Goal: Task Accomplishment & Management: Use online tool/utility

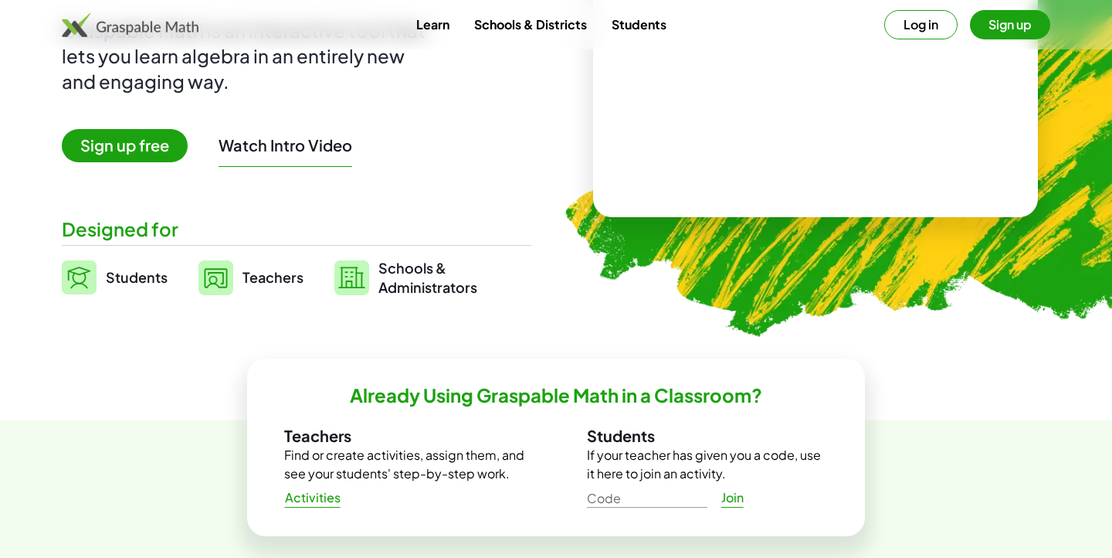
scroll to position [241, 0]
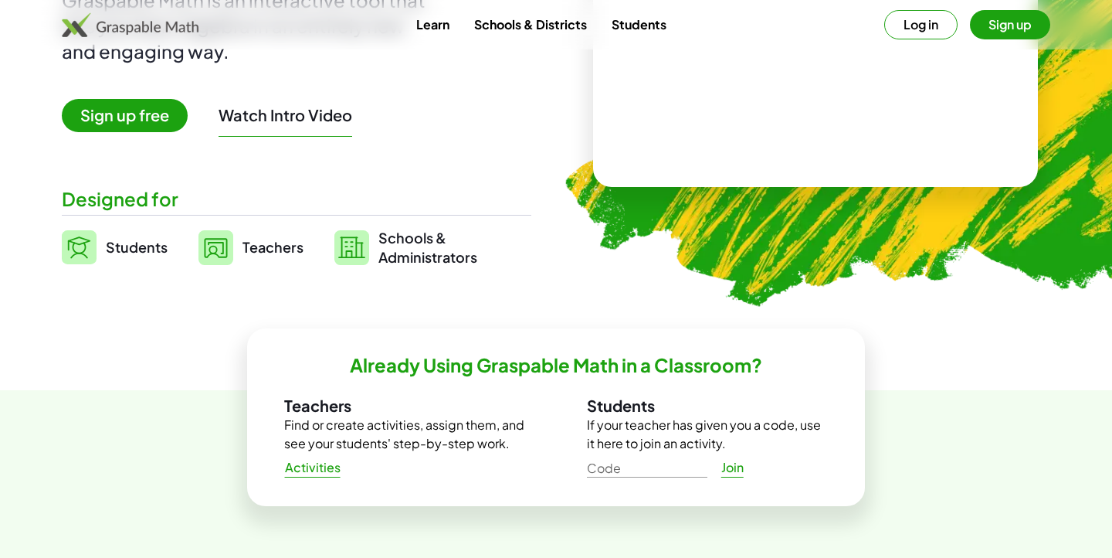
click at [226, 257] on img at bounding box center [215, 247] width 35 height 35
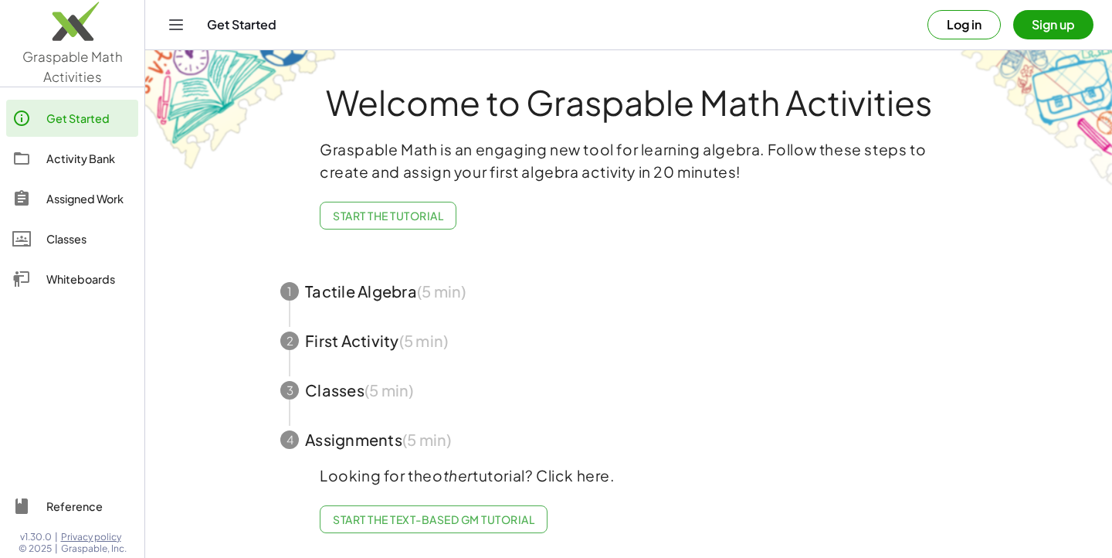
click at [1050, 33] on button "Sign up" at bounding box center [1053, 24] width 80 height 29
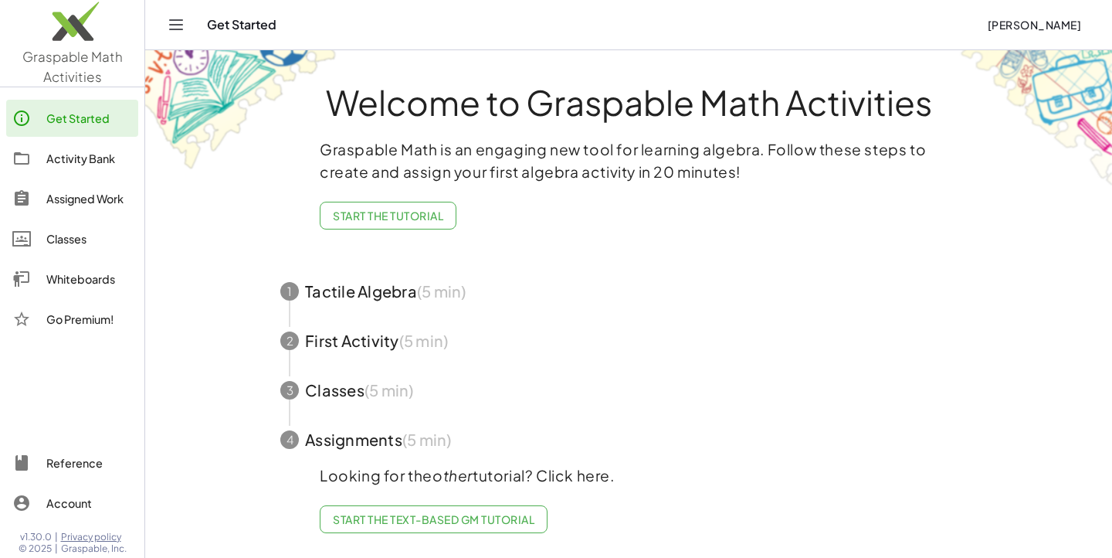
click at [183, 16] on icon "Toggle navigation" at bounding box center [176, 24] width 19 height 19
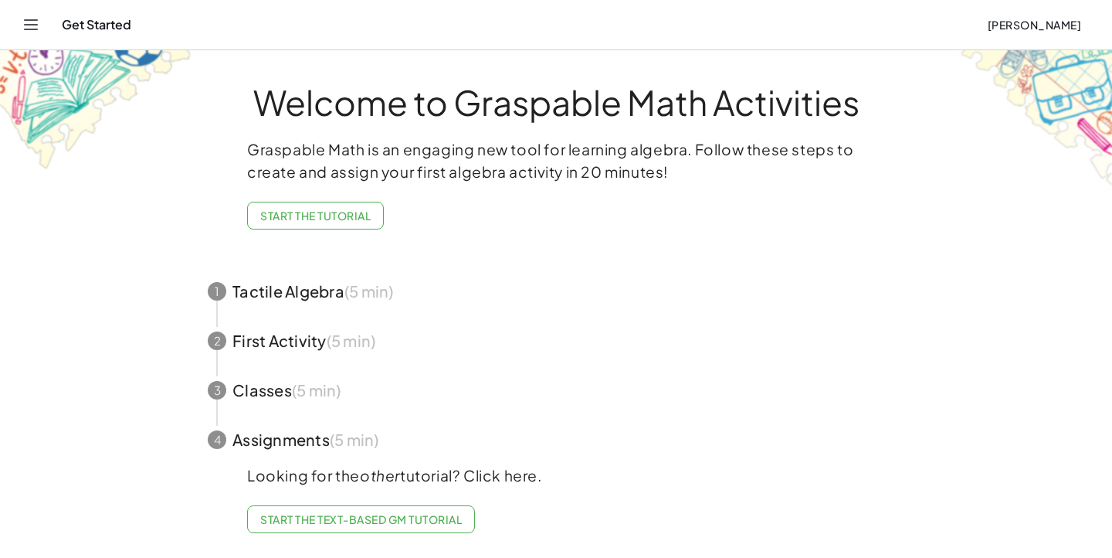
click at [33, 28] on icon "Toggle navigation" at bounding box center [31, 24] width 19 height 19
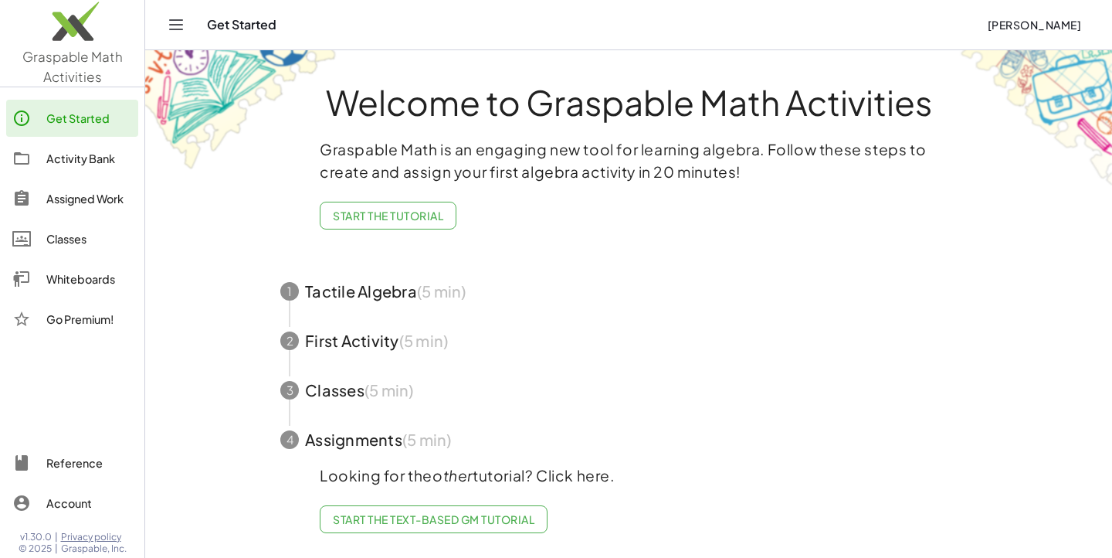
click at [393, 223] on button "Start the Tutorial" at bounding box center [388, 216] width 137 height 28
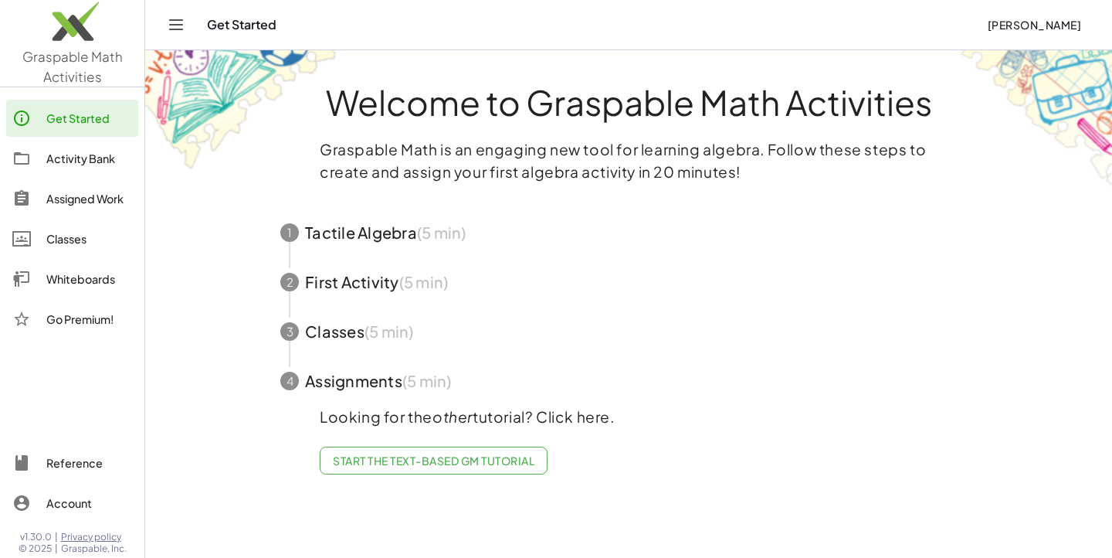
click at [382, 234] on span "button" at bounding box center [629, 232] width 734 height 49
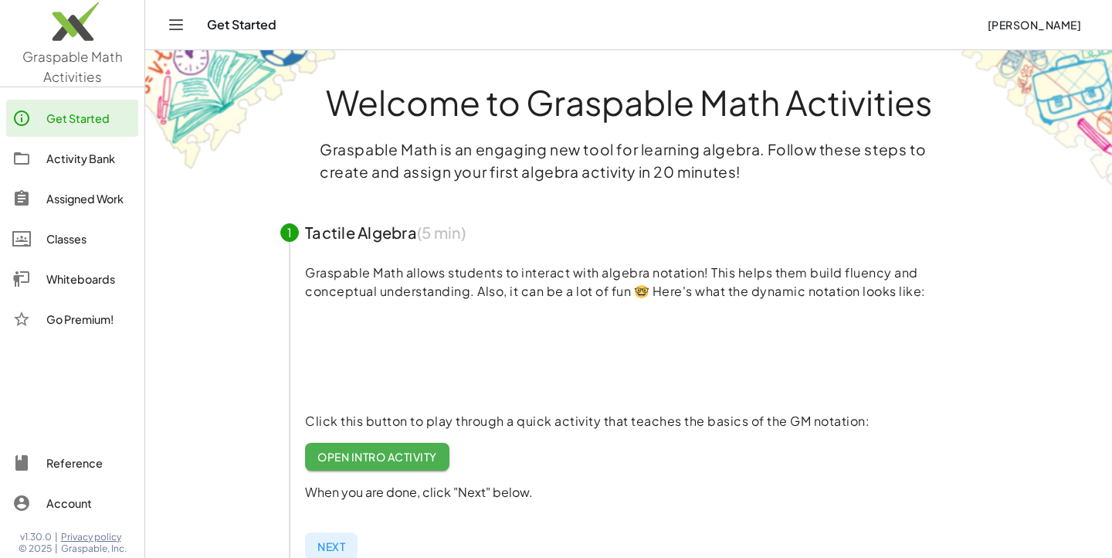
click at [364, 465] on link "Open Intro Activity" at bounding box center [377, 457] width 144 height 28
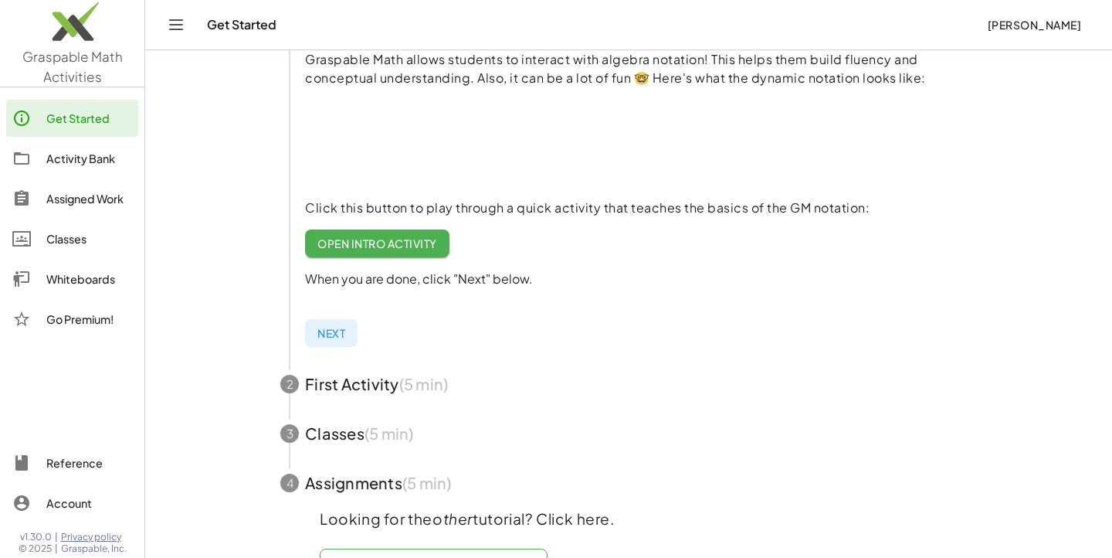
scroll to position [253, 0]
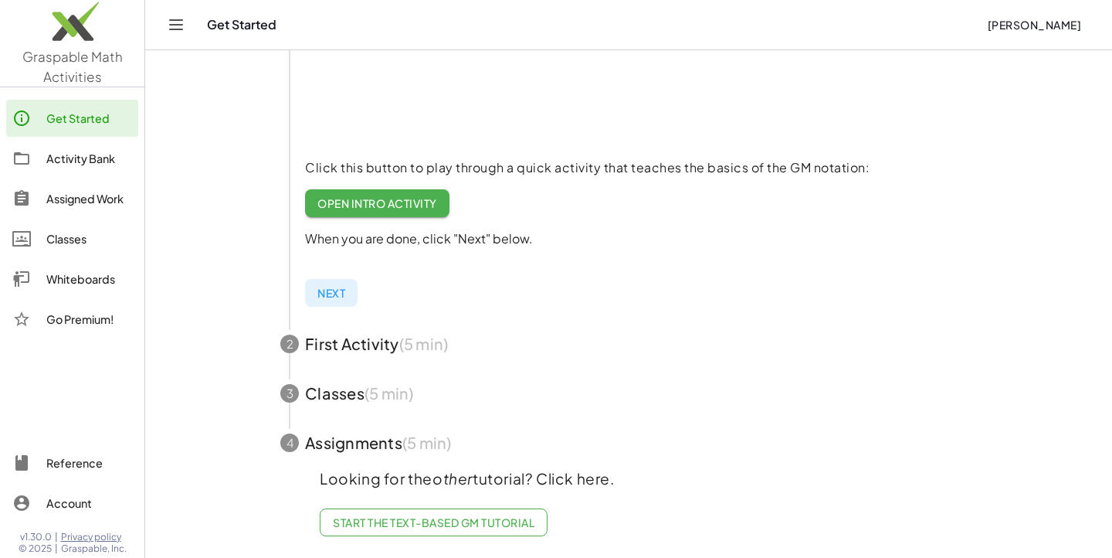
click at [354, 334] on span "button" at bounding box center [629, 343] width 734 height 49
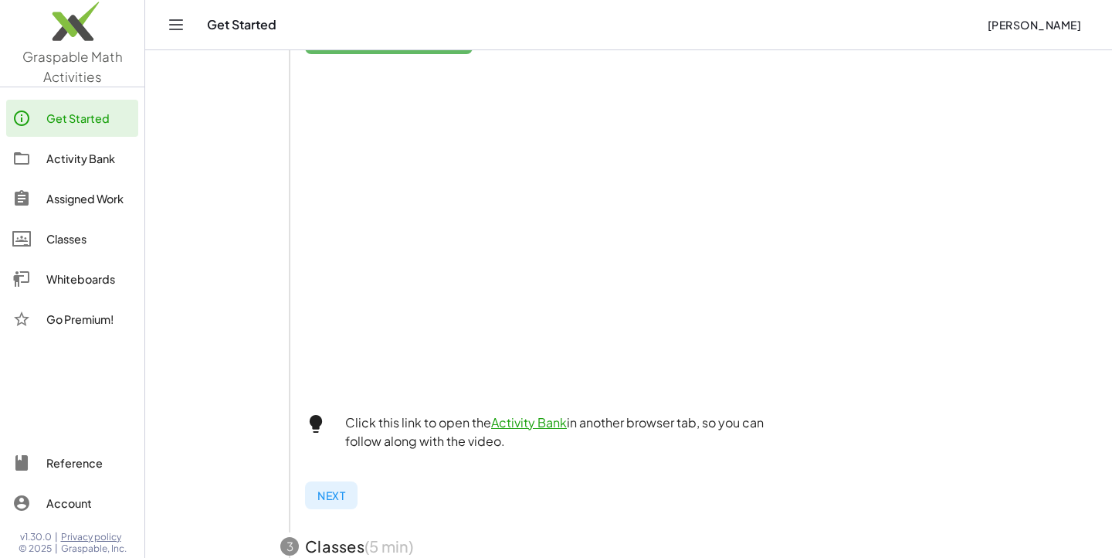
scroll to position [510, 0]
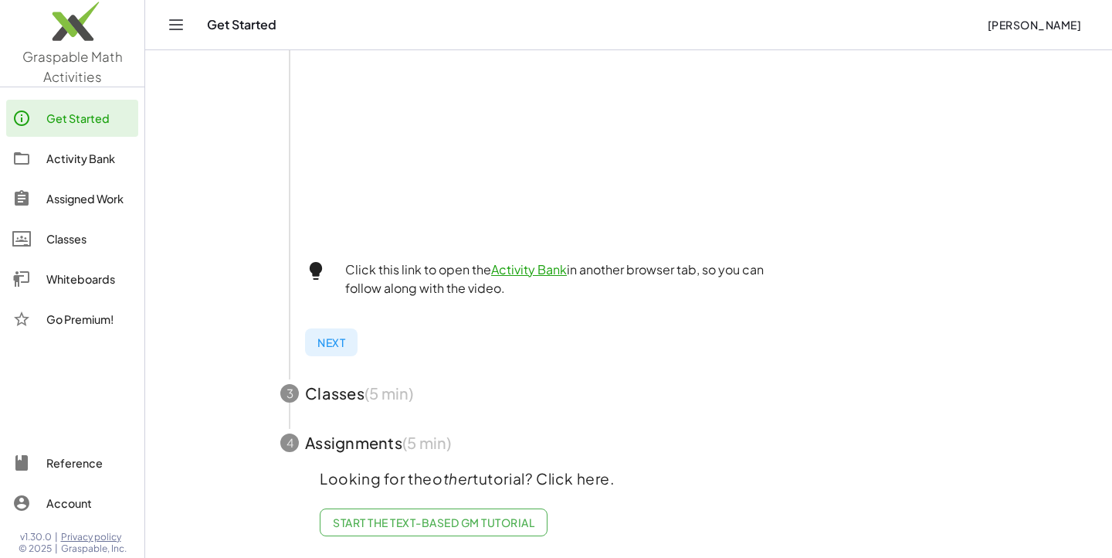
click at [362, 392] on span "button" at bounding box center [629, 392] width 734 height 49
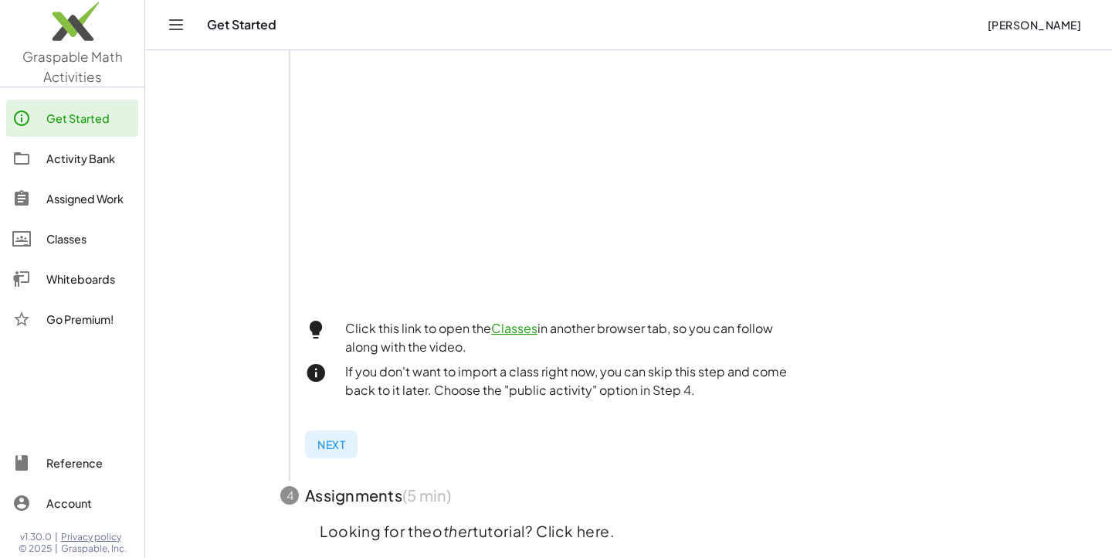
scroll to position [443, 0]
click at [66, 238] on div "Classes" at bounding box center [89, 238] width 86 height 19
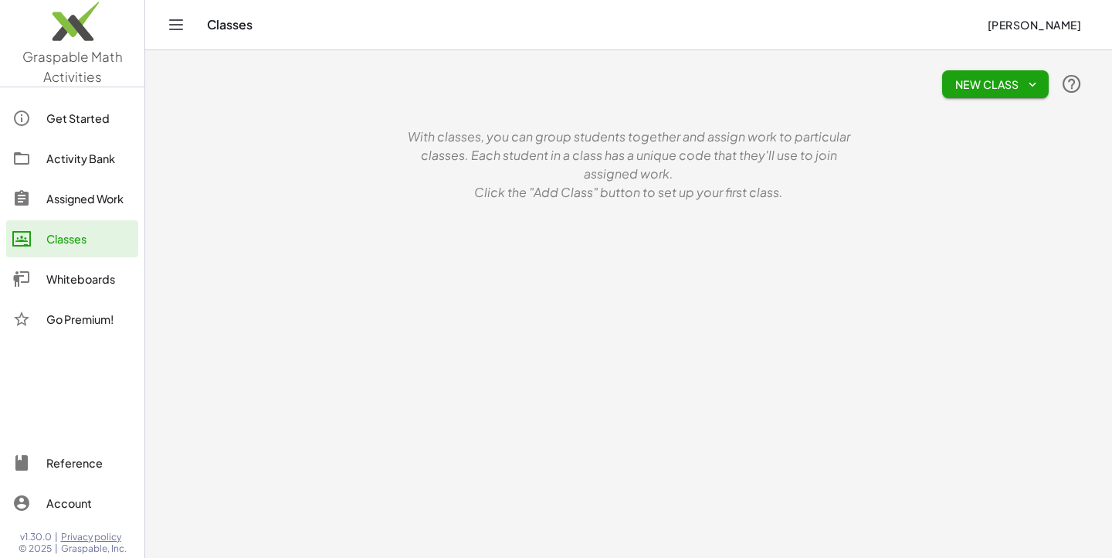
click at [958, 90] on span "New Class" at bounding box center [996, 84] width 82 height 14
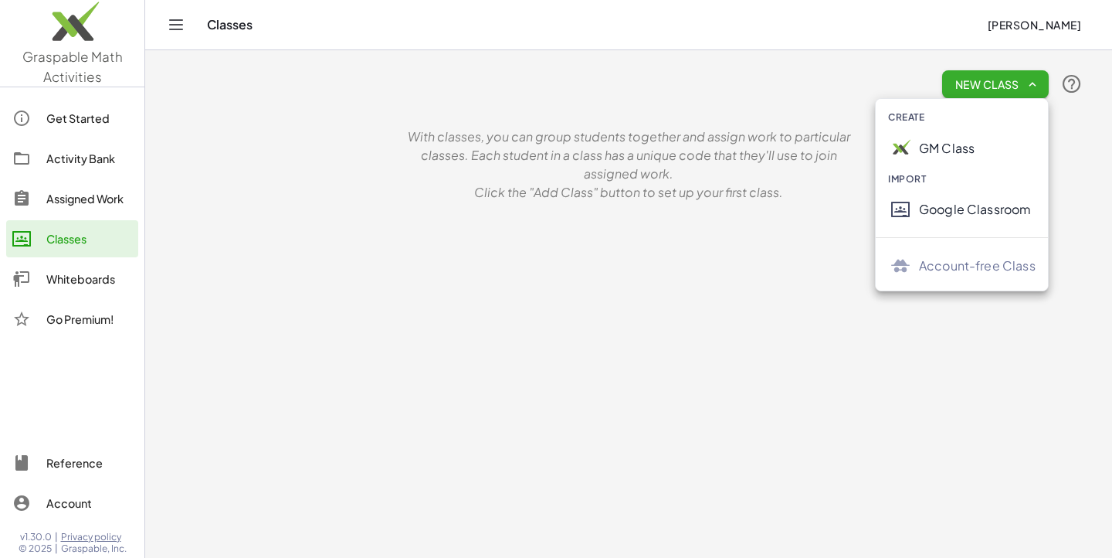
click at [928, 150] on div "GM Class" at bounding box center [977, 148] width 117 height 19
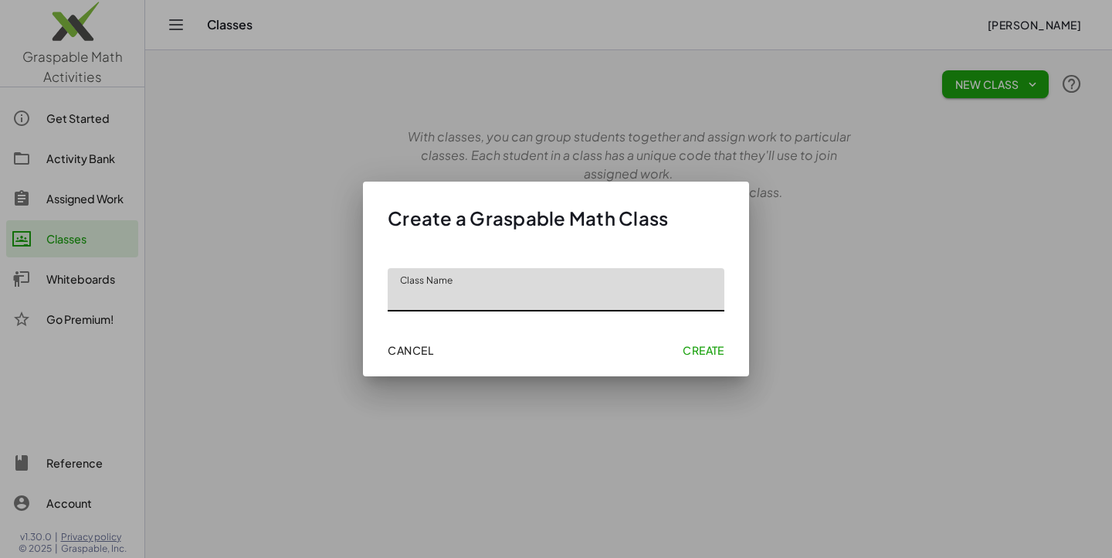
click at [567, 306] on input "Class Name" at bounding box center [556, 289] width 337 height 43
type input "******"
click at [693, 346] on span "Create" at bounding box center [704, 350] width 42 height 14
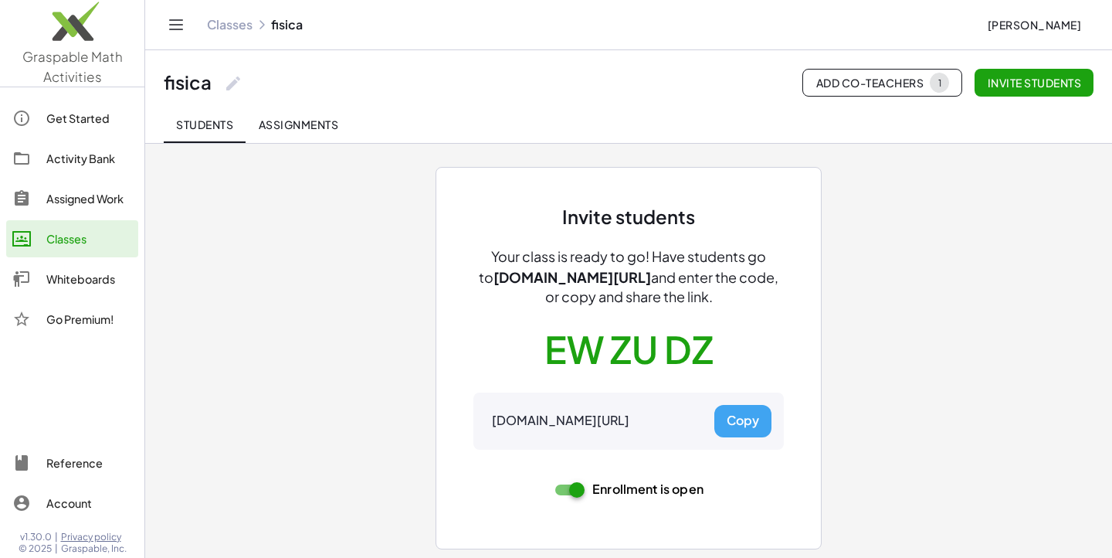
scroll to position [23, 0]
click at [730, 422] on button "Copy" at bounding box center [742, 420] width 57 height 32
click at [1002, 84] on span "Invite students" at bounding box center [1034, 83] width 94 height 14
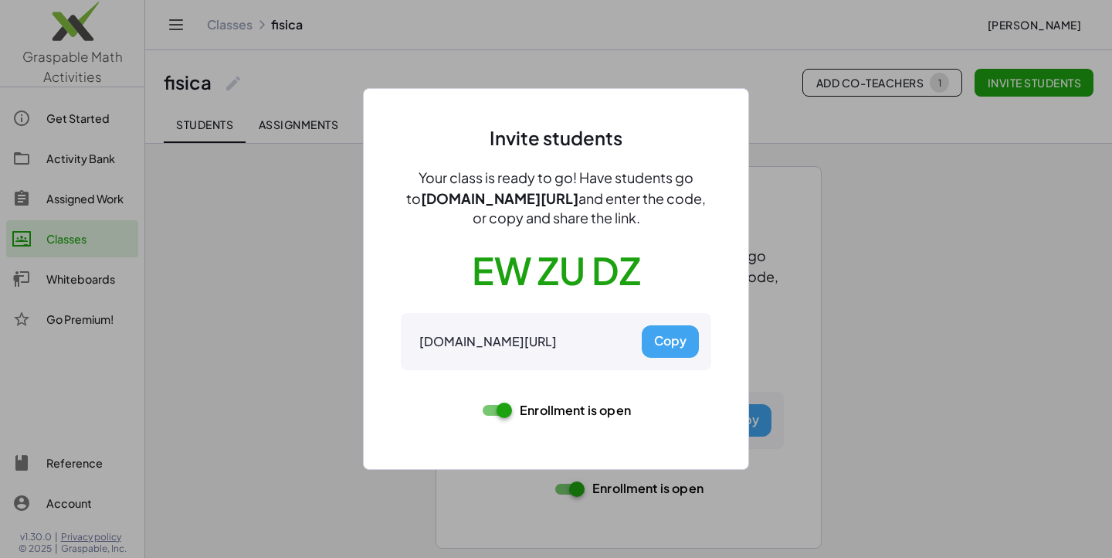
click at [662, 347] on button "Copy" at bounding box center [670, 341] width 57 height 32
click at [882, 297] on div at bounding box center [556, 279] width 1112 height 558
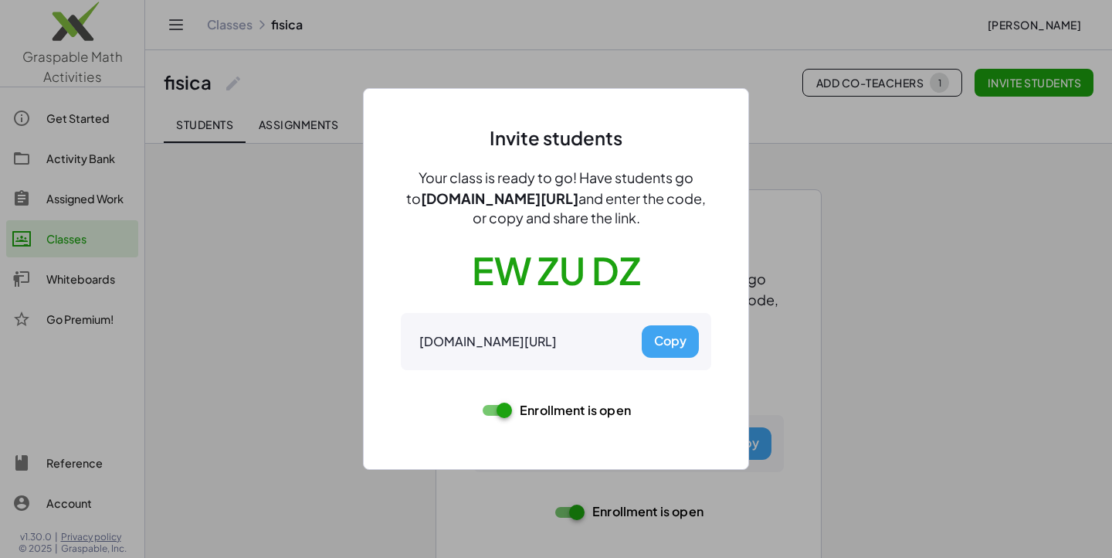
scroll to position [23, 0]
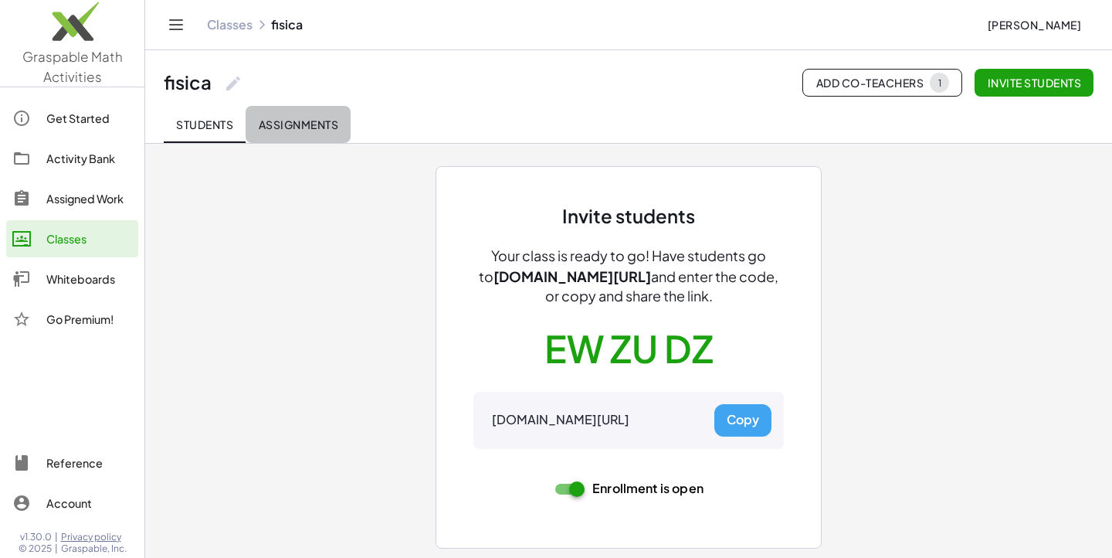
click at [299, 134] on button "Assignments" at bounding box center [298, 124] width 105 height 37
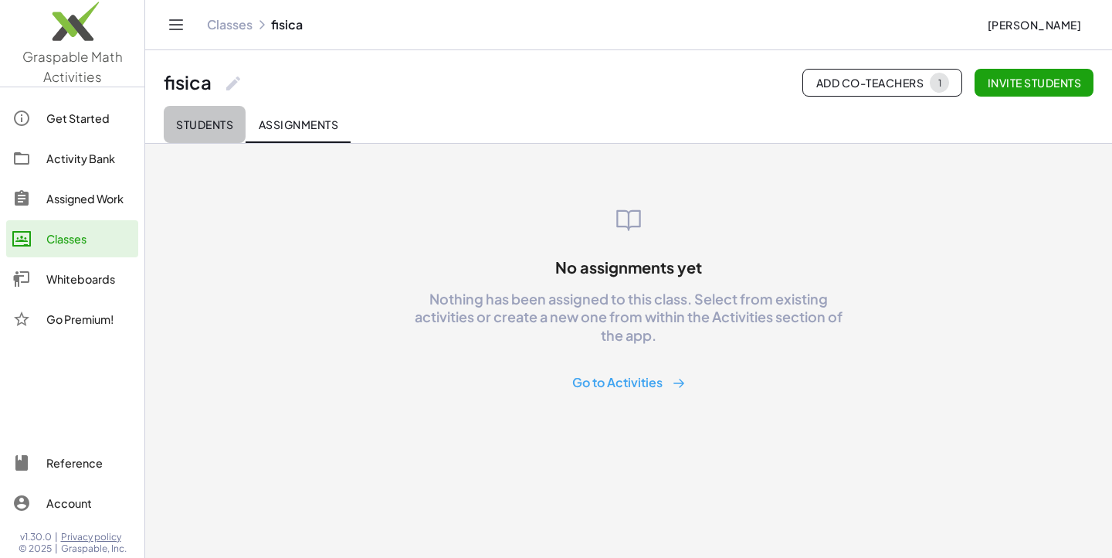
click at [220, 113] on button "Students" at bounding box center [205, 124] width 82 height 37
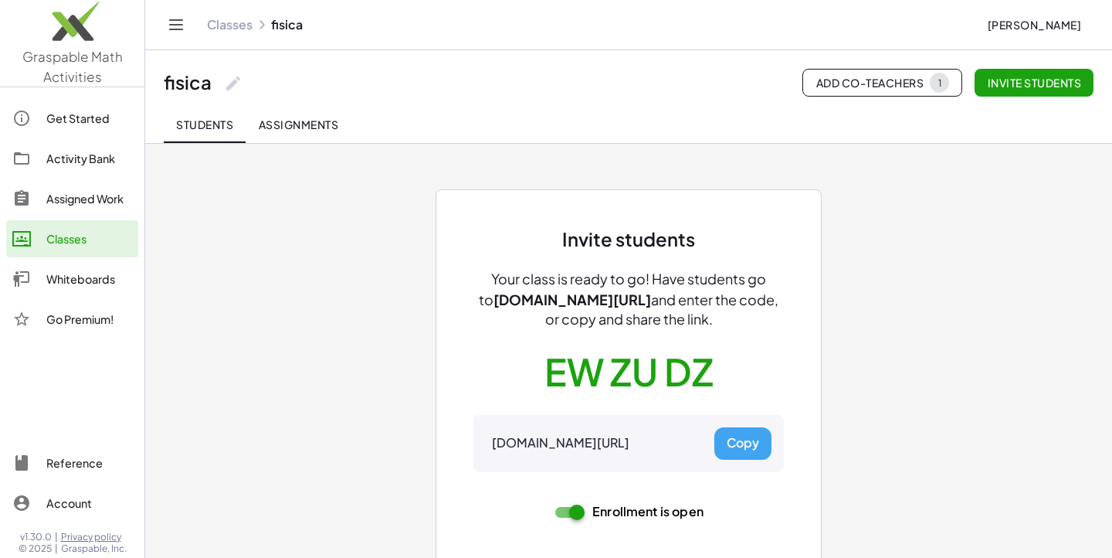
scroll to position [23, 0]
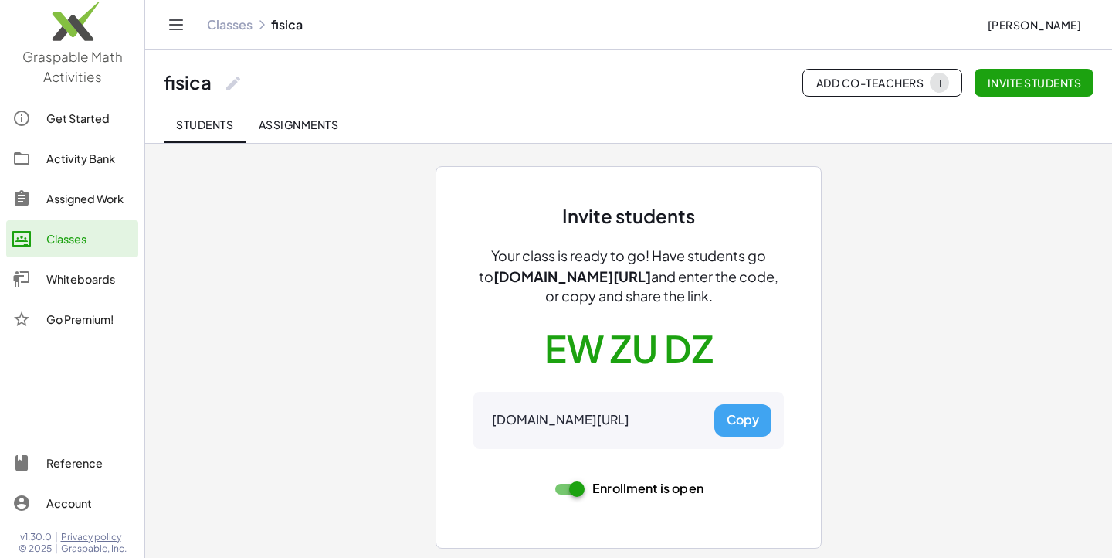
click at [119, 282] on div "Whiteboards" at bounding box center [89, 279] width 86 height 19
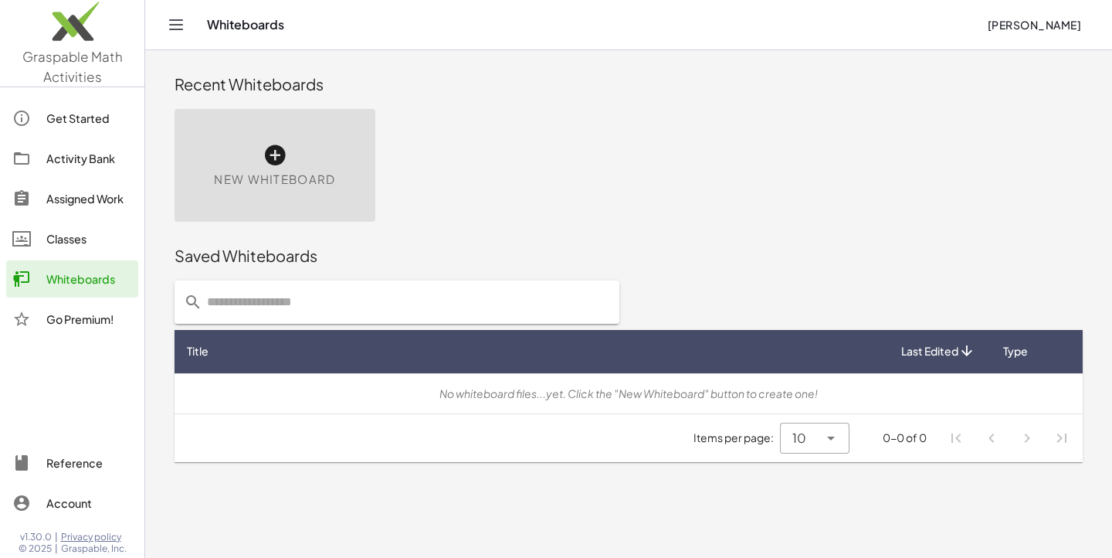
click at [278, 177] on span "New Whiteboard" at bounding box center [274, 180] width 121 height 18
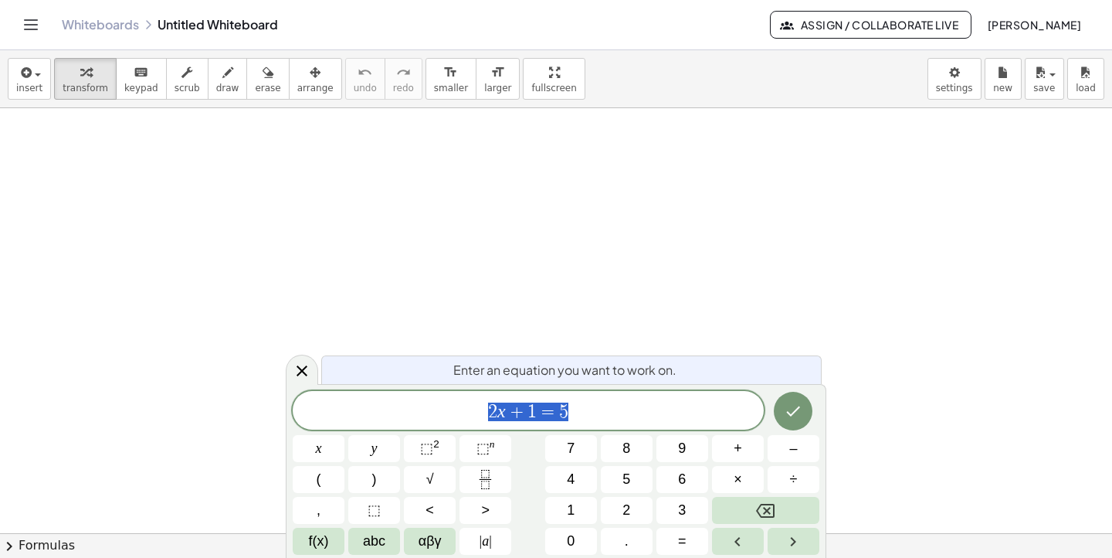
scroll to position [1, 0]
click at [796, 410] on icon "Done" at bounding box center [794, 411] width 14 height 10
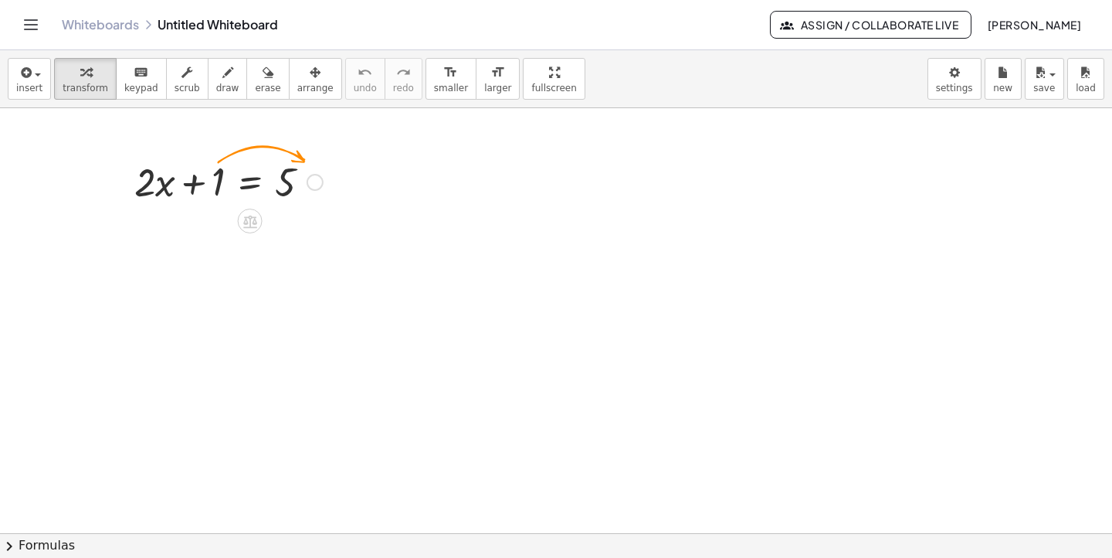
click at [313, 181] on div at bounding box center [315, 182] width 17 height 17
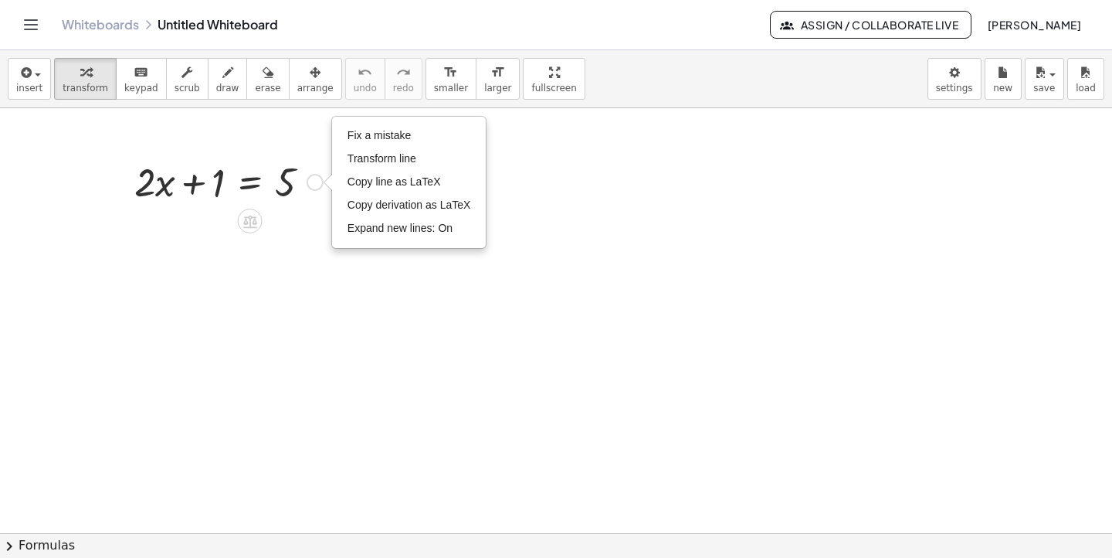
click at [254, 219] on icon at bounding box center [250, 221] width 14 height 13
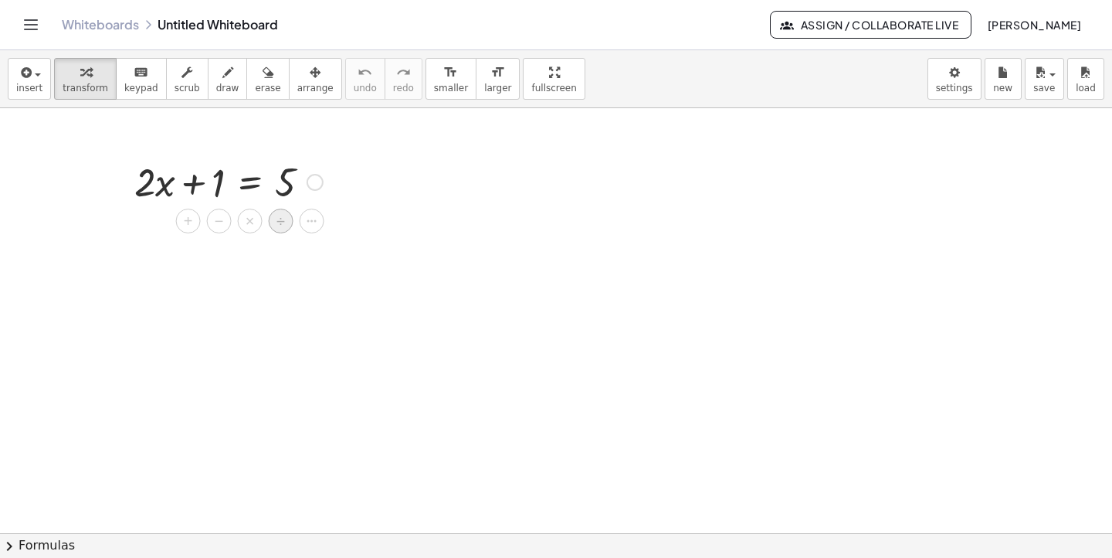
click at [278, 221] on span "÷" at bounding box center [280, 221] width 8 height 22
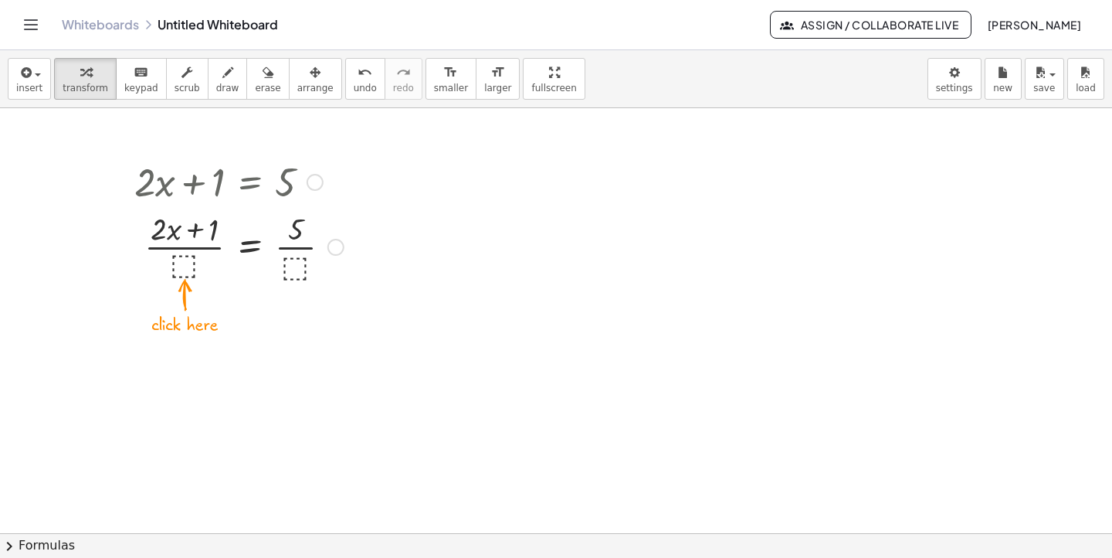
click at [184, 264] on div at bounding box center [239, 245] width 225 height 77
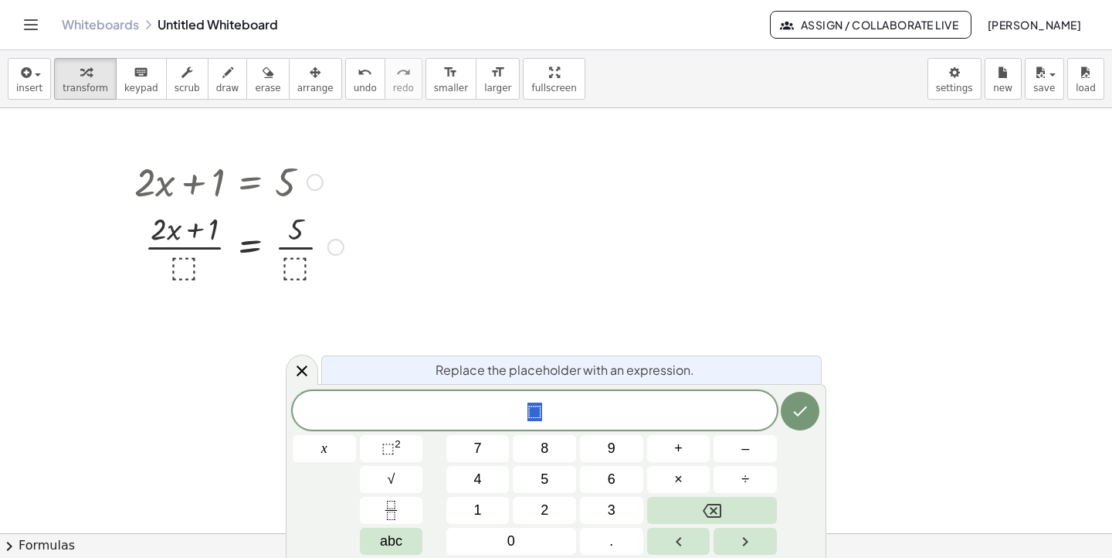
scroll to position [2, 0]
click at [483, 453] on button "7" at bounding box center [477, 448] width 63 height 27
click at [798, 396] on button "Done" at bounding box center [800, 411] width 39 height 39
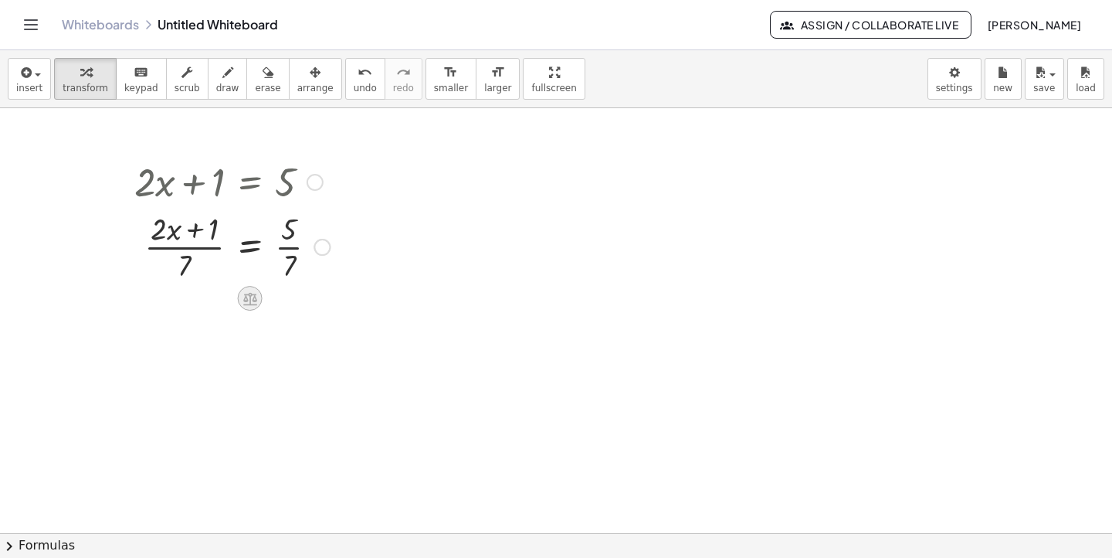
click at [246, 301] on icon at bounding box center [250, 298] width 14 height 13
click at [307, 304] on icon at bounding box center [312, 298] width 14 height 14
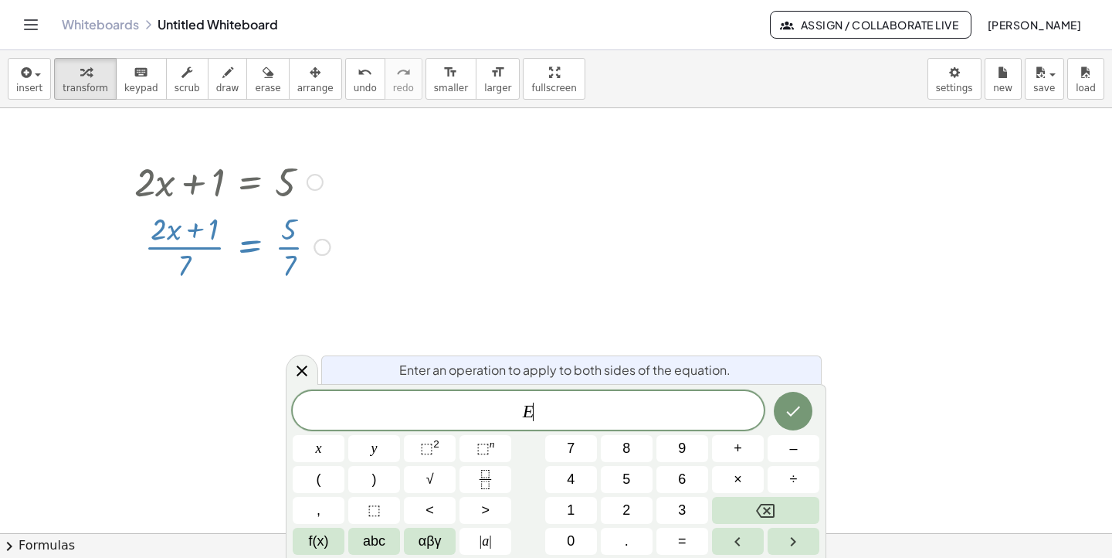
scroll to position [2, 0]
click at [321, 246] on div at bounding box center [318, 247] width 17 height 17
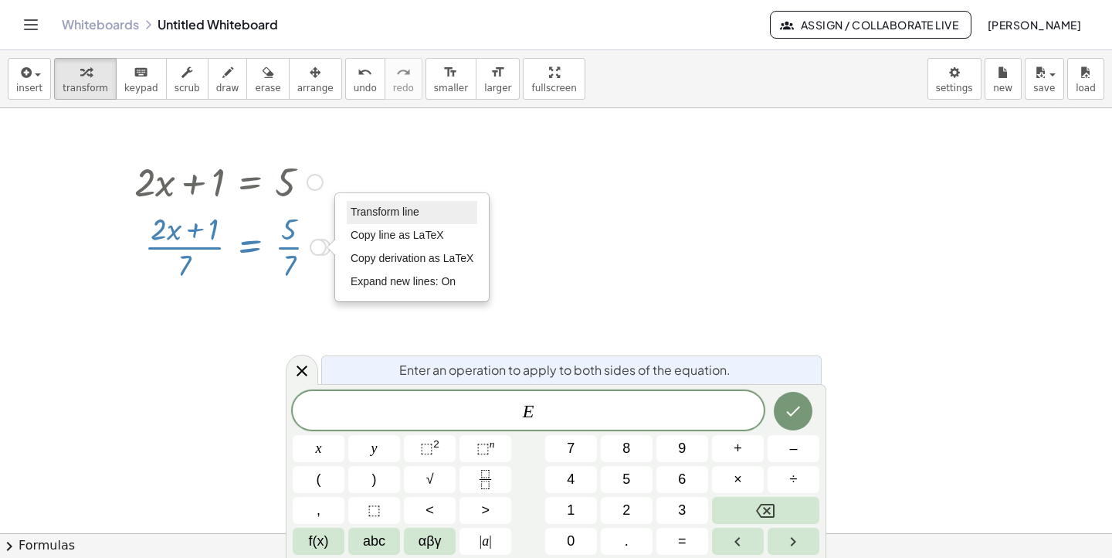
click at [360, 216] on span "Transform line" at bounding box center [385, 211] width 69 height 12
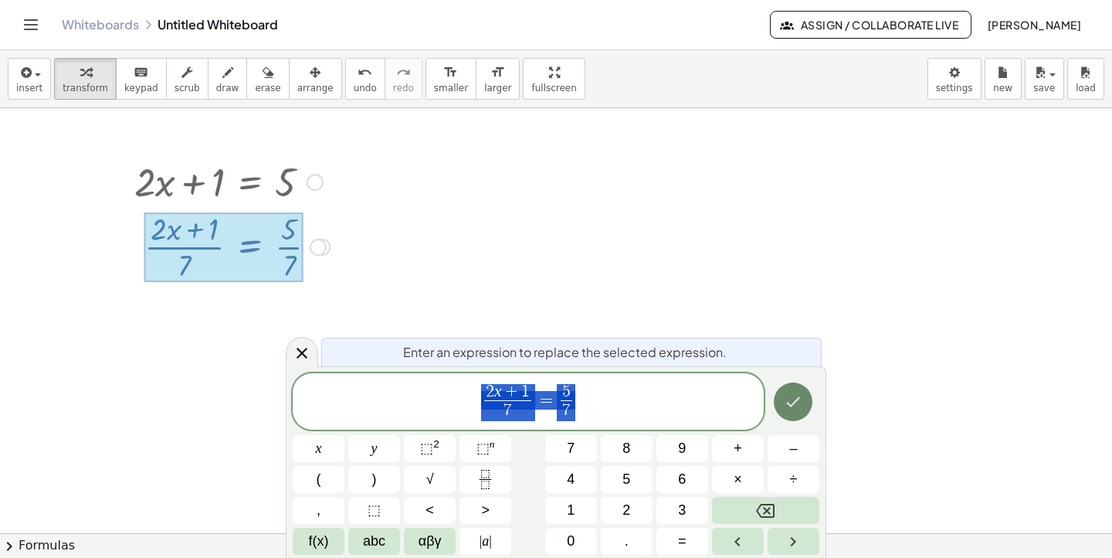
click at [792, 401] on icon "Done" at bounding box center [793, 401] width 19 height 19
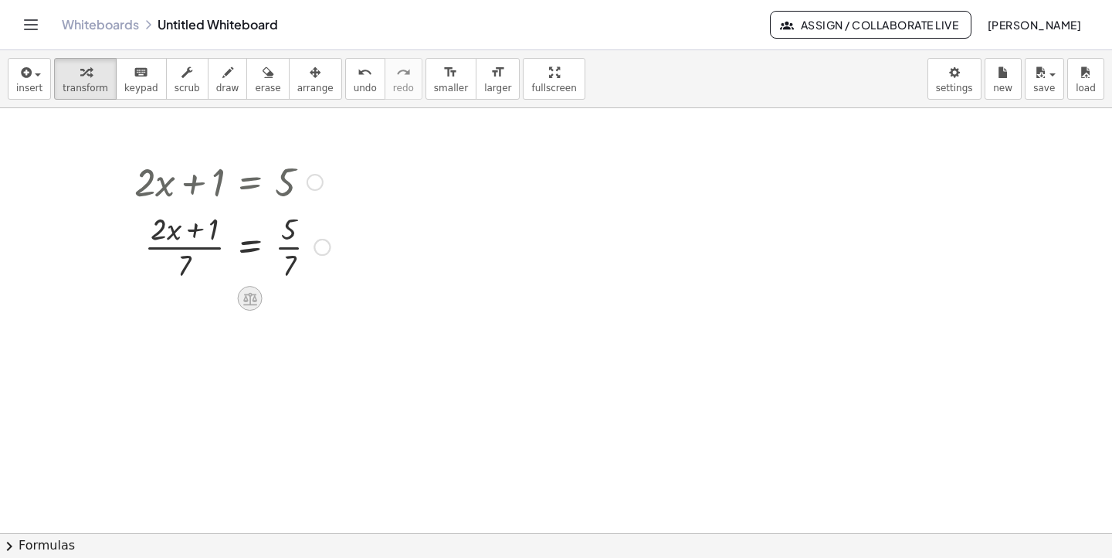
click at [242, 289] on div at bounding box center [250, 298] width 25 height 25
click at [251, 301] on span "×" at bounding box center [250, 298] width 9 height 22
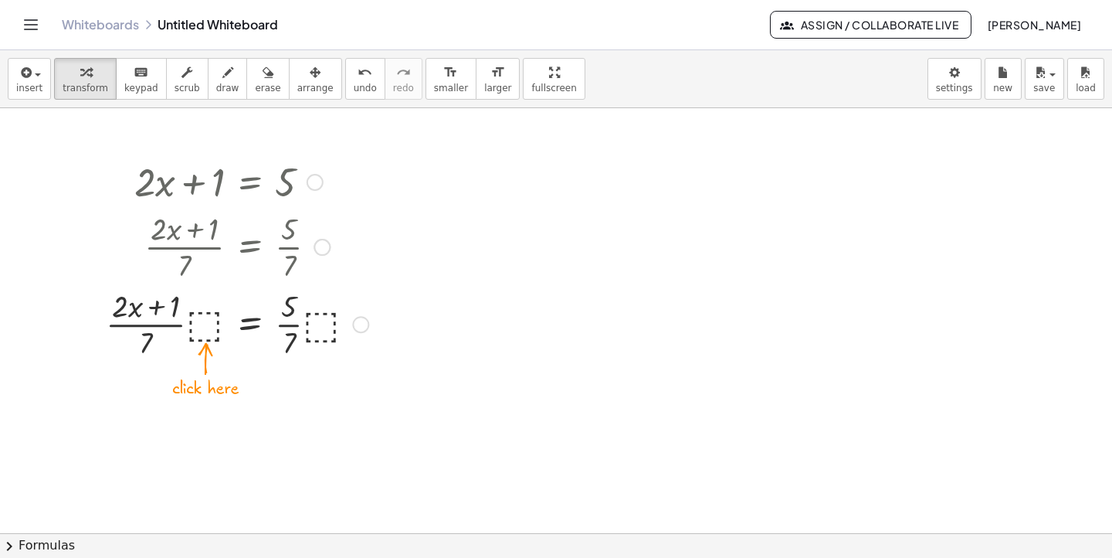
click at [203, 322] on div at bounding box center [237, 322] width 278 height 77
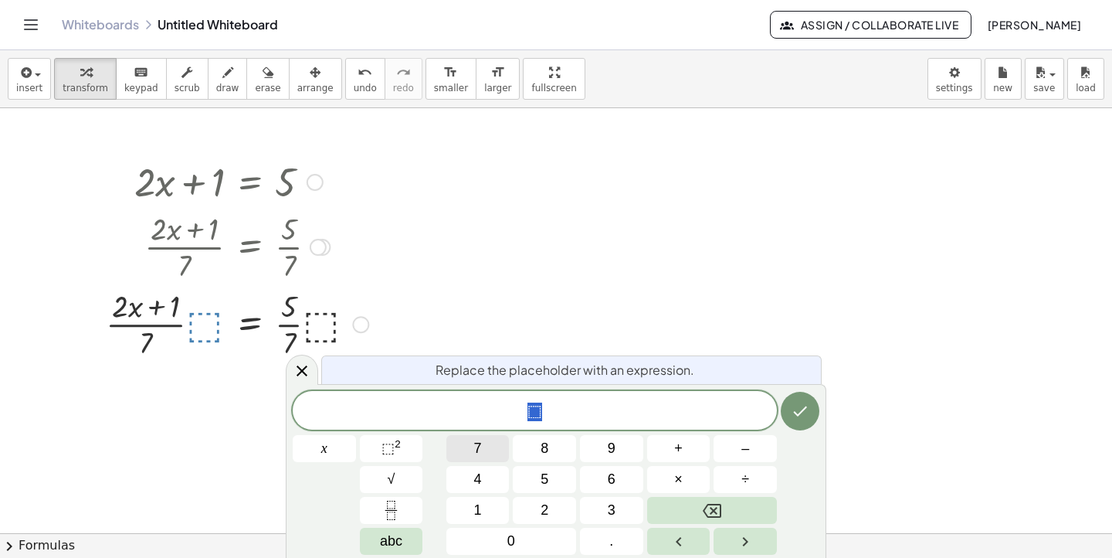
click at [474, 446] on span "7" at bounding box center [478, 448] width 8 height 21
click at [796, 404] on icon "Done" at bounding box center [800, 411] width 19 height 19
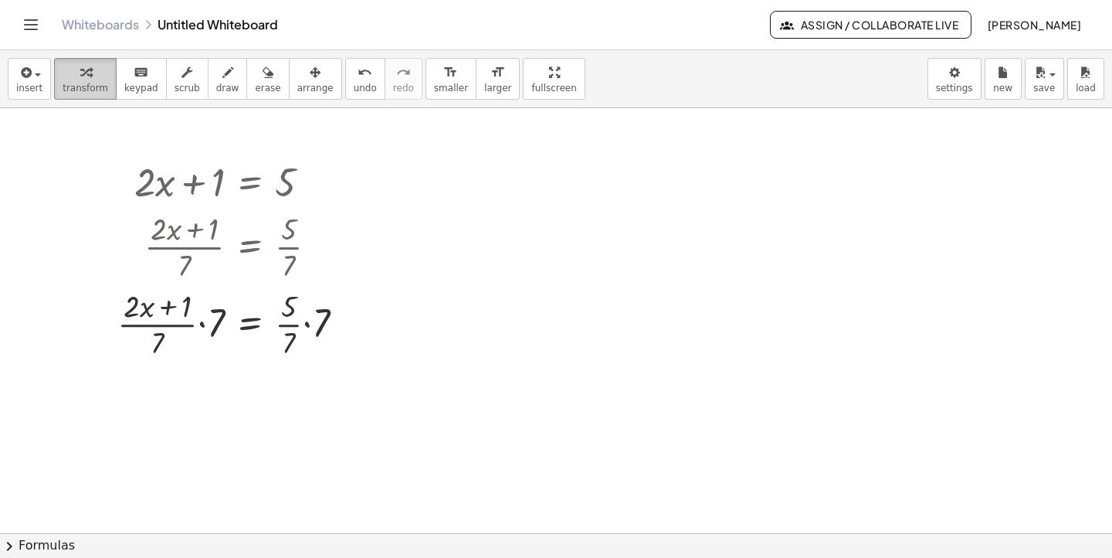
click at [83, 76] on icon "button" at bounding box center [85, 72] width 11 height 19
click at [200, 320] on div at bounding box center [237, 322] width 255 height 77
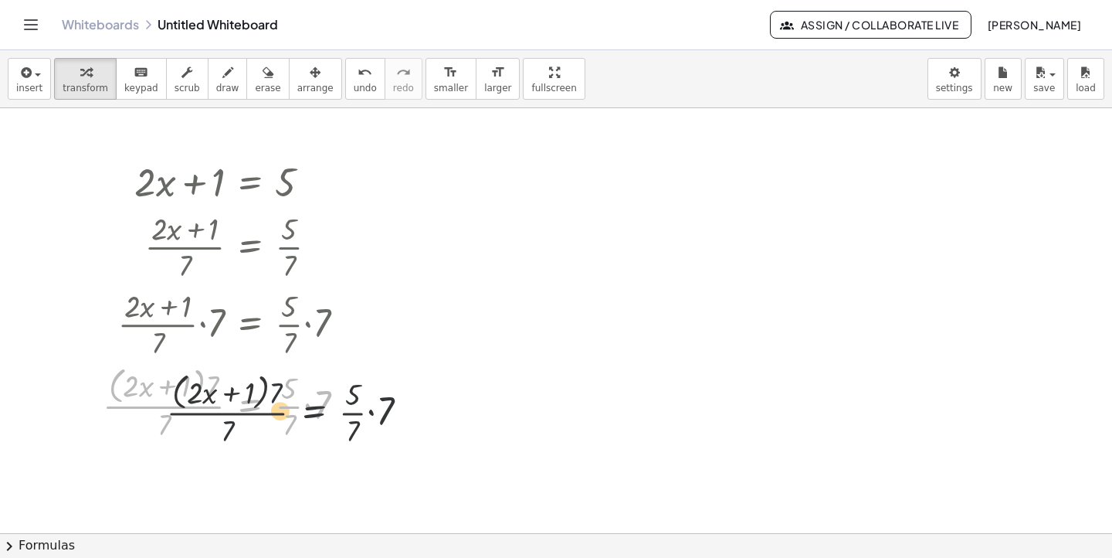
drag, startPoint x: 294, startPoint y: 399, endPoint x: 412, endPoint y: 399, distance: 117.4
click at [382, 398] on div "+ · 2 · x + 1 = 5 · ( + · 2 · x + 1 ) · ⬚ = · 5 · ⬚ · ( + · 2 · x + 1 ) · 7 = ·…" at bounding box center [556, 533] width 1112 height 850
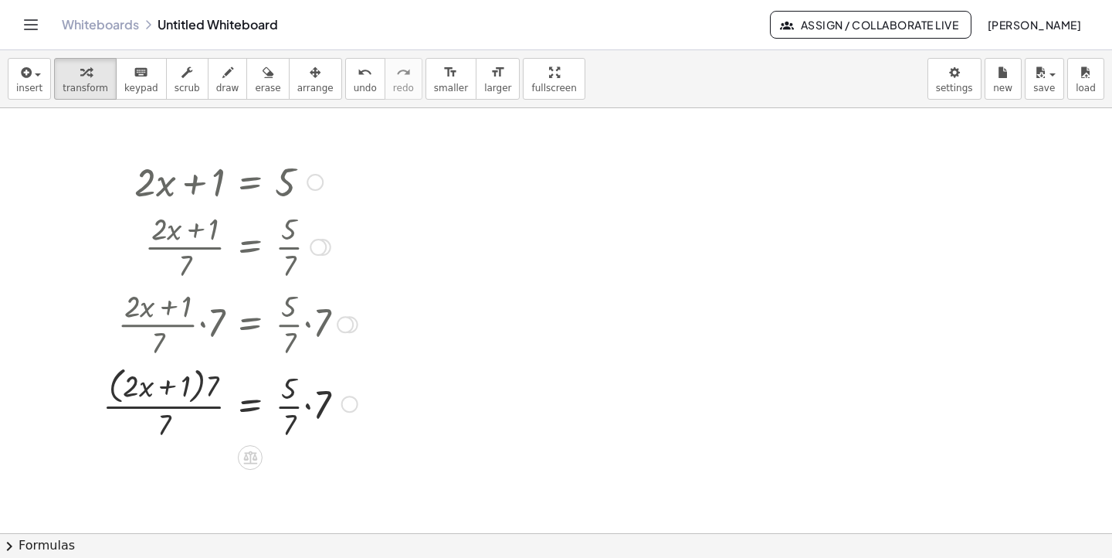
click at [299, 392] on div at bounding box center [230, 402] width 270 height 82
click at [290, 391] on div at bounding box center [230, 402] width 270 height 82
click at [310, 405] on div at bounding box center [230, 402] width 270 height 82
click at [321, 406] on div at bounding box center [230, 402] width 270 height 82
click at [304, 424] on div at bounding box center [230, 402] width 270 height 82
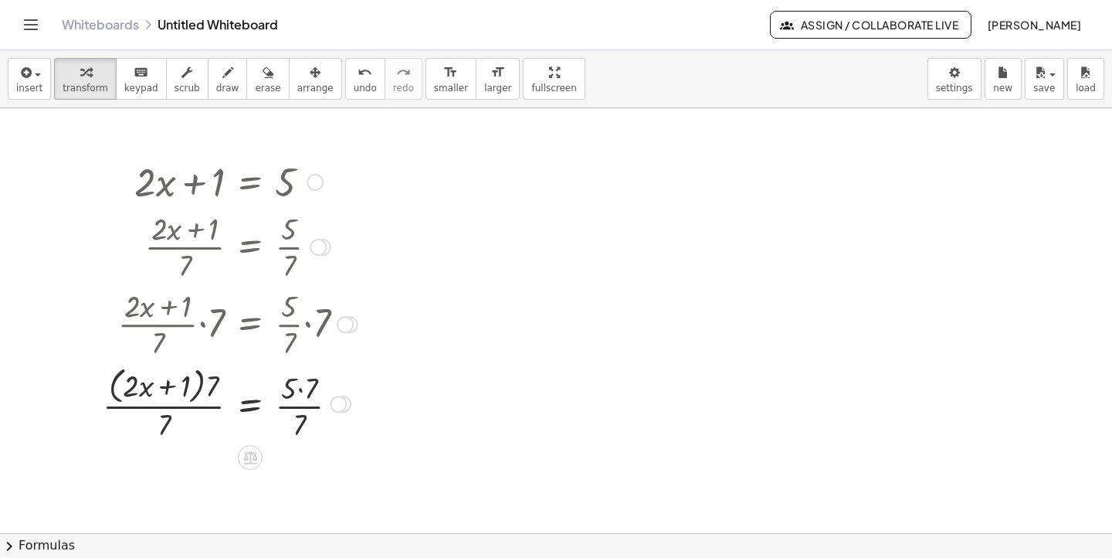
click at [346, 402] on div at bounding box center [338, 403] width 17 height 17
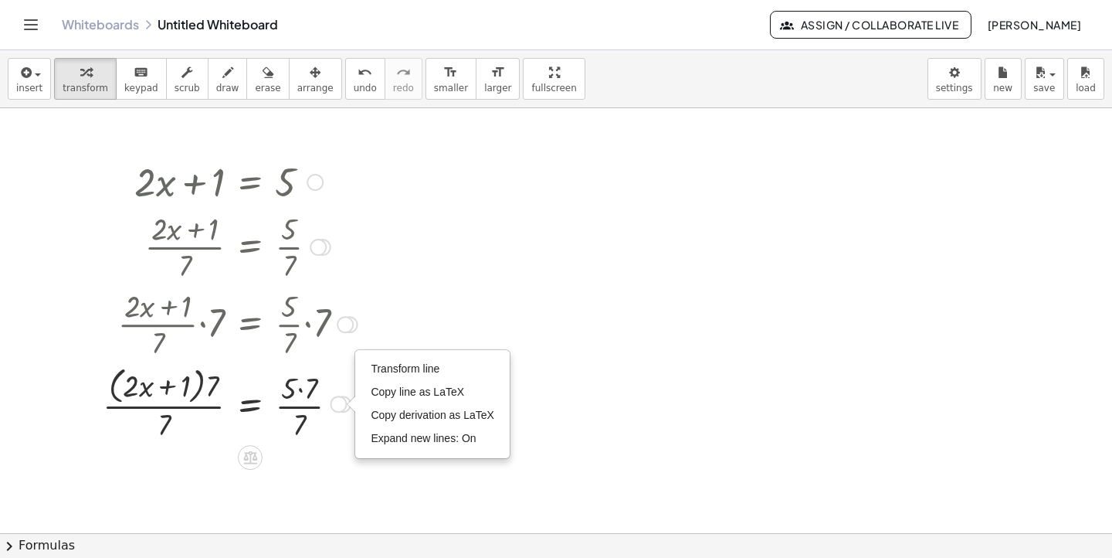
click at [339, 405] on div "Transform line Copy line as LaTeX Copy derivation as LaTeX Expand new lines: On" at bounding box center [338, 403] width 17 height 17
click at [338, 407] on div "Transform line Copy line as LaTeX Copy derivation as LaTeX Expand new lines: On" at bounding box center [338, 403] width 17 height 17
click at [377, 408] on li "Copy derivation as LaTeX" at bounding box center [432, 415] width 131 height 23
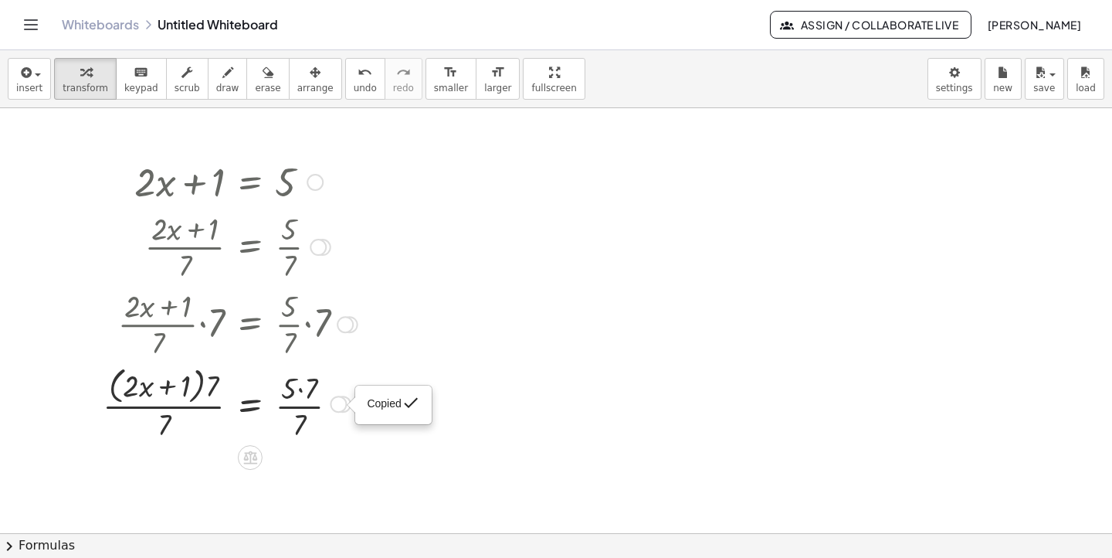
click at [378, 403] on span "Copied" at bounding box center [384, 403] width 34 height 12
click at [250, 404] on div "· ( + · 2 · x + 1 ) · 7 = · 5 · 7 · · 7 7 Copied done" at bounding box center [250, 404] width 0 height 0
click at [339, 402] on div "Copied done" at bounding box center [335, 403] width 17 height 17
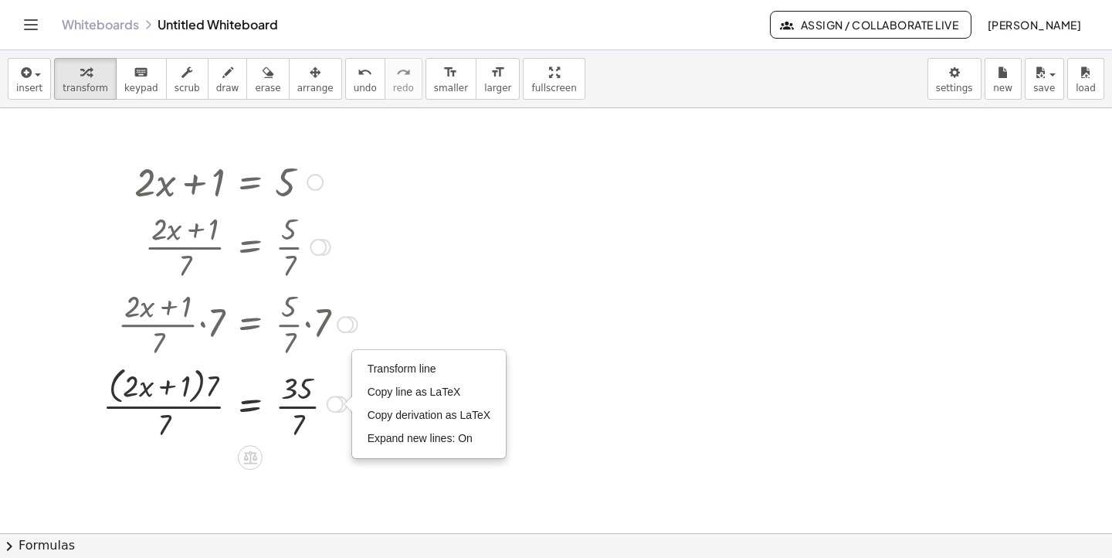
click at [175, 390] on div at bounding box center [230, 402] width 270 height 82
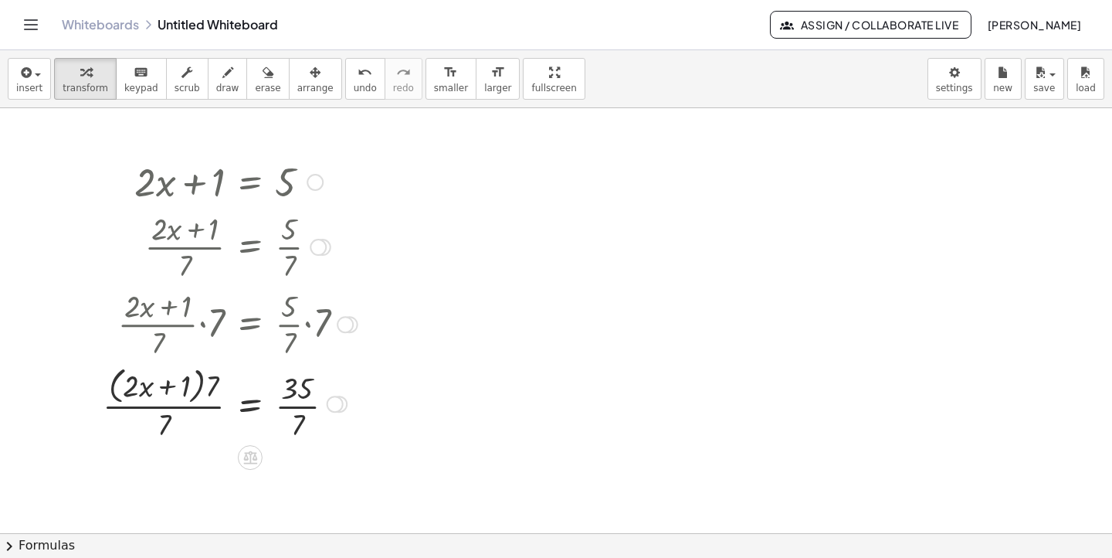
click at [331, 400] on div "Transform line Copy line as LaTeX Copy derivation as LaTeX Expand new lines: On" at bounding box center [335, 403] width 17 height 17
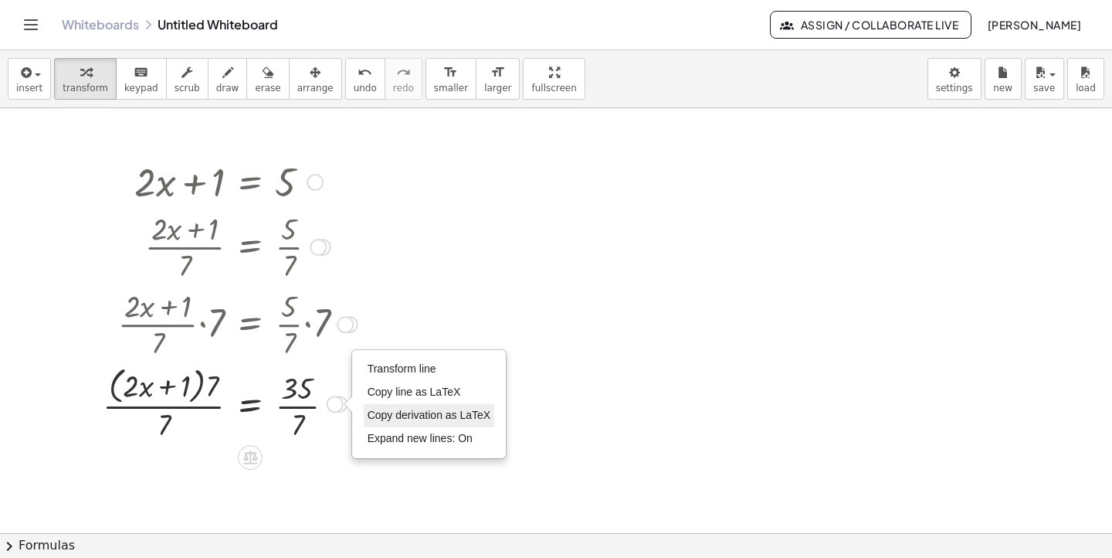
click at [416, 414] on span "Copy derivation as LaTeX" at bounding box center [430, 415] width 124 height 12
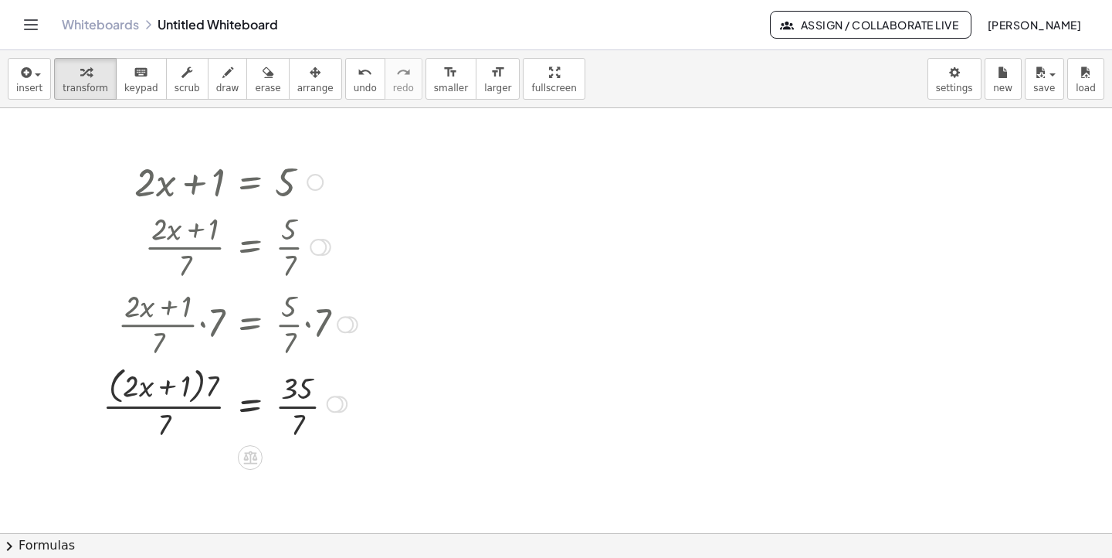
click at [166, 387] on div at bounding box center [230, 402] width 270 height 82
click at [332, 403] on div "Copied done" at bounding box center [335, 403] width 17 height 17
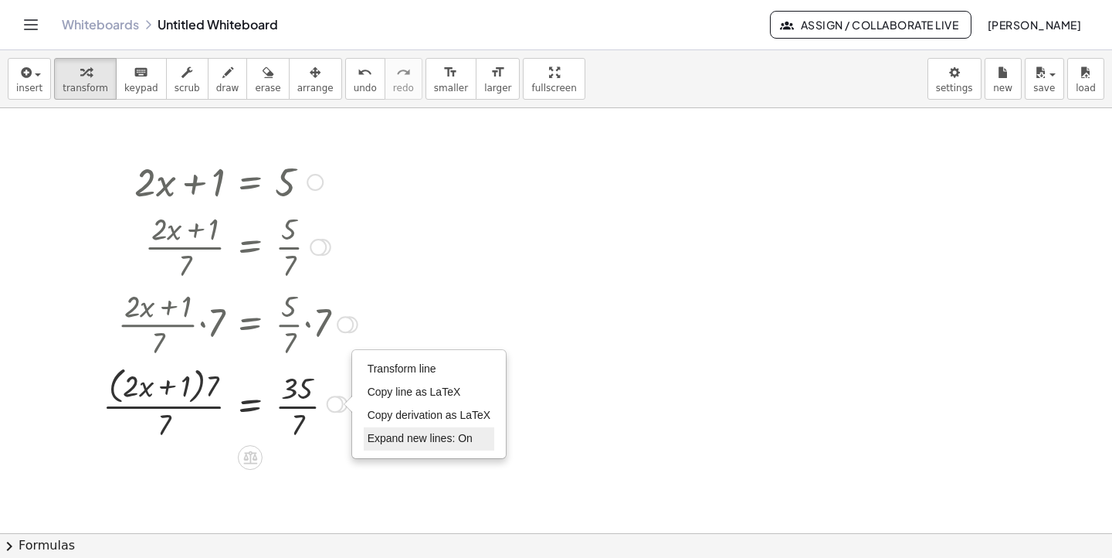
click at [384, 434] on span "Expand new lines: On" at bounding box center [420, 438] width 105 height 12
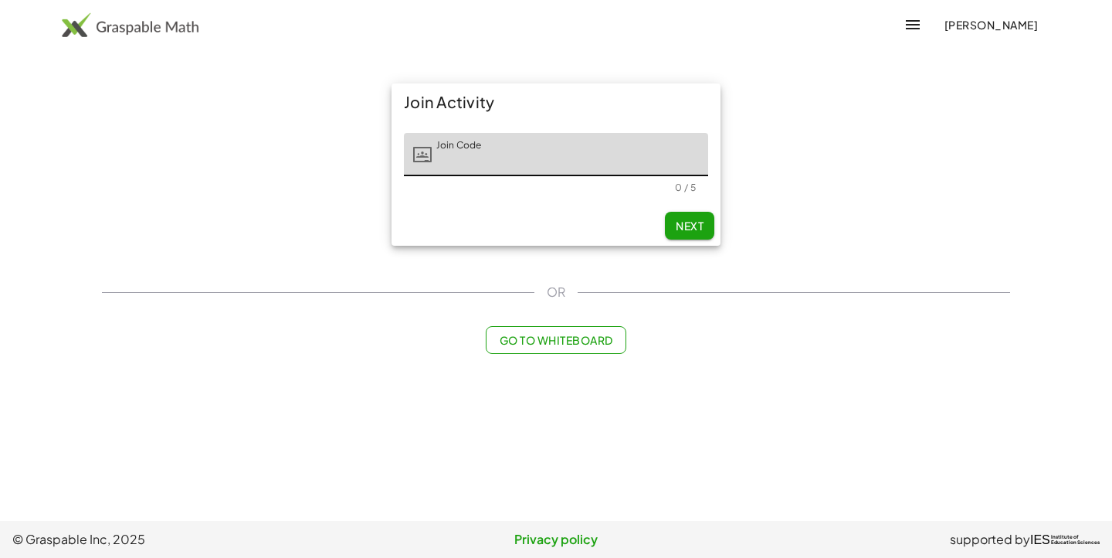
click at [446, 156] on input "Join Code" at bounding box center [570, 154] width 276 height 43
type input "****"
click at [683, 227] on span "Next" at bounding box center [690, 226] width 28 height 14
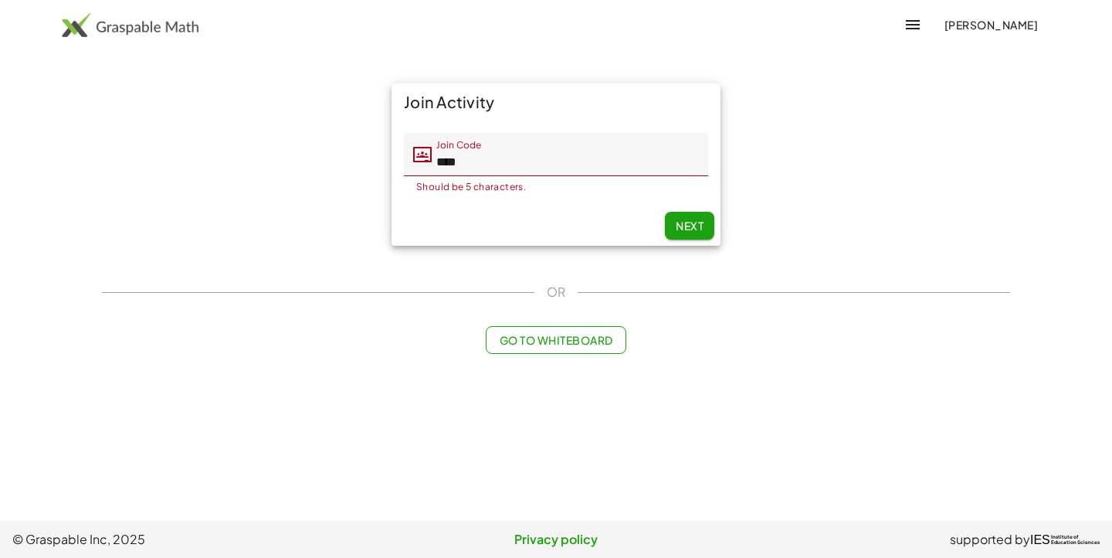
click at [488, 163] on input "****" at bounding box center [570, 154] width 276 height 43
click at [572, 341] on span "Go to Whiteboard" at bounding box center [556, 340] width 114 height 14
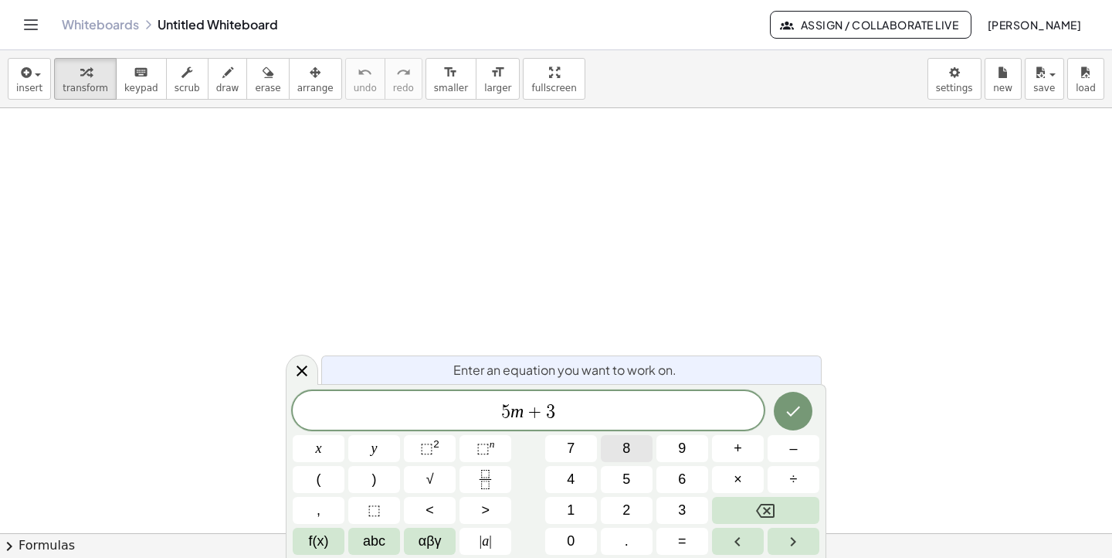
scroll to position [5, 0]
click at [796, 414] on icon "Done" at bounding box center [793, 411] width 19 height 19
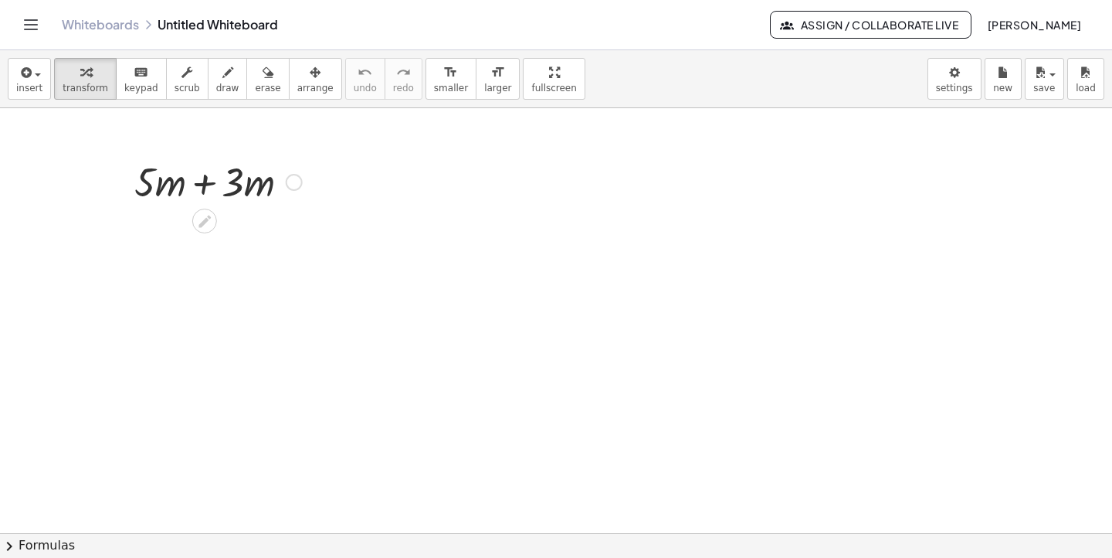
click at [290, 183] on div at bounding box center [294, 182] width 17 height 17
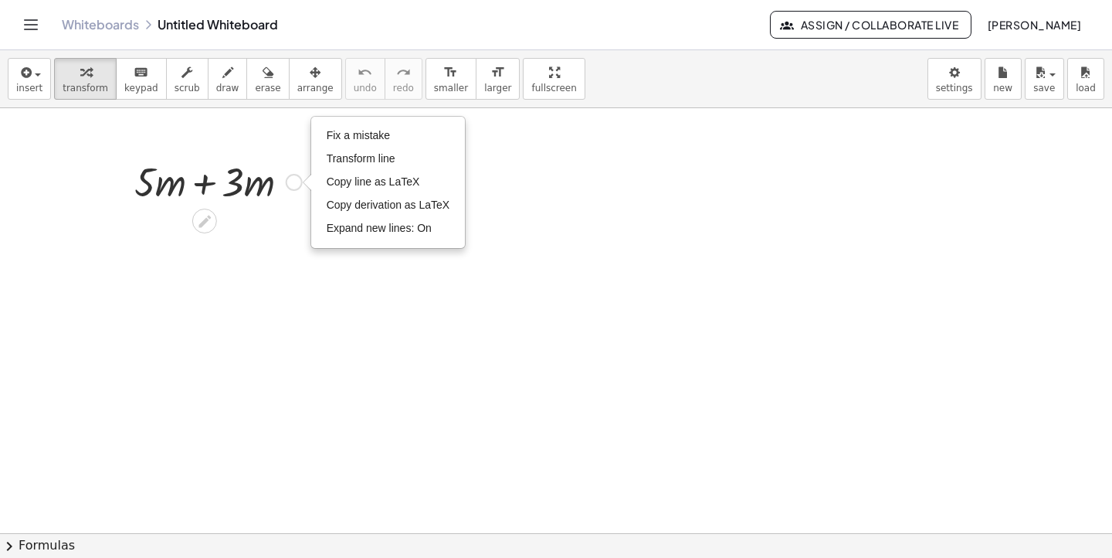
click at [283, 185] on div at bounding box center [218, 180] width 183 height 53
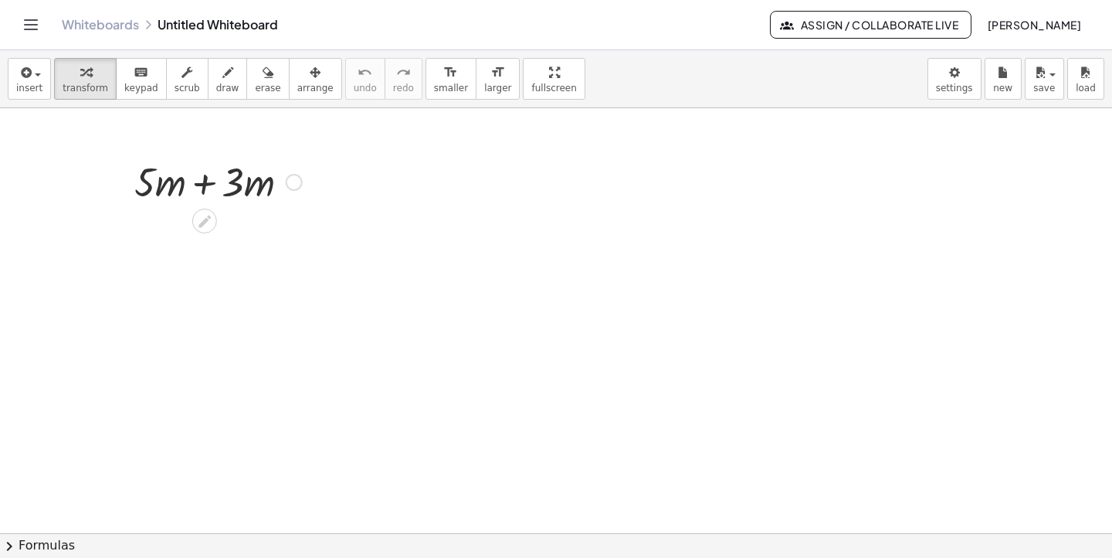
click at [294, 183] on div "Fix a mistake Transform line Copy line as LaTeX Copy derivation as LaTeX Expand…" at bounding box center [294, 182] width 17 height 17
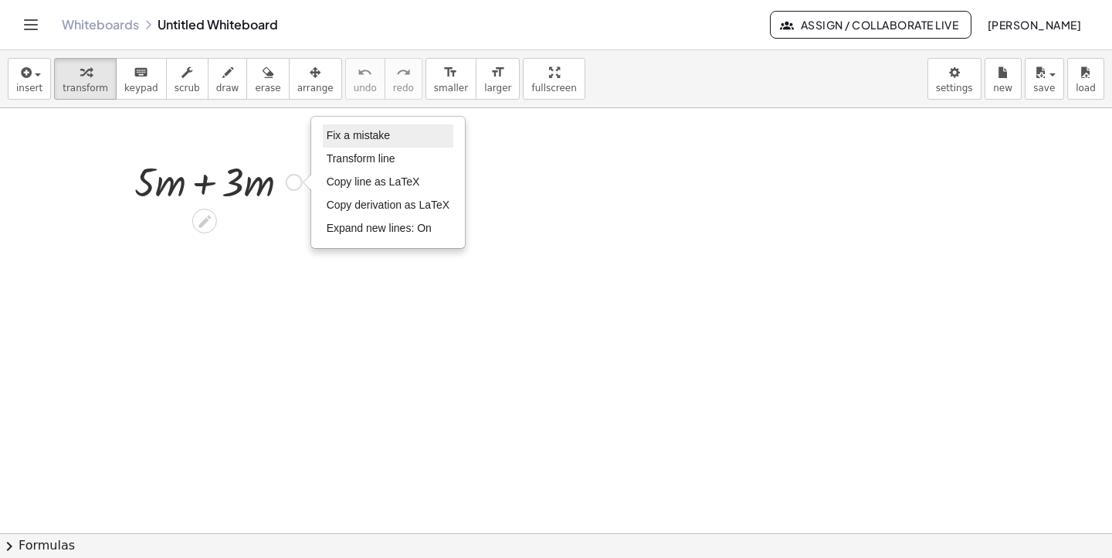
click at [327, 131] on span "Fix a mistake" at bounding box center [358, 135] width 63 height 12
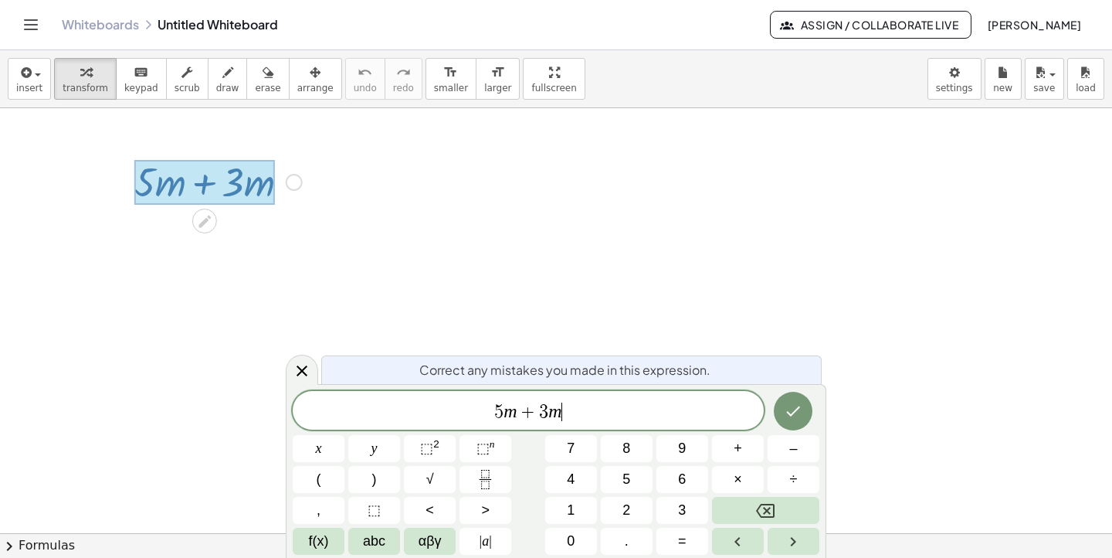
scroll to position [6, 0]
click at [299, 181] on div "Fix a mistake Transform line Copy line as LaTeX Copy derivation as LaTeX Expand…" at bounding box center [294, 182] width 17 height 17
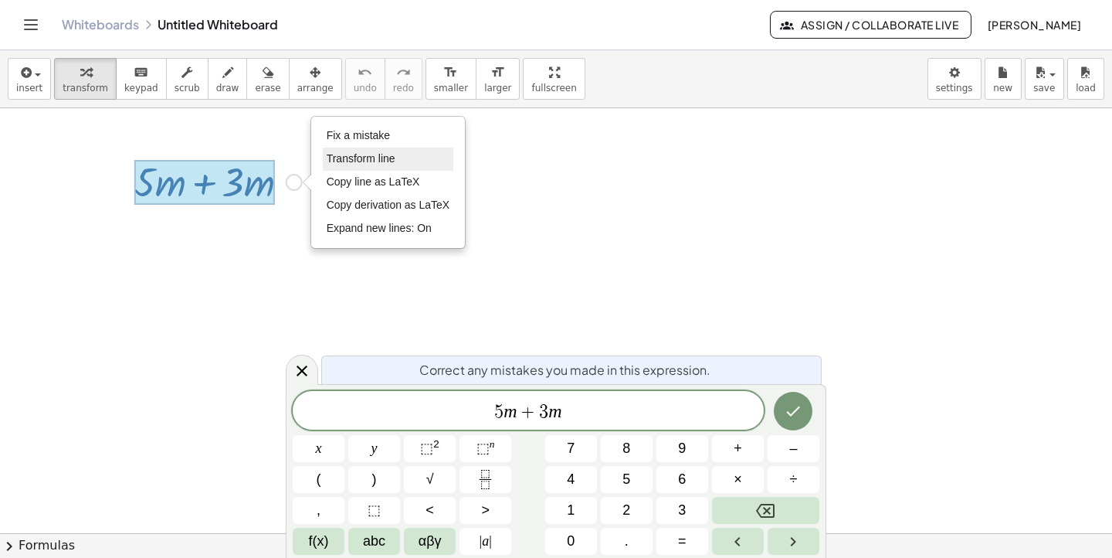
click at [355, 158] on span "Transform line" at bounding box center [361, 158] width 69 height 12
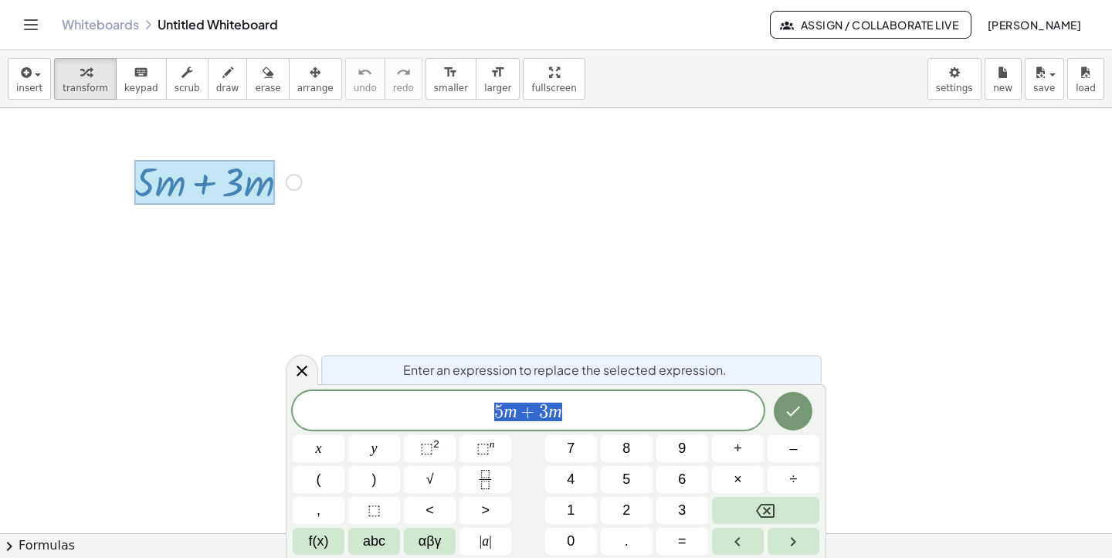
click at [296, 178] on div "Fix a mistake Transform line Copy line as LaTeX Copy derivation as LaTeX Expand…" at bounding box center [294, 182] width 17 height 17
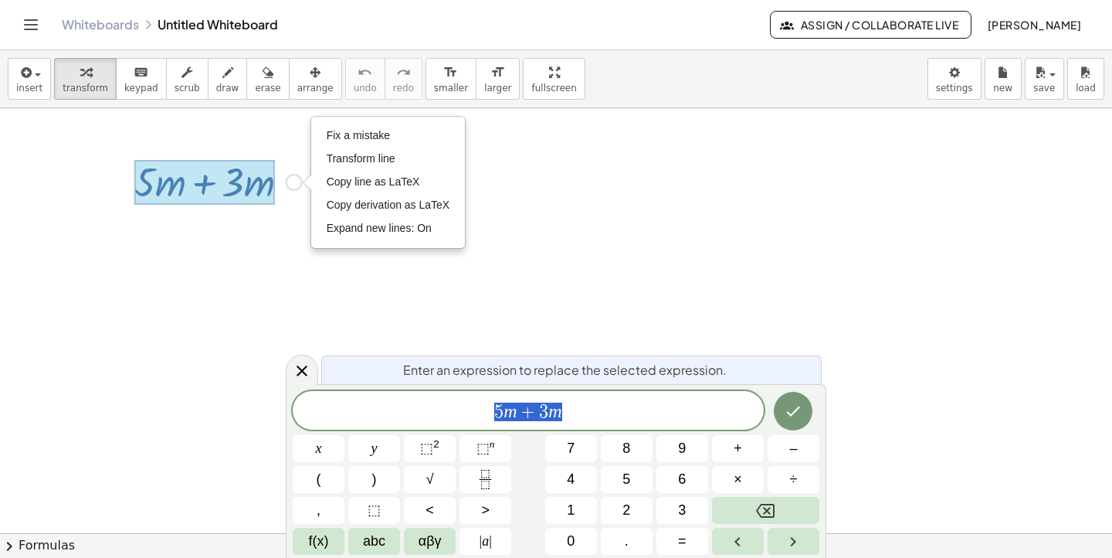
click at [264, 185] on div at bounding box center [204, 182] width 141 height 45
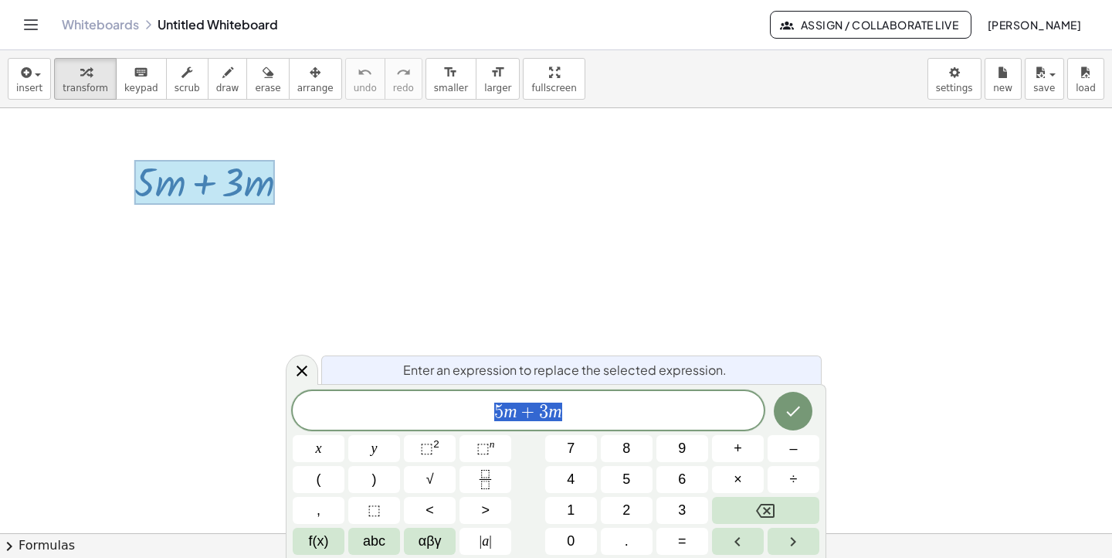
click at [196, 239] on div at bounding box center [556, 533] width 1112 height 850
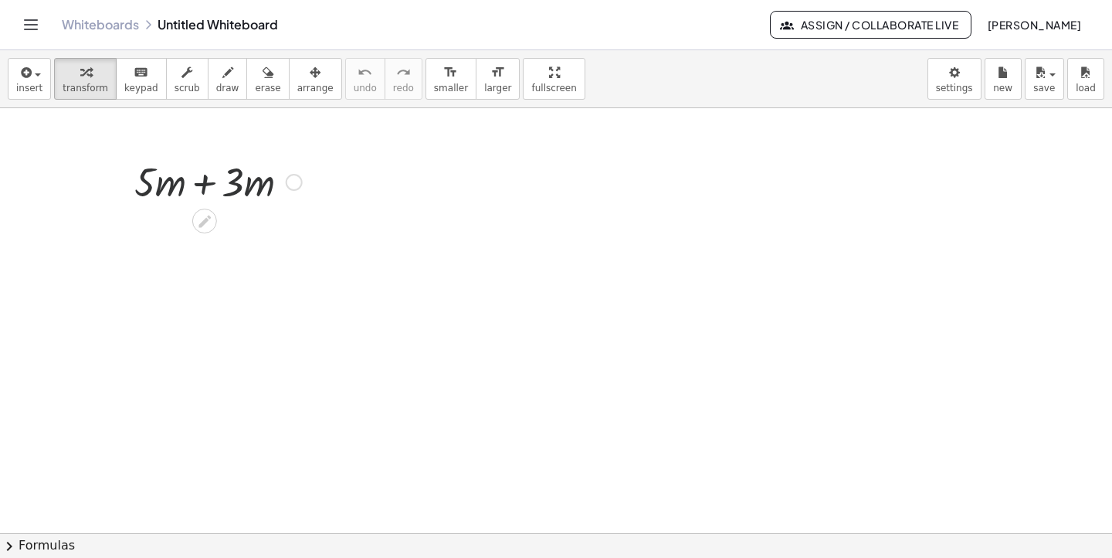
click at [205, 219] on icon at bounding box center [204, 221] width 12 height 12
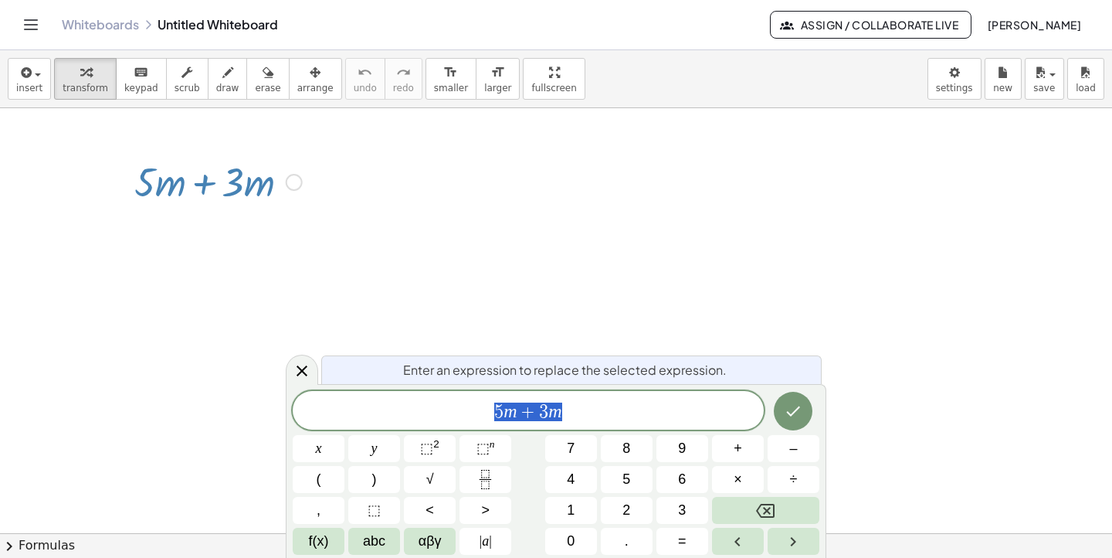
click at [246, 188] on div at bounding box center [218, 180] width 183 height 53
click at [178, 197] on div at bounding box center [218, 180] width 183 height 53
click at [295, 177] on div "Fix a mistake Transform line Copy line as LaTeX Copy derivation as LaTeX Expand…" at bounding box center [294, 182] width 17 height 17
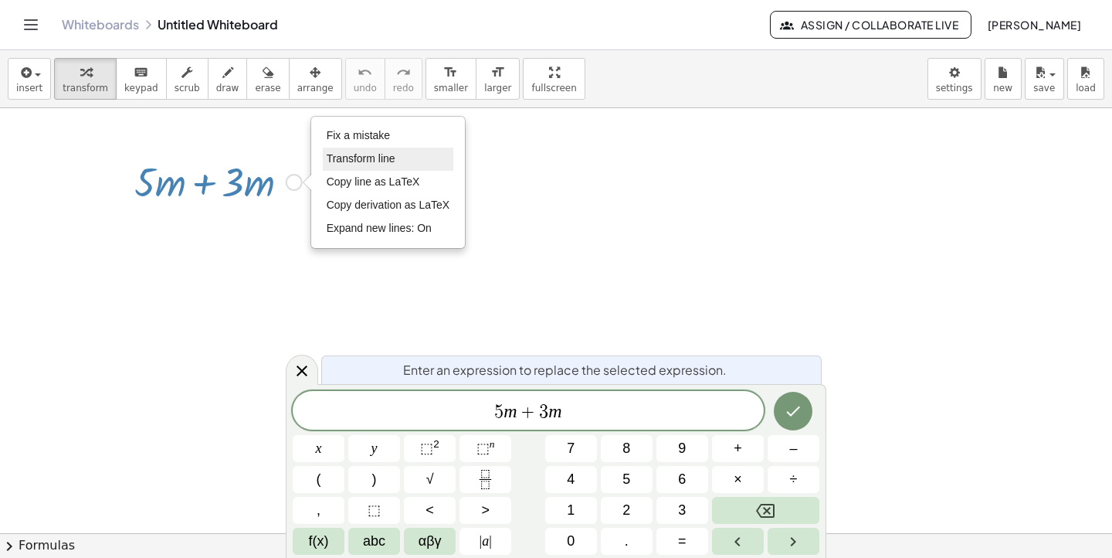
click at [368, 154] on span "Transform line" at bounding box center [361, 158] width 69 height 12
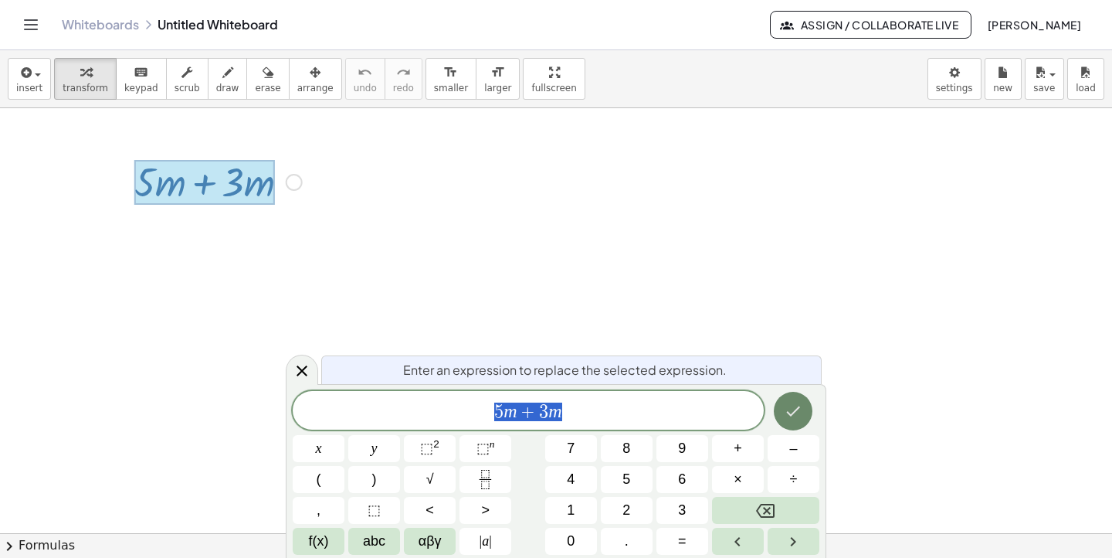
click at [796, 397] on button "Done" at bounding box center [793, 411] width 39 height 39
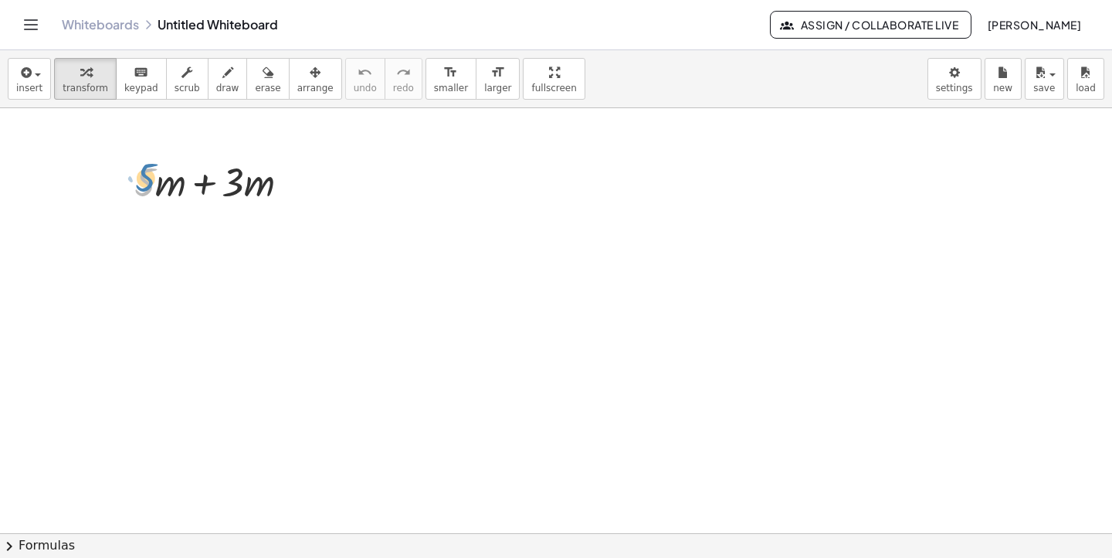
click at [146, 185] on div at bounding box center [218, 180] width 183 height 53
click at [171, 248] on div at bounding box center [556, 533] width 1112 height 850
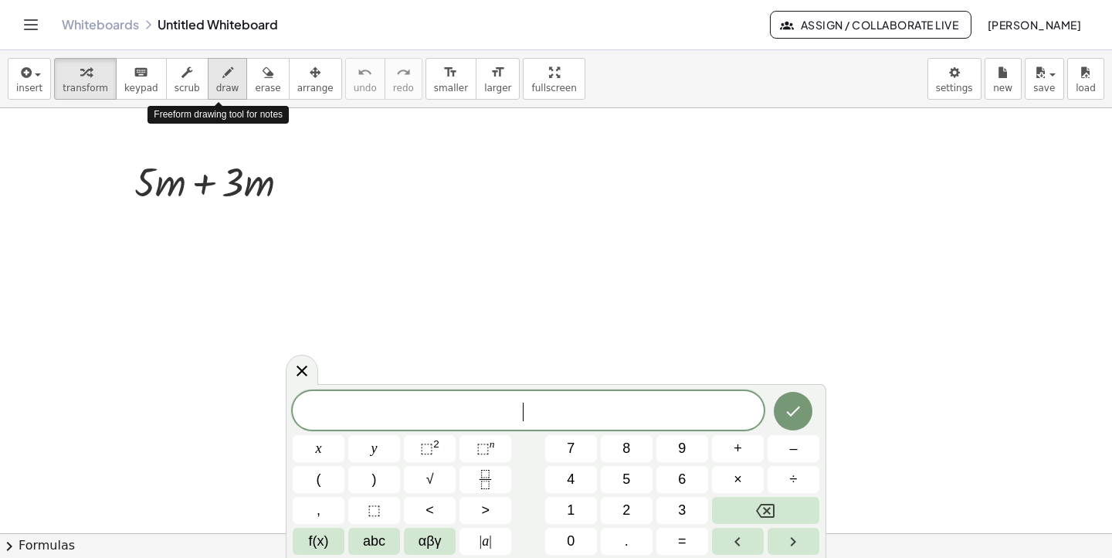
click at [222, 80] on icon "button" at bounding box center [227, 72] width 11 height 19
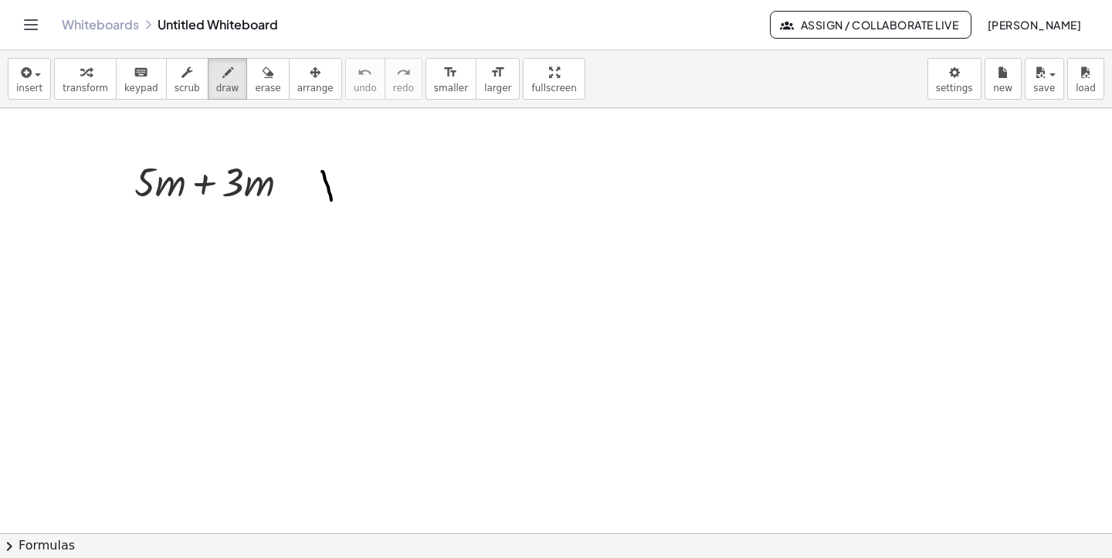
drag, startPoint x: 322, startPoint y: 171, endPoint x: 333, endPoint y: 219, distance: 49.1
click at [333, 219] on div at bounding box center [556, 533] width 1112 height 850
drag, startPoint x: 348, startPoint y: 170, endPoint x: 368, endPoint y: 210, distance: 45.3
click at [368, 210] on div at bounding box center [556, 533] width 1112 height 850
drag, startPoint x: 325, startPoint y: 172, endPoint x: 365, endPoint y: 202, distance: 49.7
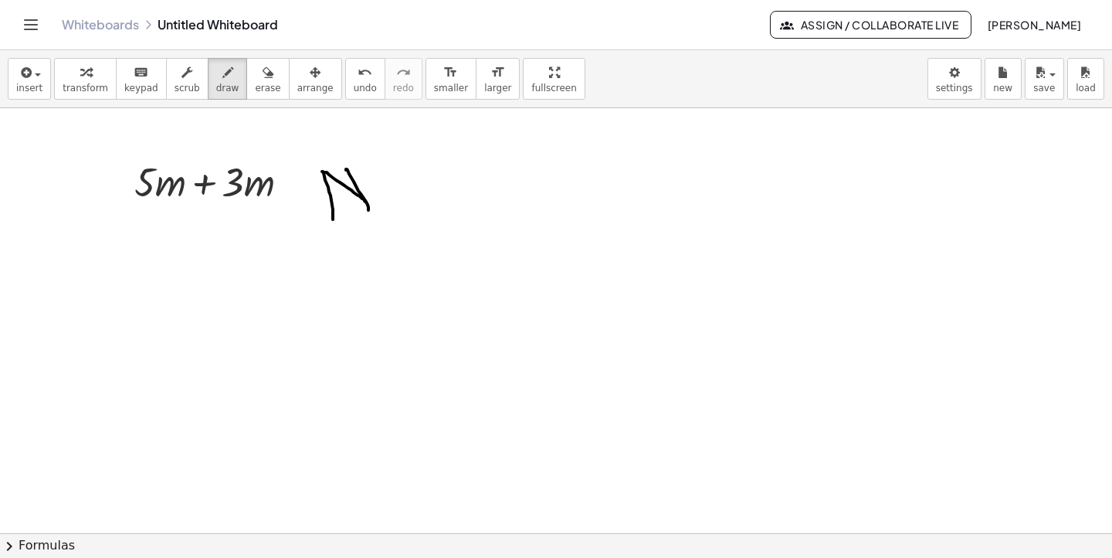
click at [365, 202] on div at bounding box center [556, 533] width 1112 height 850
drag, startPoint x: 389, startPoint y: 204, endPoint x: 436, endPoint y: 196, distance: 47.7
click at [436, 196] on div at bounding box center [556, 533] width 1112 height 850
click at [263, 81] on icon "button" at bounding box center [268, 72] width 11 height 19
drag, startPoint x: 359, startPoint y: 182, endPoint x: 409, endPoint y: 199, distance: 53.0
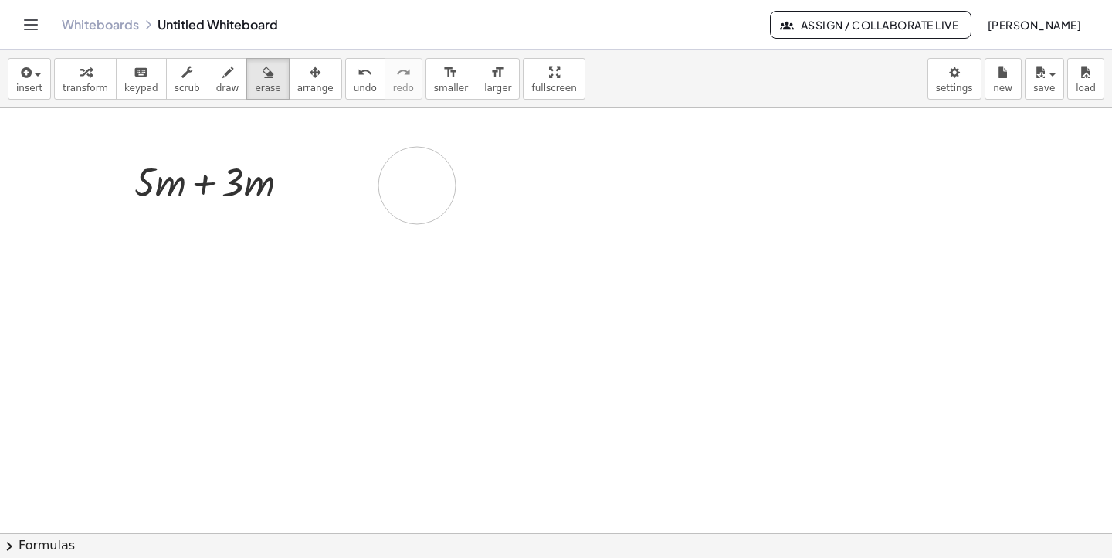
click at [416, 192] on div at bounding box center [556, 533] width 1112 height 850
click at [137, 77] on icon "keyboard" at bounding box center [141, 72] width 15 height 19
click at [140, 88] on span "keypad" at bounding box center [141, 88] width 34 height 11
click at [89, 77] on div "button" at bounding box center [86, 72] width 46 height 19
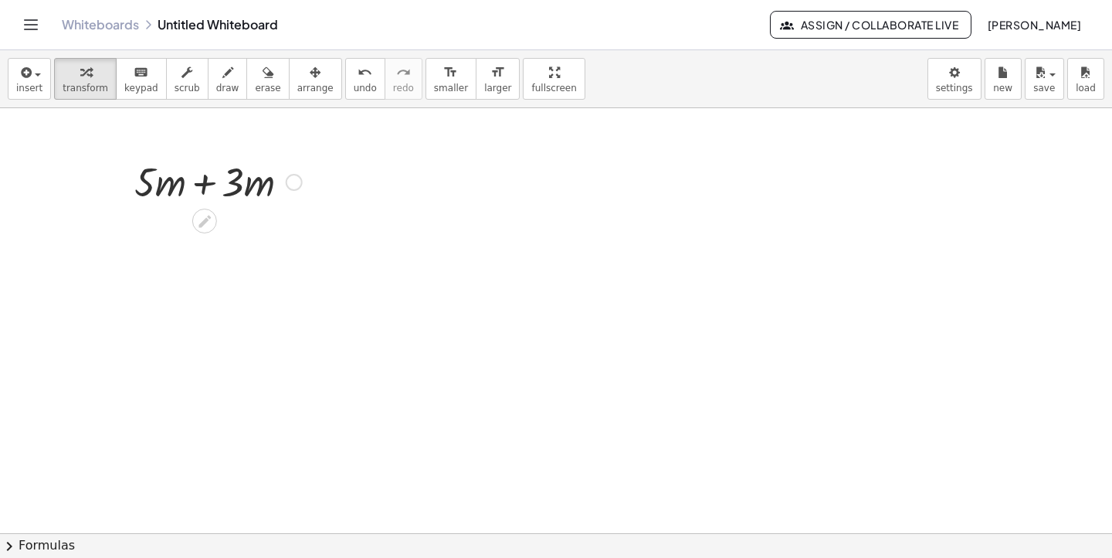
click at [198, 183] on div at bounding box center [218, 180] width 183 height 53
click at [139, 83] on span "keypad" at bounding box center [141, 88] width 34 height 11
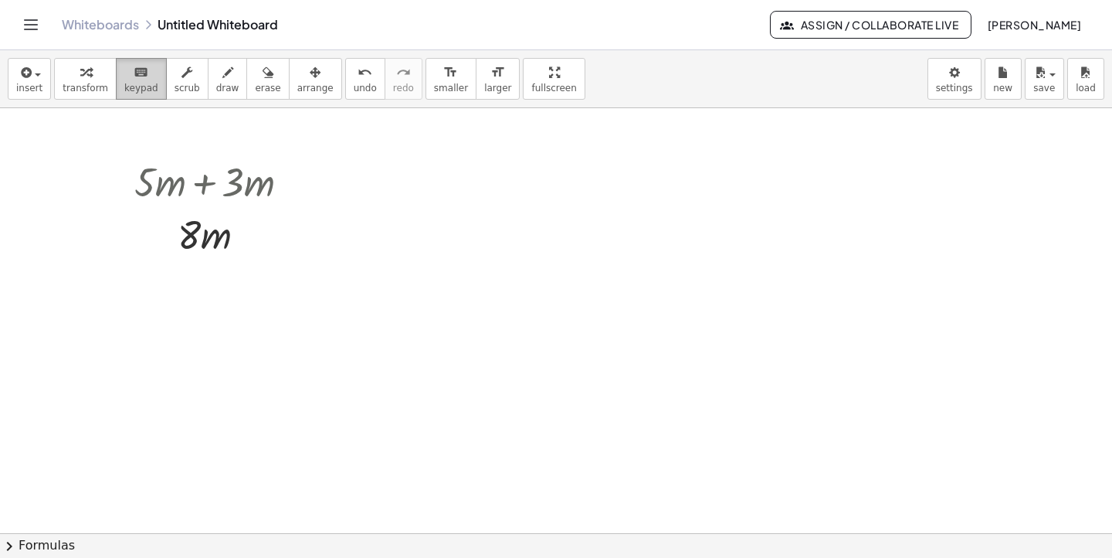
click at [146, 83] on span "keypad" at bounding box center [141, 88] width 34 height 11
click at [62, 541] on button "chevron_right Formulas" at bounding box center [556, 545] width 1112 height 25
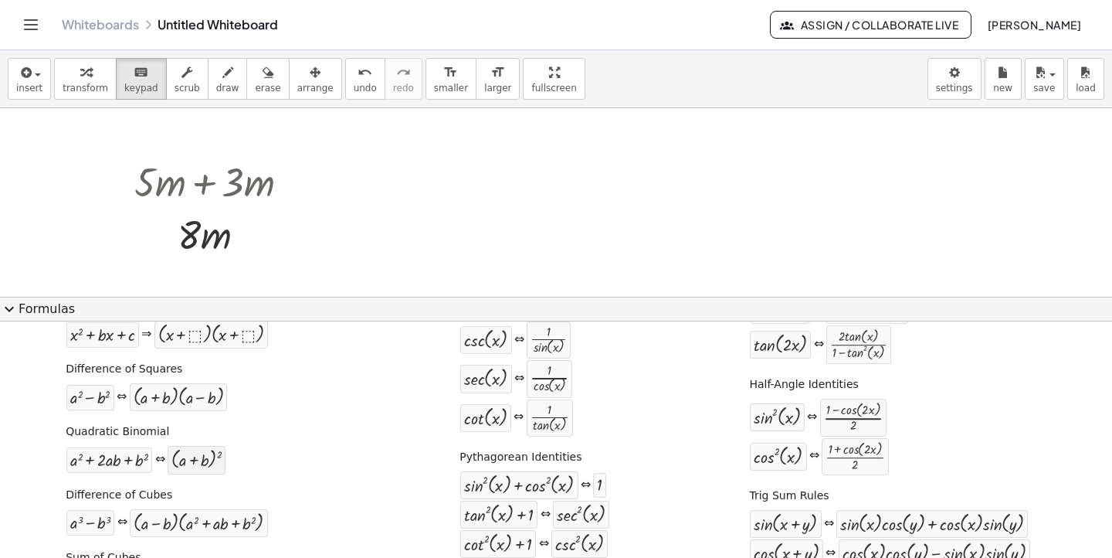
scroll to position [0, 0]
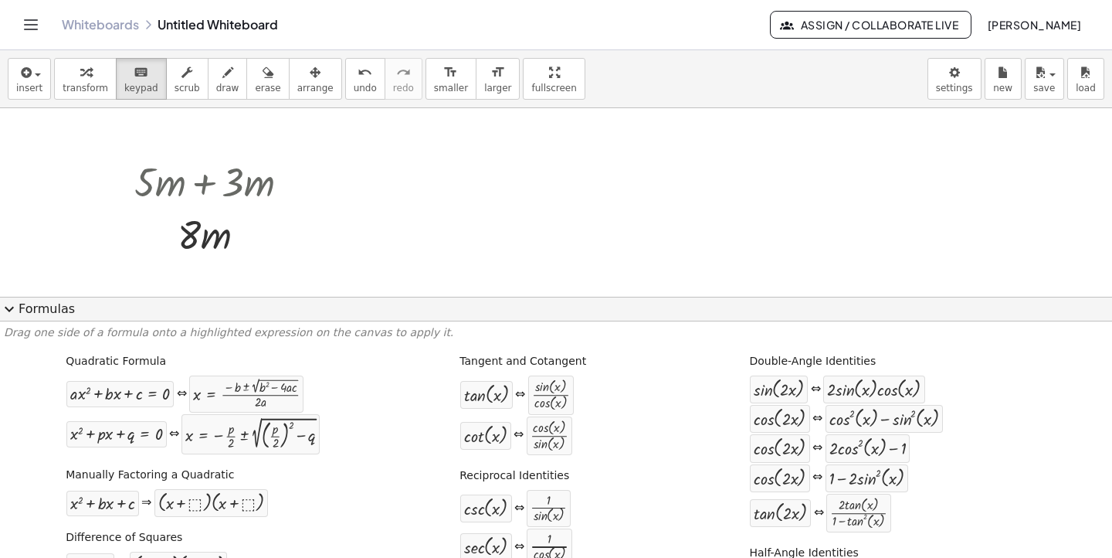
click at [333, 181] on div at bounding box center [556, 320] width 1112 height 425
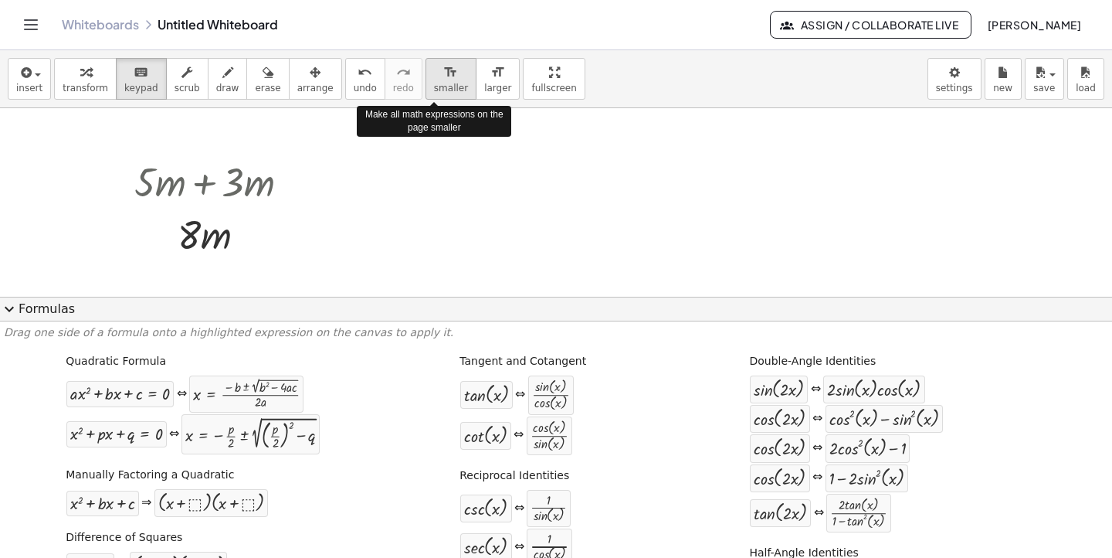
click at [440, 89] on span "smaller" at bounding box center [451, 88] width 34 height 11
click at [439, 90] on span "smaller" at bounding box center [451, 88] width 34 height 11
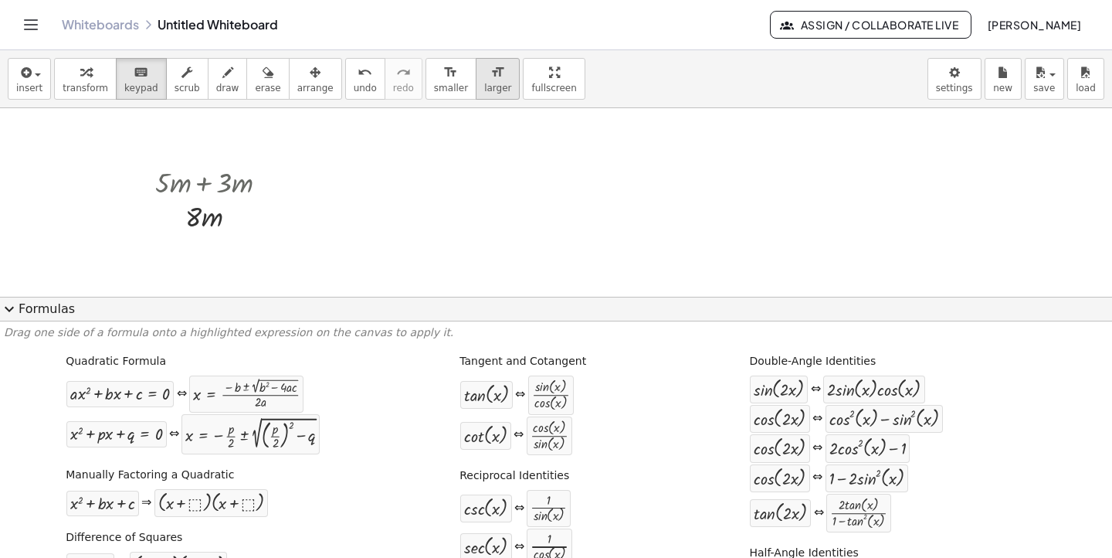
click at [484, 83] on span "larger" at bounding box center [497, 88] width 27 height 11
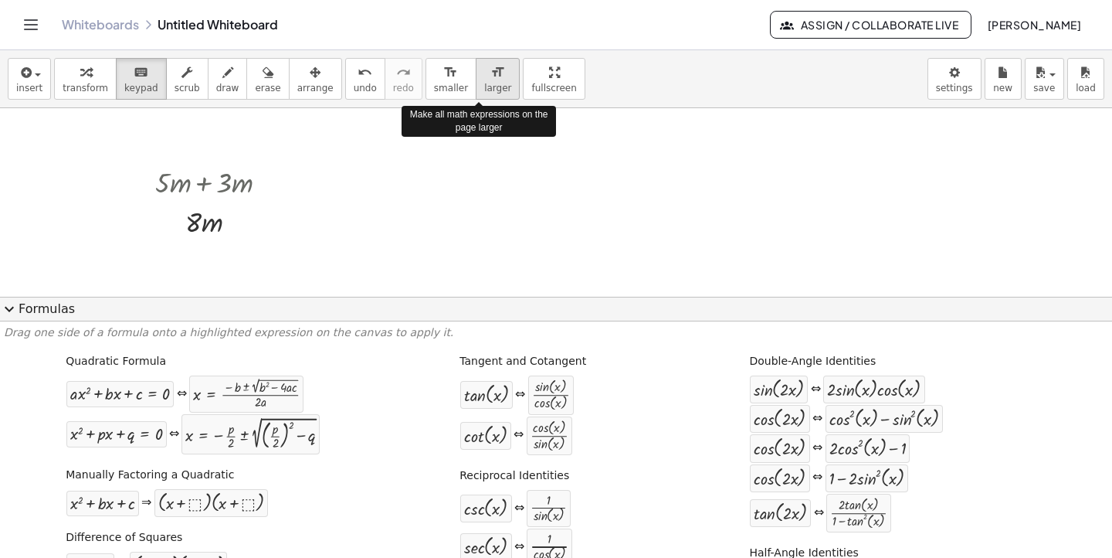
click at [484, 83] on span "larger" at bounding box center [497, 88] width 27 height 11
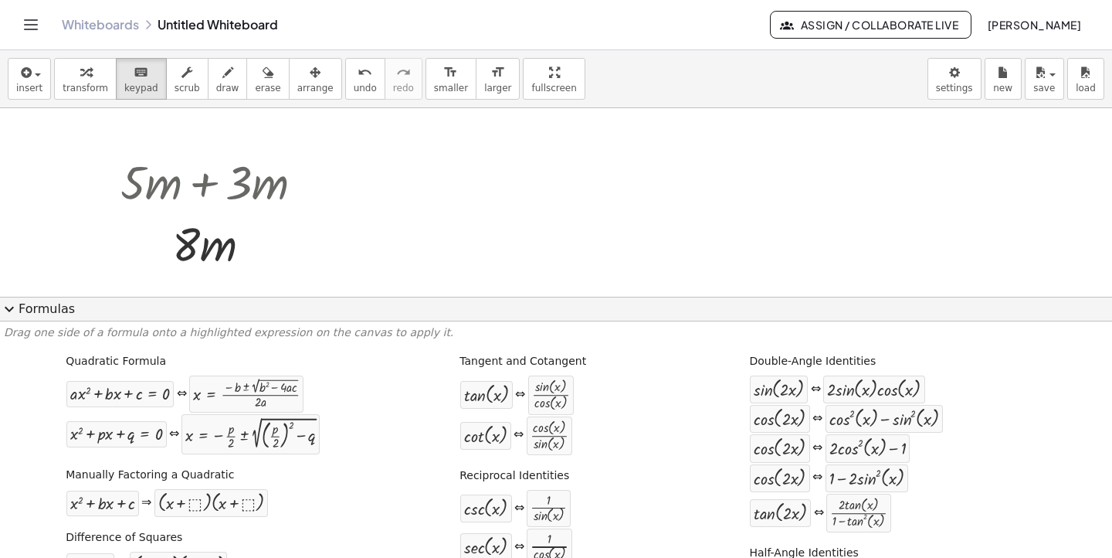
click at [12, 305] on span "expand_more" at bounding box center [9, 309] width 19 height 19
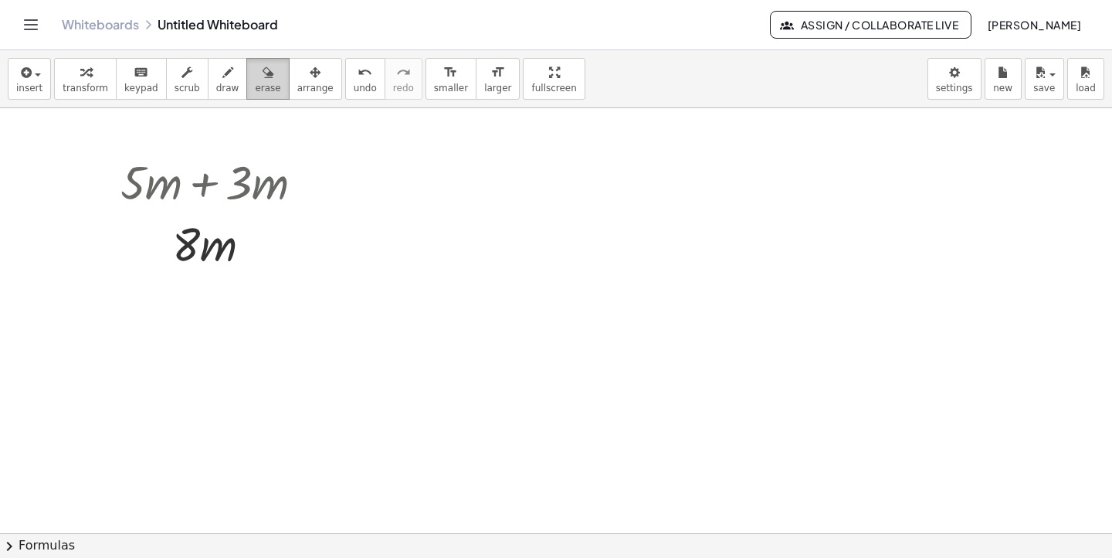
click at [255, 83] on span "erase" at bounding box center [267, 88] width 25 height 11
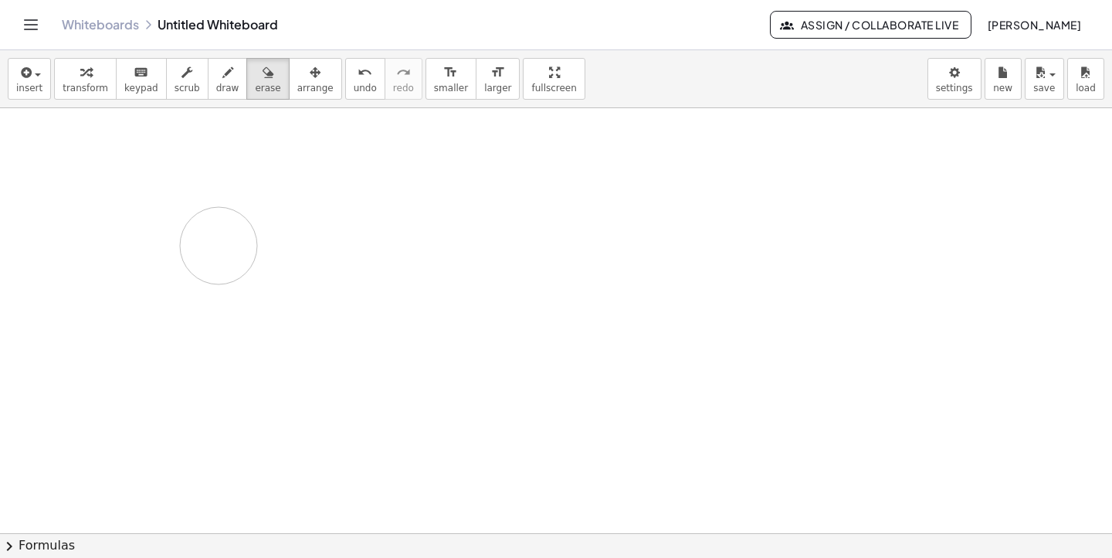
drag, startPoint x: 242, startPoint y: 200, endPoint x: 250, endPoint y: 243, distance: 43.3
click at [250, 243] on div at bounding box center [556, 533] width 1112 height 850
click at [198, 180] on div at bounding box center [556, 533] width 1112 height 850
drag, startPoint x: 140, startPoint y: 174, endPoint x: 199, endPoint y: 232, distance: 83.0
click at [199, 232] on div at bounding box center [556, 533] width 1112 height 850
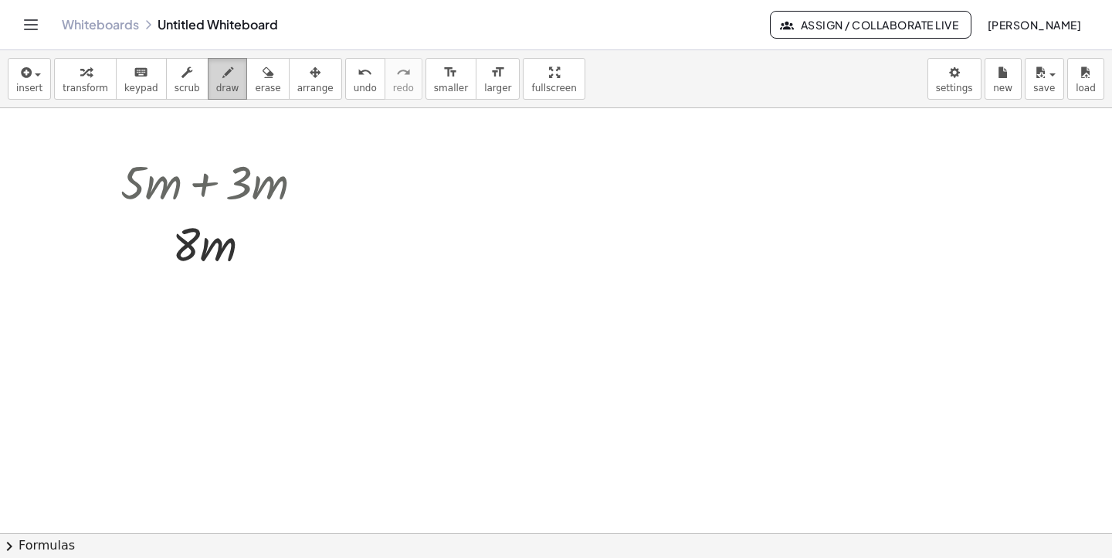
click at [226, 76] on div "button" at bounding box center [227, 72] width 23 height 19
click at [297, 71] on div "button" at bounding box center [315, 72] width 36 height 19
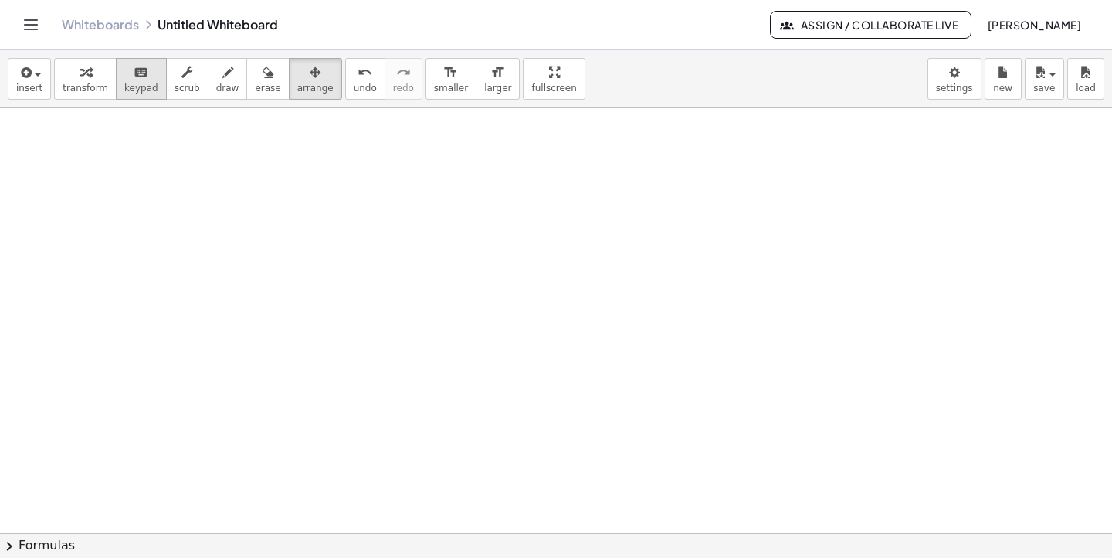
click at [131, 83] on span "keypad" at bounding box center [141, 88] width 34 height 11
click at [148, 83] on span "keypad" at bounding box center [141, 88] width 34 height 11
click at [140, 91] on span "keypad" at bounding box center [141, 88] width 34 height 11
click at [134, 73] on icon "keyboard" at bounding box center [141, 72] width 15 height 19
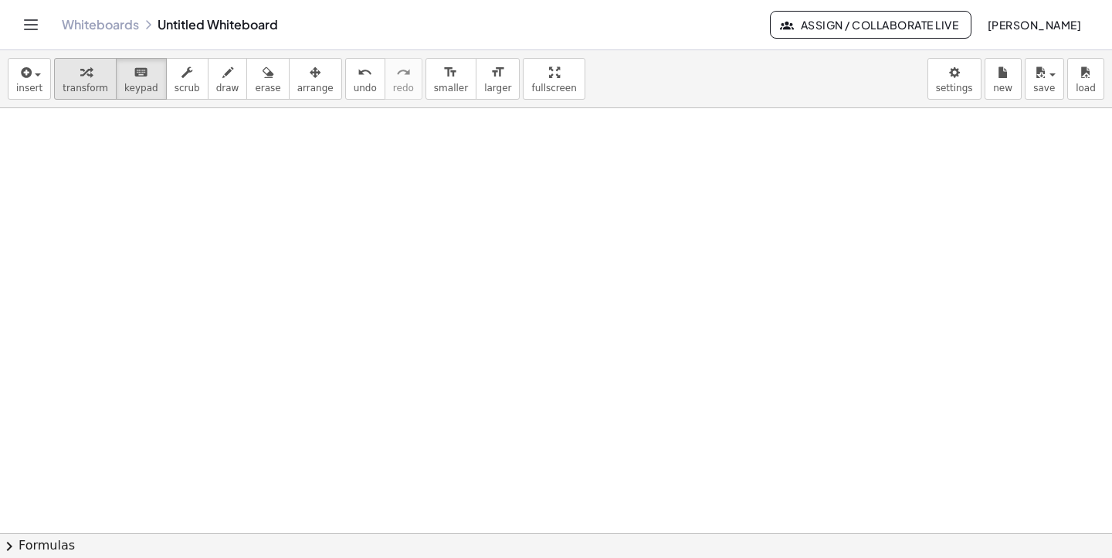
click at [85, 72] on icon "button" at bounding box center [85, 72] width 11 height 19
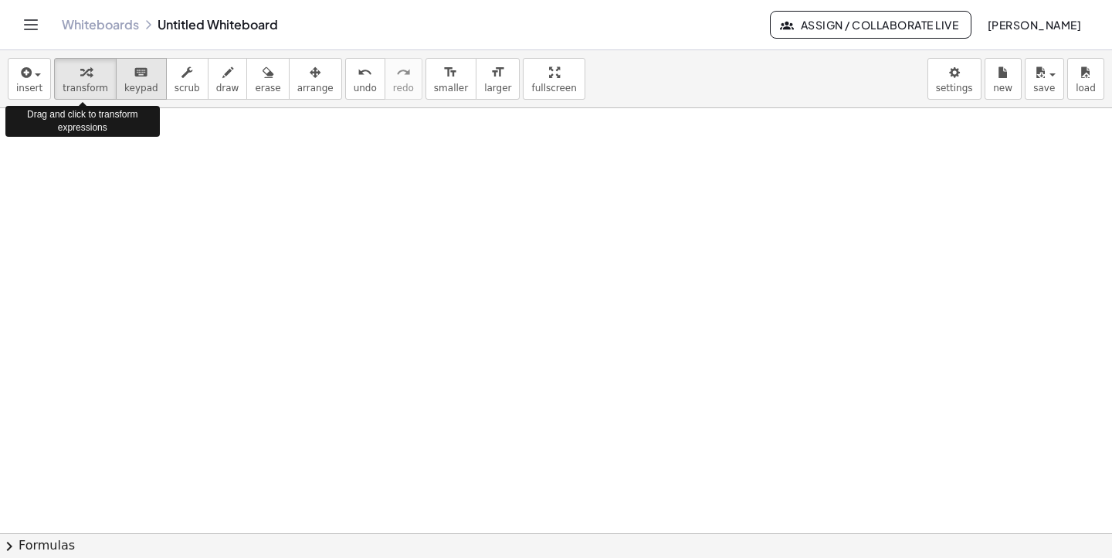
click at [146, 78] on div "keyboard" at bounding box center [141, 72] width 34 height 19
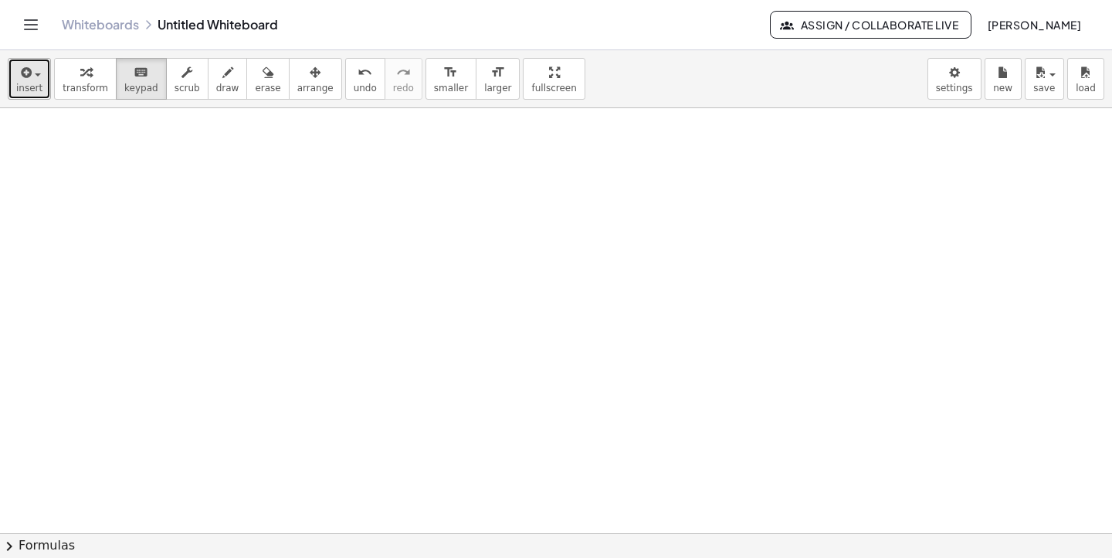
click at [30, 86] on span "insert" at bounding box center [29, 88] width 26 height 11
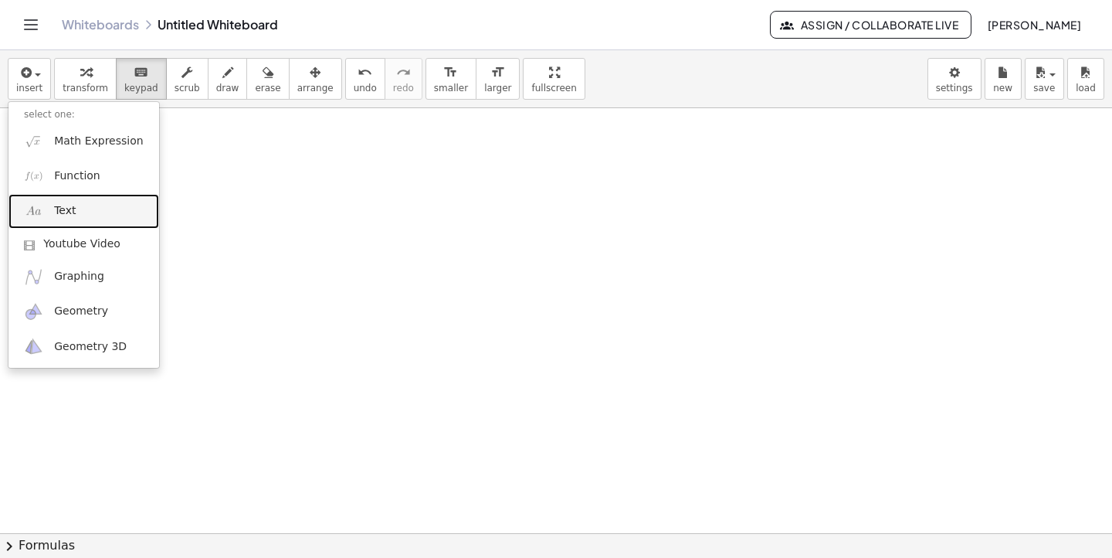
click at [107, 213] on link "Text" at bounding box center [83, 211] width 151 height 35
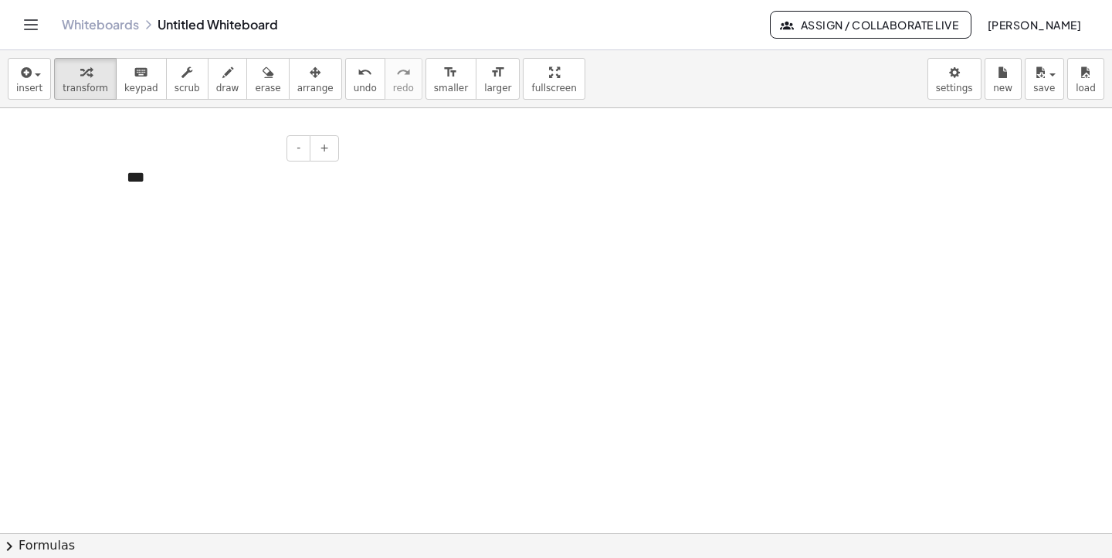
click at [130, 179] on div "***" at bounding box center [227, 177] width 232 height 53
click at [219, 179] on div "******" at bounding box center [227, 177] width 232 height 53
click at [354, 274] on div at bounding box center [556, 533] width 1112 height 850
click at [195, 178] on div "**********" at bounding box center [227, 177] width 232 height 53
click at [89, 88] on span "transform" at bounding box center [86, 88] width 46 height 11
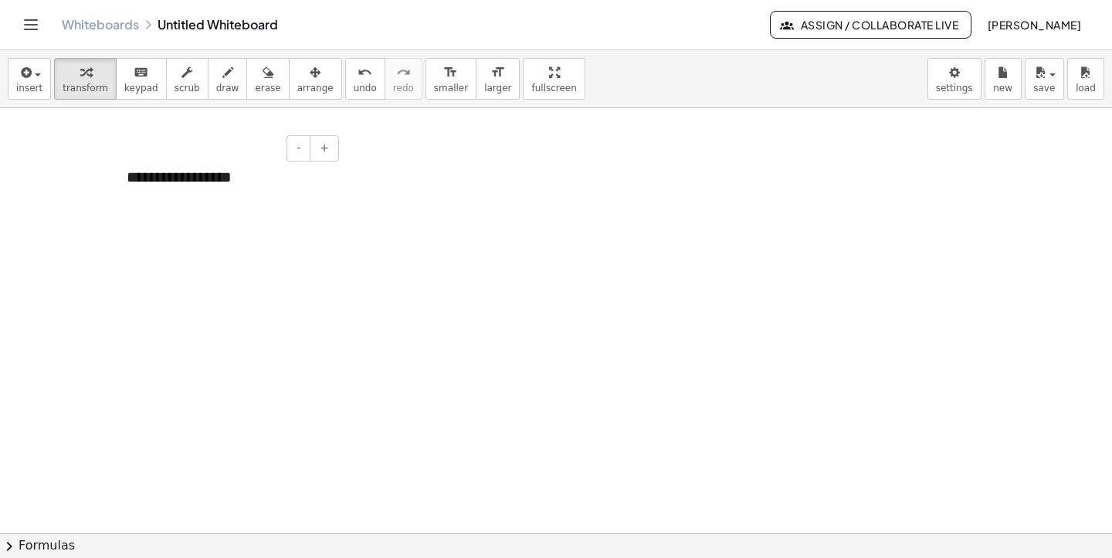
click at [185, 178] on div "**********" at bounding box center [227, 177] width 232 height 53
click at [330, 146] on button "+" at bounding box center [324, 148] width 29 height 26
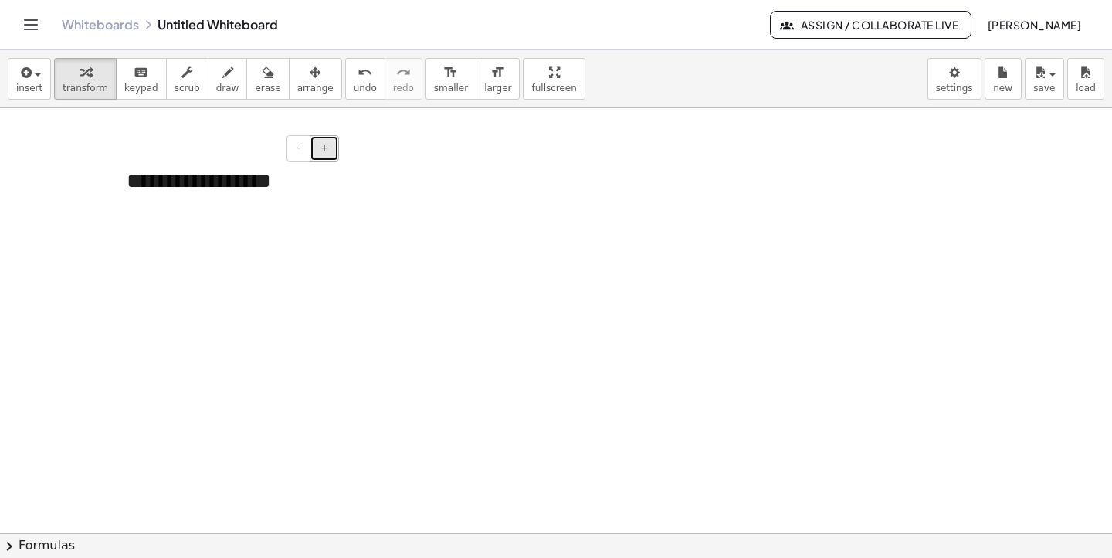
click at [330, 146] on button "+" at bounding box center [324, 148] width 29 height 26
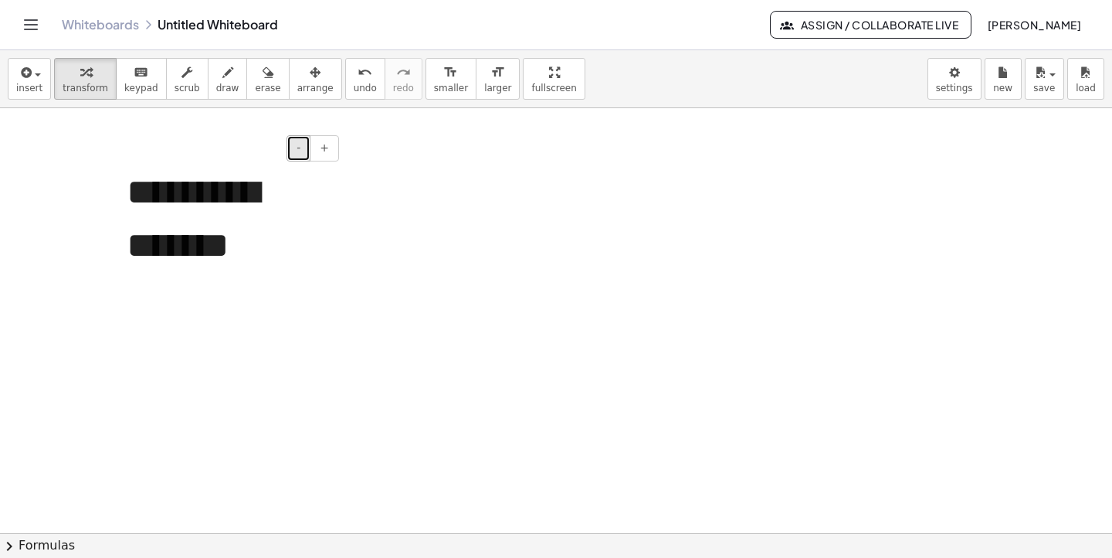
click at [293, 145] on button "-" at bounding box center [299, 148] width 24 height 26
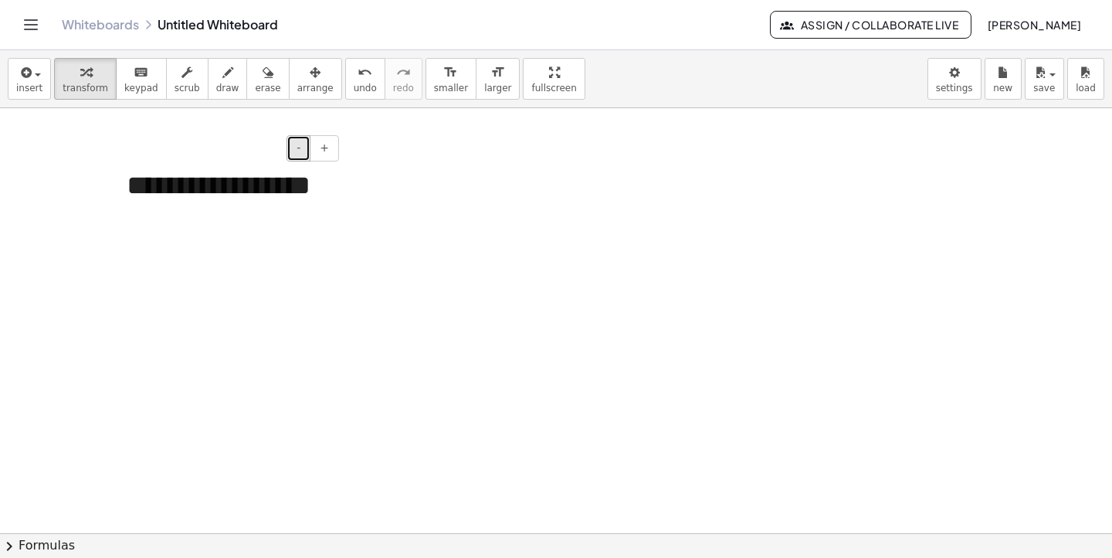
click at [293, 145] on button "-" at bounding box center [299, 148] width 24 height 26
drag, startPoint x: 282, startPoint y: 188, endPoint x: 300, endPoint y: 188, distance: 18.5
click at [283, 188] on div "**********" at bounding box center [227, 182] width 232 height 62
click at [321, 185] on div "**********" at bounding box center [227, 182] width 232 height 62
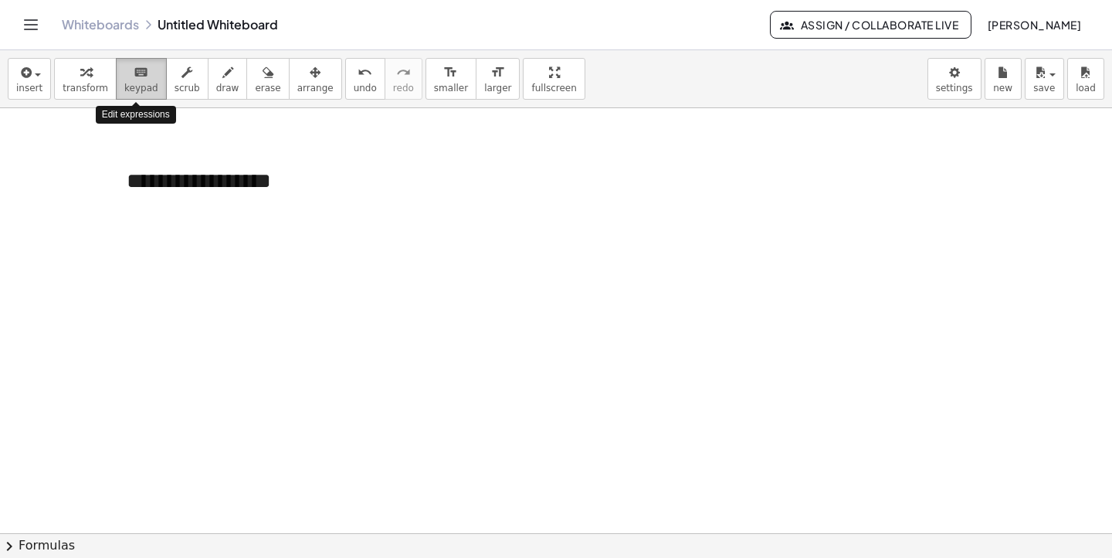
click at [141, 76] on icon "keyboard" at bounding box center [141, 72] width 15 height 19
click at [140, 80] on icon "keyboard" at bounding box center [141, 72] width 15 height 19
click at [147, 67] on div "keyboard" at bounding box center [141, 72] width 34 height 19
click at [109, 27] on link "Whiteboards" at bounding box center [100, 24] width 77 height 15
click at [758, 220] on div at bounding box center [556, 533] width 1112 height 850
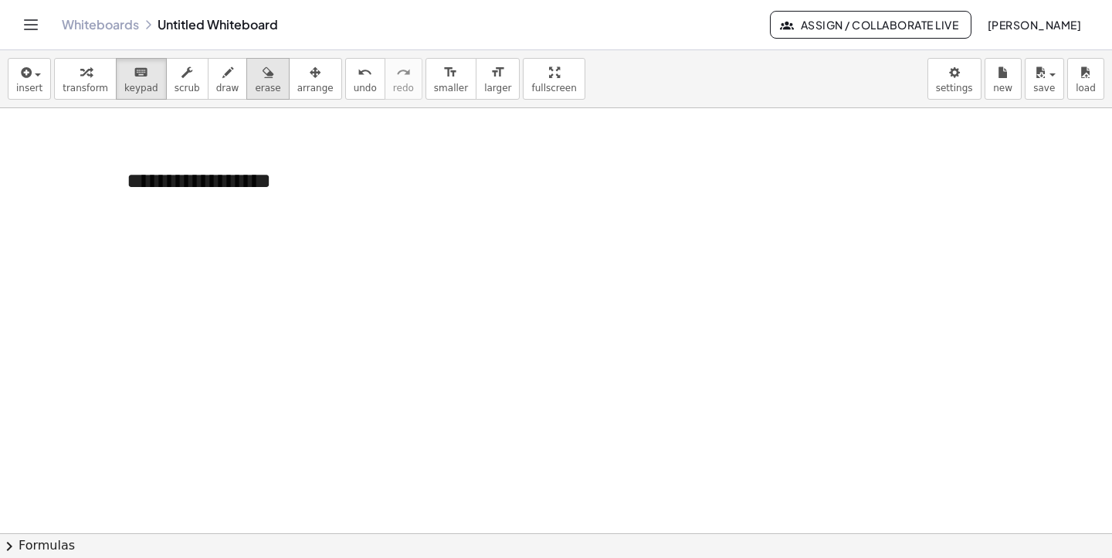
drag, startPoint x: 256, startPoint y: 80, endPoint x: 261, endPoint y: 90, distance: 12.1
click at [263, 80] on icon "button" at bounding box center [268, 72] width 11 height 19
drag, startPoint x: 308, startPoint y: 181, endPoint x: 140, endPoint y: 195, distance: 168.9
click at [140, 195] on div at bounding box center [556, 533] width 1112 height 850
click at [300, 188] on div at bounding box center [556, 533] width 1112 height 850
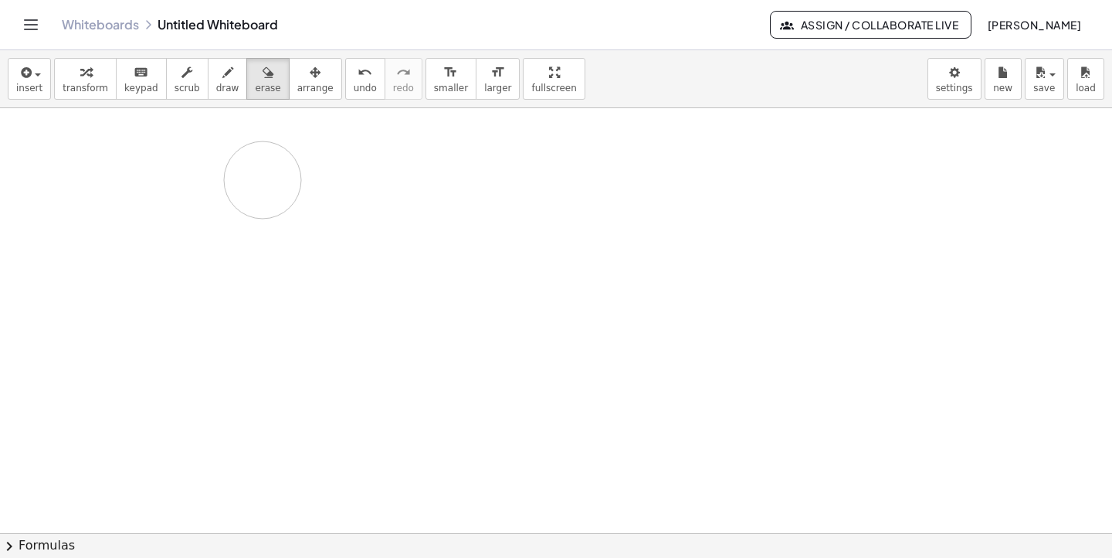
drag, startPoint x: 240, startPoint y: 188, endPoint x: 204, endPoint y: 287, distance: 104.6
click at [220, 220] on div at bounding box center [556, 533] width 1112 height 850
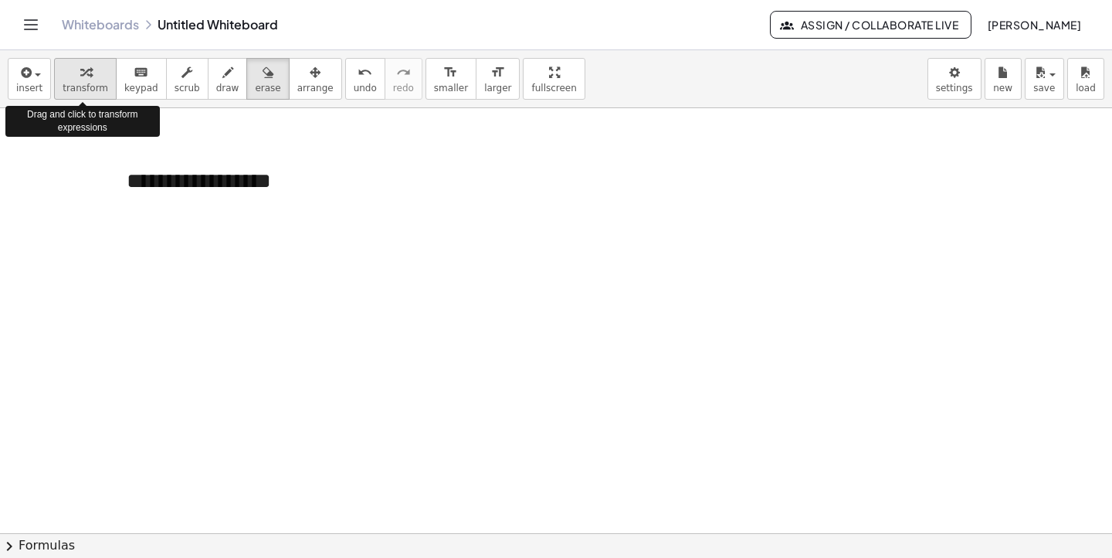
click at [70, 83] on span "transform" at bounding box center [86, 88] width 46 height 11
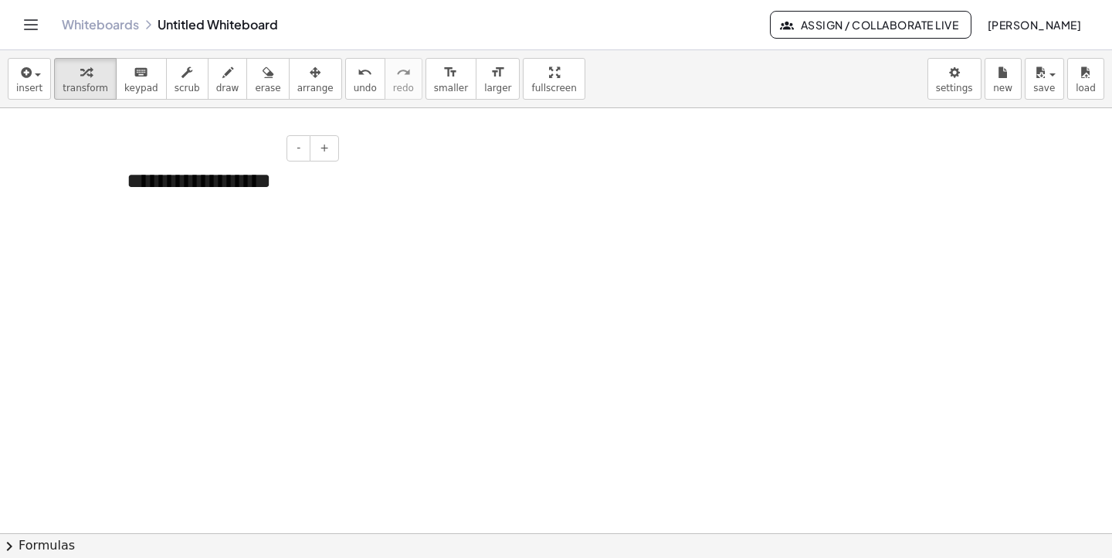
click at [178, 186] on div "**********" at bounding box center [227, 182] width 232 height 62
click at [218, 183] on div "**********" at bounding box center [227, 182] width 232 height 62
click at [85, 69] on icon "button" at bounding box center [85, 72] width 11 height 19
click at [134, 73] on icon "keyboard" at bounding box center [141, 72] width 15 height 19
click at [93, 73] on div "button" at bounding box center [86, 72] width 46 height 19
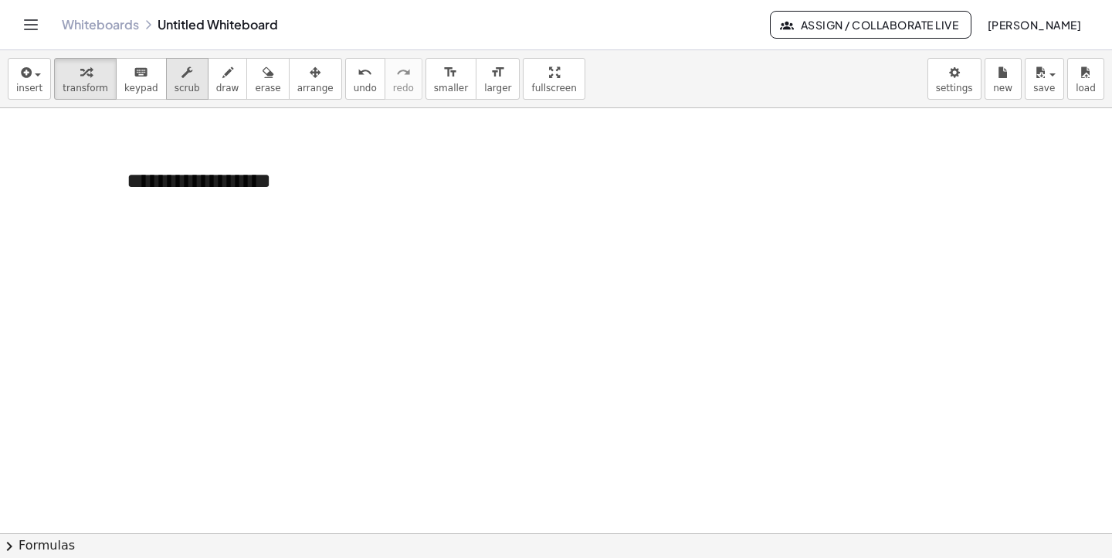
click at [175, 83] on span "scrub" at bounding box center [187, 88] width 25 height 11
drag, startPoint x: 249, startPoint y: 194, endPoint x: 226, endPoint y: 192, distance: 23.3
click at [227, 192] on div "**********" at bounding box center [227, 182] width 232 height 62
click at [176, 92] on span "scrub" at bounding box center [187, 88] width 25 height 11
click at [222, 86] on span "draw" at bounding box center [227, 88] width 23 height 11
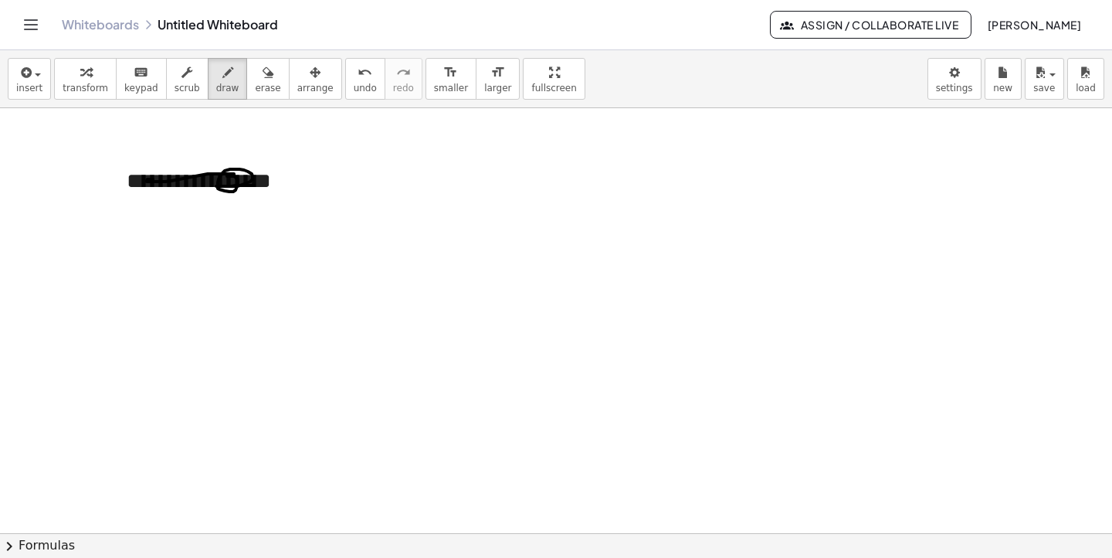
drag, startPoint x: 254, startPoint y: 185, endPoint x: 166, endPoint y: 199, distance: 89.1
click at [163, 193] on div at bounding box center [556, 533] width 1112 height 850
drag, startPoint x: 192, startPoint y: 232, endPoint x: 225, endPoint y: 275, distance: 53.4
click at [181, 276] on div at bounding box center [556, 533] width 1112 height 850
drag, startPoint x: 249, startPoint y: 266, endPoint x: 249, endPoint y: 280, distance: 13.9
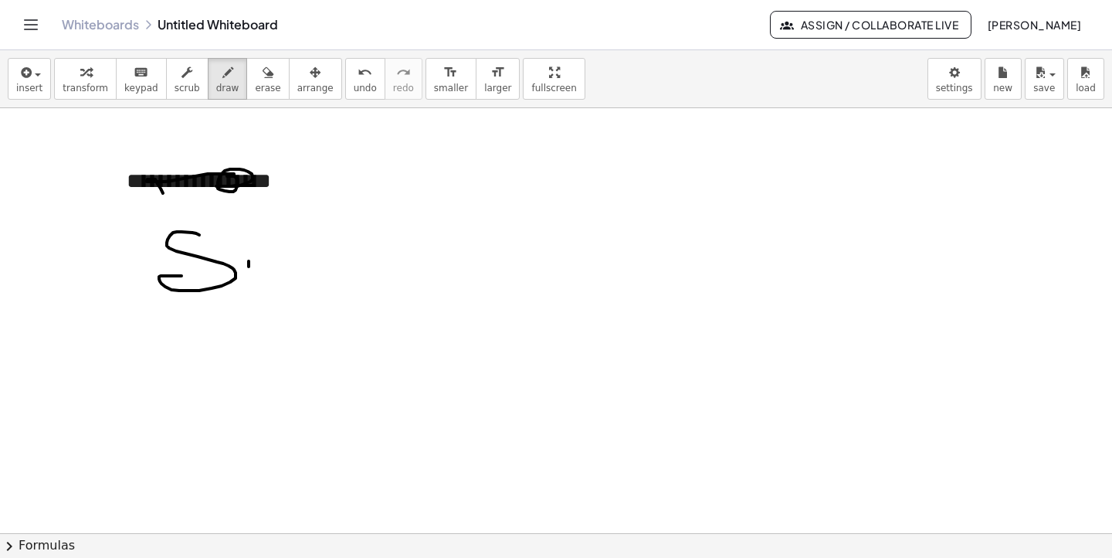
click at [249, 280] on div at bounding box center [556, 533] width 1112 height 850
drag, startPoint x: 294, startPoint y: 239, endPoint x: 305, endPoint y: 259, distance: 22.8
click at [305, 258] on div at bounding box center [556, 533] width 1112 height 850
drag, startPoint x: 345, startPoint y: 310, endPoint x: 317, endPoint y: 378, distance: 73.7
click at [317, 378] on div at bounding box center [556, 533] width 1112 height 850
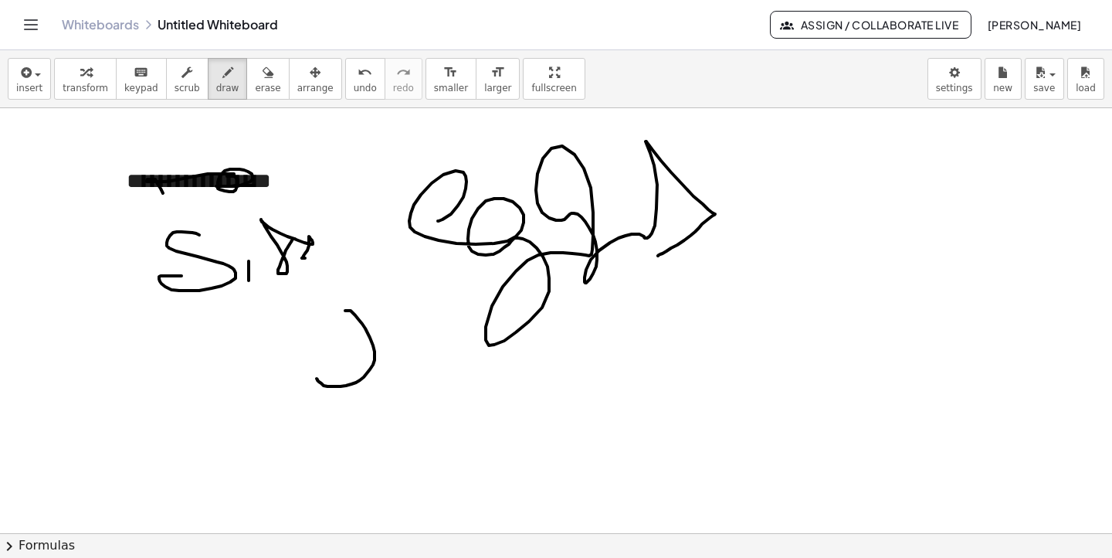
drag, startPoint x: 439, startPoint y: 221, endPoint x: 657, endPoint y: 256, distance: 221.3
click at [657, 256] on div at bounding box center [556, 533] width 1112 height 850
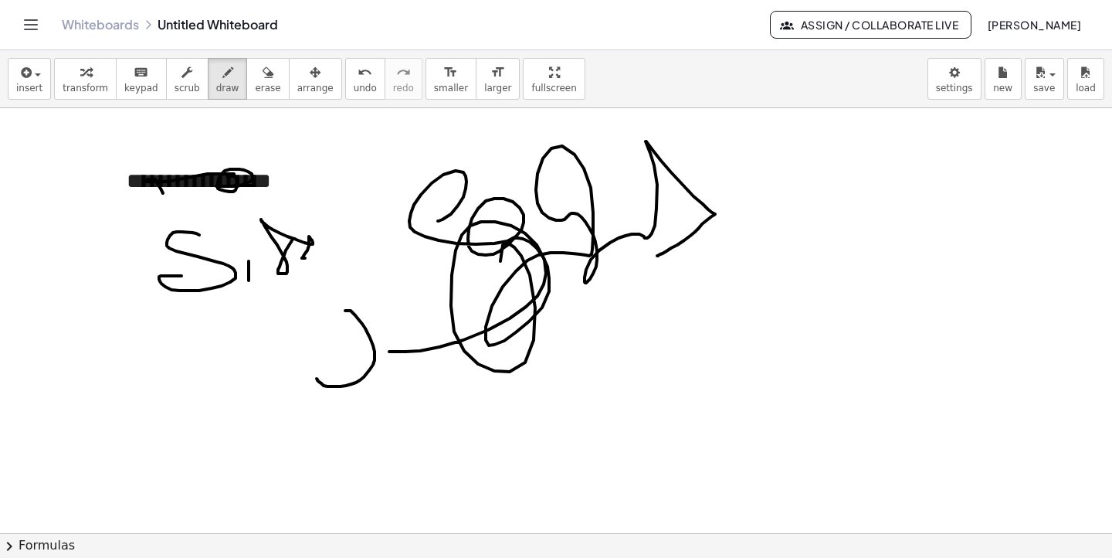
drag, startPoint x: 389, startPoint y: 351, endPoint x: 607, endPoint y: 395, distance: 222.2
click at [604, 395] on div at bounding box center [556, 533] width 1112 height 850
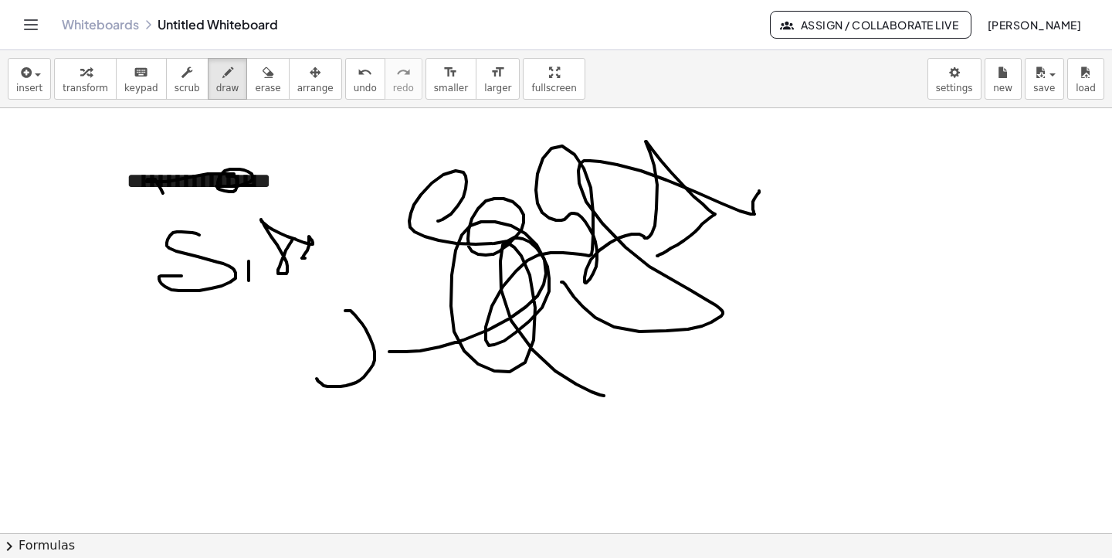
drag, startPoint x: 759, startPoint y: 191, endPoint x: 554, endPoint y: 286, distance: 226.3
click at [555, 284] on div at bounding box center [556, 533] width 1112 height 850
click at [263, 63] on icon "button" at bounding box center [268, 72] width 11 height 19
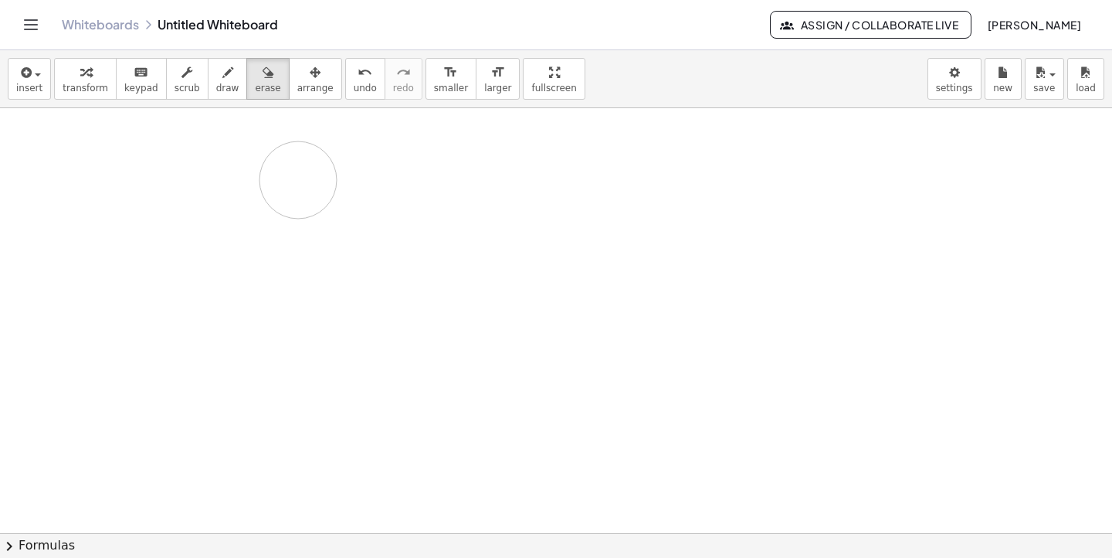
drag, startPoint x: 467, startPoint y: 176, endPoint x: 410, endPoint y: 203, distance: 63.2
click at [341, 183] on div at bounding box center [556, 533] width 1112 height 850
click at [276, 182] on div at bounding box center [556, 533] width 1112 height 850
drag, startPoint x: 246, startPoint y: 172, endPoint x: 241, endPoint y: 165, distance: 8.4
click at [243, 167] on div at bounding box center [556, 533] width 1112 height 850
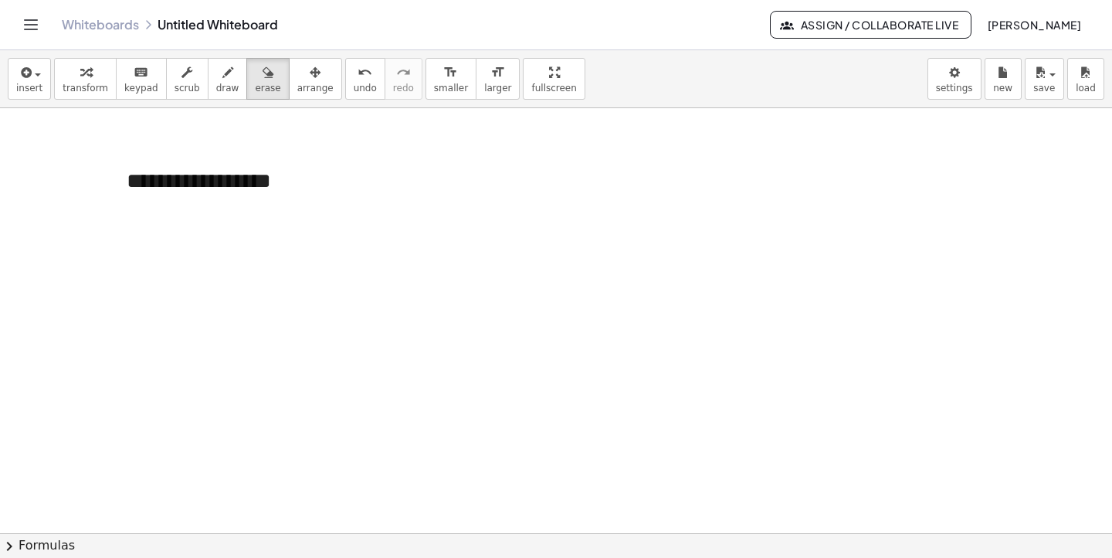
drag, startPoint x: 120, startPoint y: 186, endPoint x: 96, endPoint y: 142, distance: 50.5
click at [120, 181] on div at bounding box center [556, 533] width 1112 height 850
click at [74, 83] on span "transform" at bounding box center [86, 88] width 46 height 11
click at [292, 145] on button "-" at bounding box center [299, 148] width 24 height 26
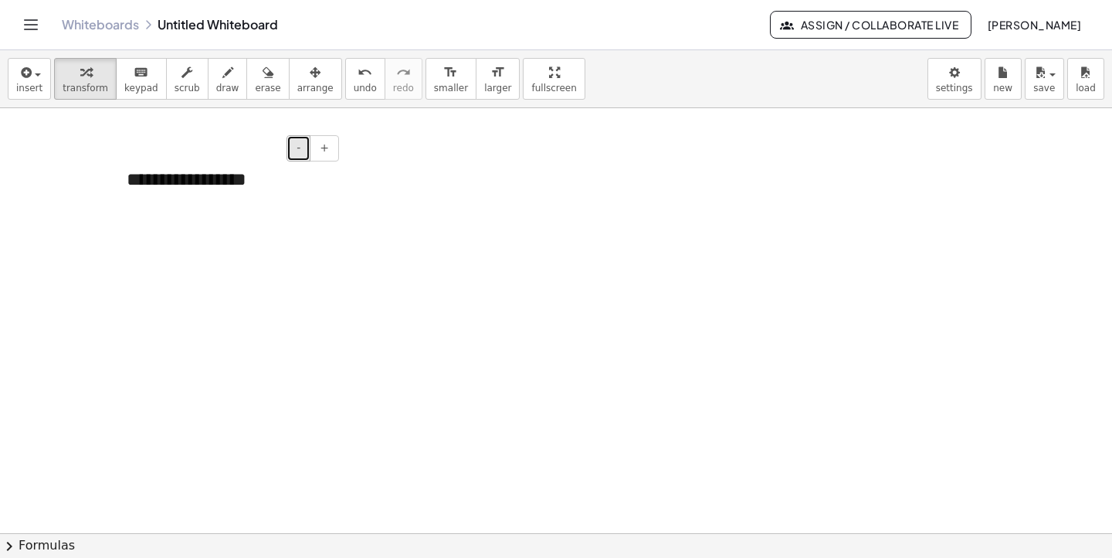
click at [292, 145] on button "-" at bounding box center [299, 148] width 24 height 26
click at [181, 174] on div "**********" at bounding box center [227, 175] width 232 height 49
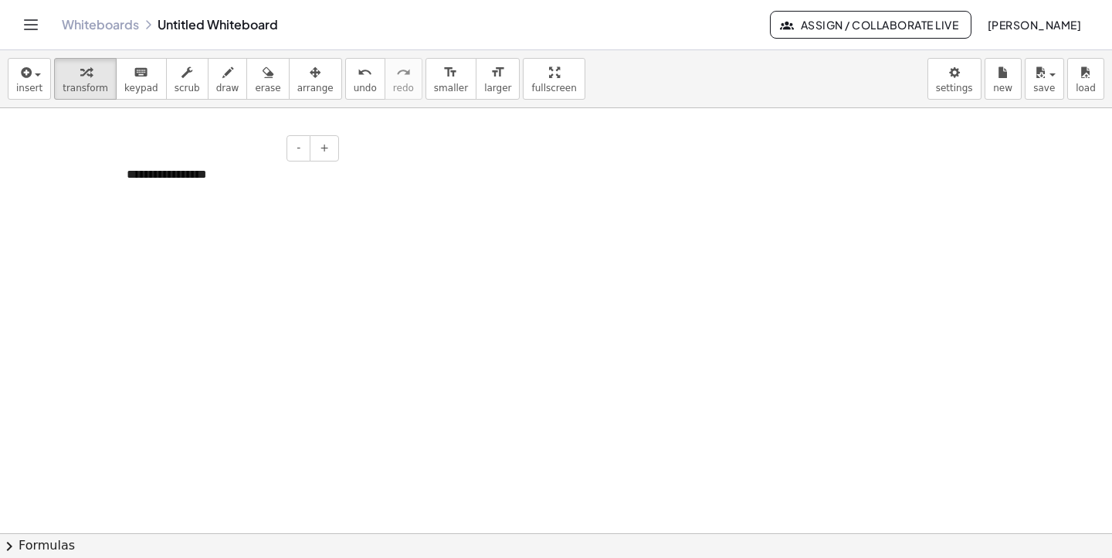
click at [202, 181] on div "**********" at bounding box center [227, 175] width 232 height 49
click at [35, 73] on span "button" at bounding box center [38, 74] width 6 height 3
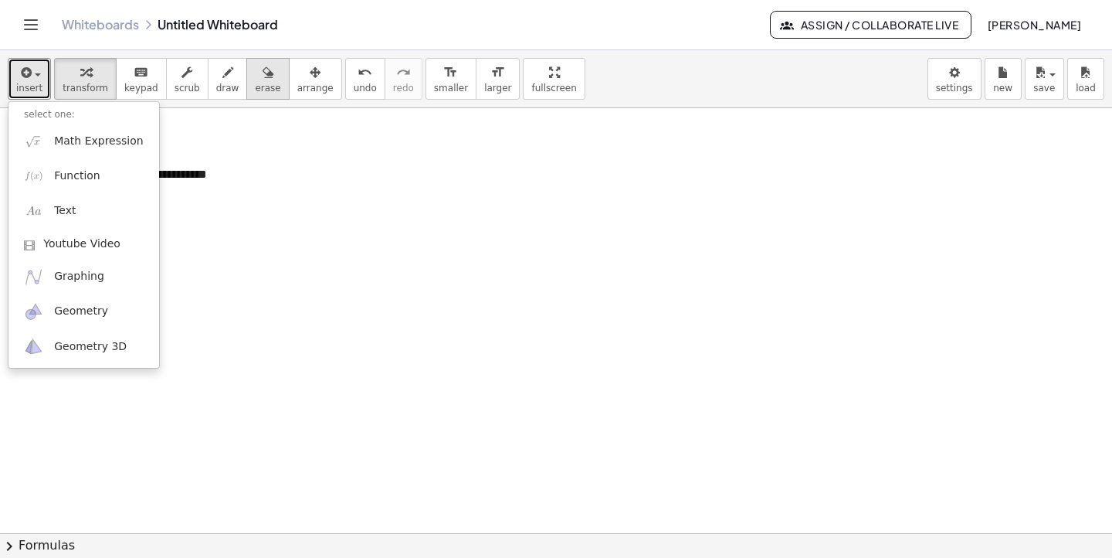
click at [263, 79] on icon "button" at bounding box center [268, 72] width 11 height 19
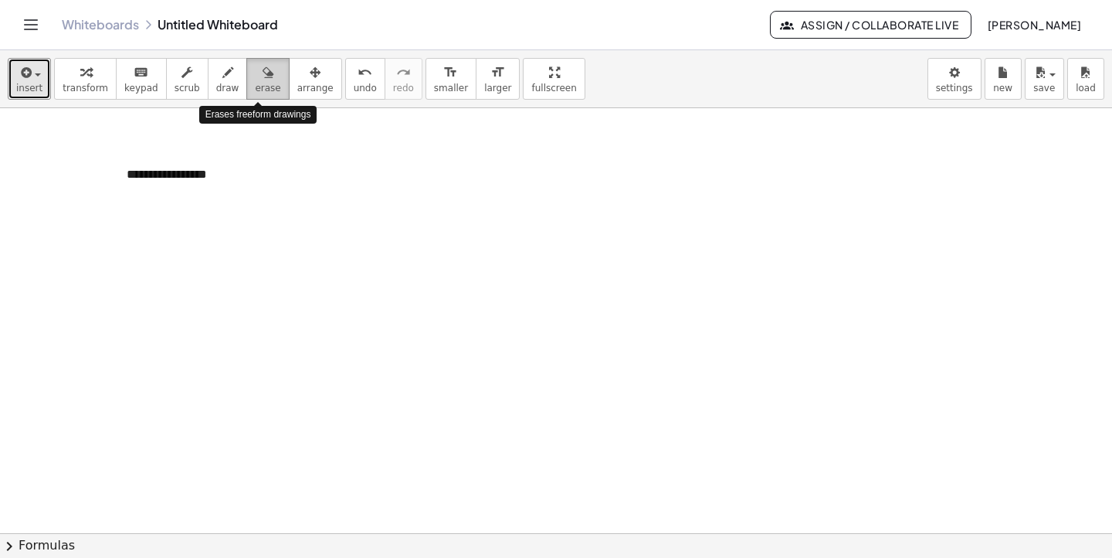
click at [263, 79] on icon "button" at bounding box center [268, 72] width 11 height 19
drag, startPoint x: 231, startPoint y: 155, endPoint x: 229, endPoint y: 166, distance: 11.1
click at [231, 155] on div at bounding box center [556, 533] width 1112 height 850
drag, startPoint x: 221, startPoint y: 175, endPoint x: 161, endPoint y: 181, distance: 60.5
click at [161, 181] on div at bounding box center [556, 533] width 1112 height 850
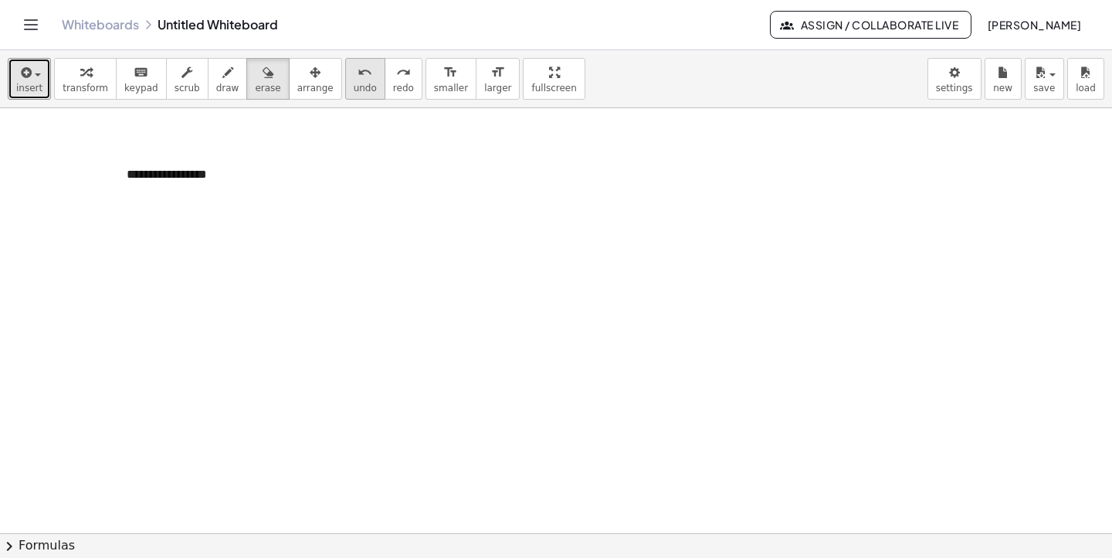
click at [354, 85] on span "undo" at bounding box center [365, 88] width 23 height 11
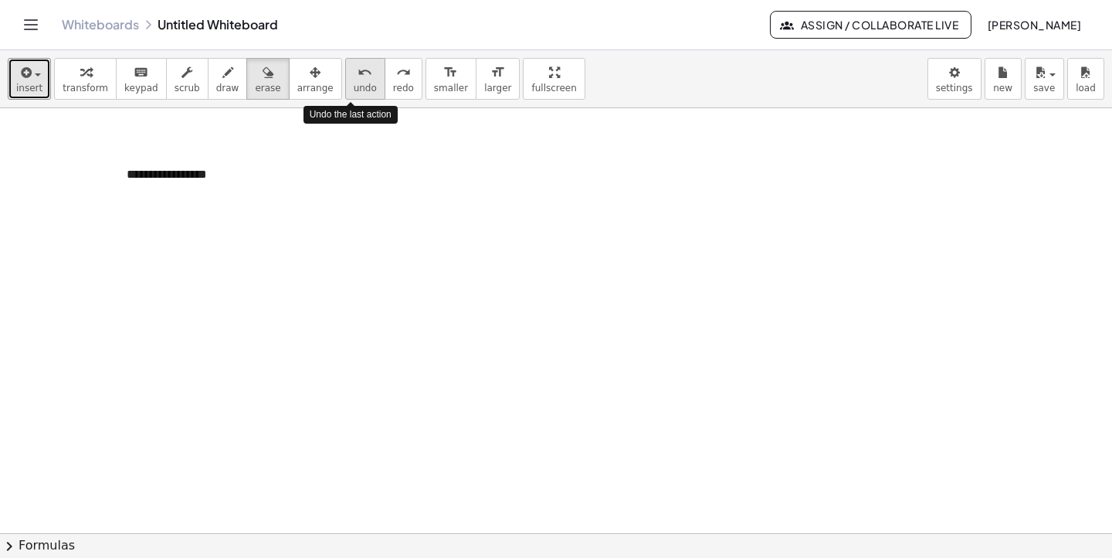
click at [354, 85] on span "undo" at bounding box center [365, 88] width 23 height 11
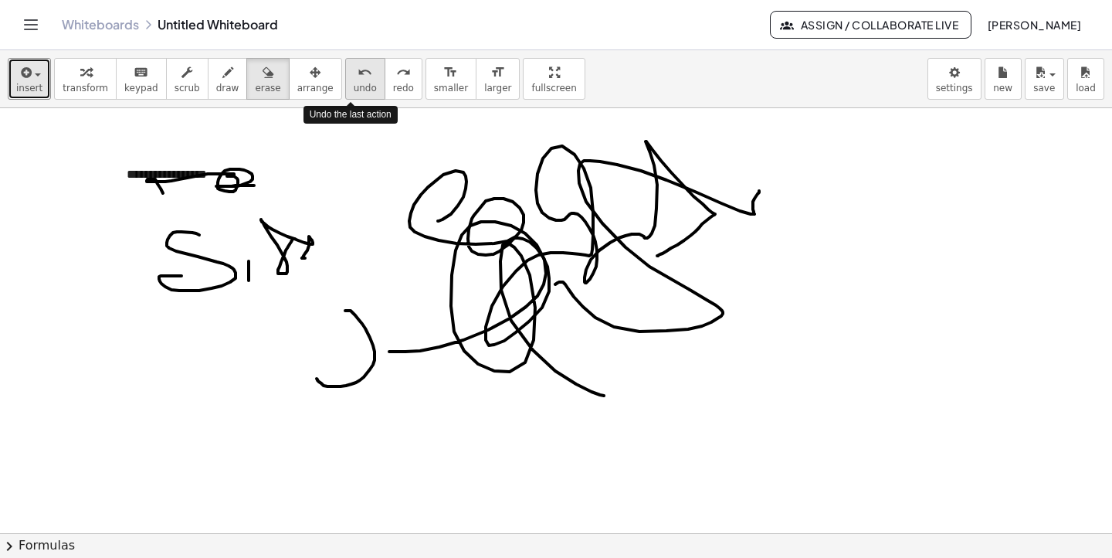
click at [354, 85] on span "undo" at bounding box center [365, 88] width 23 height 11
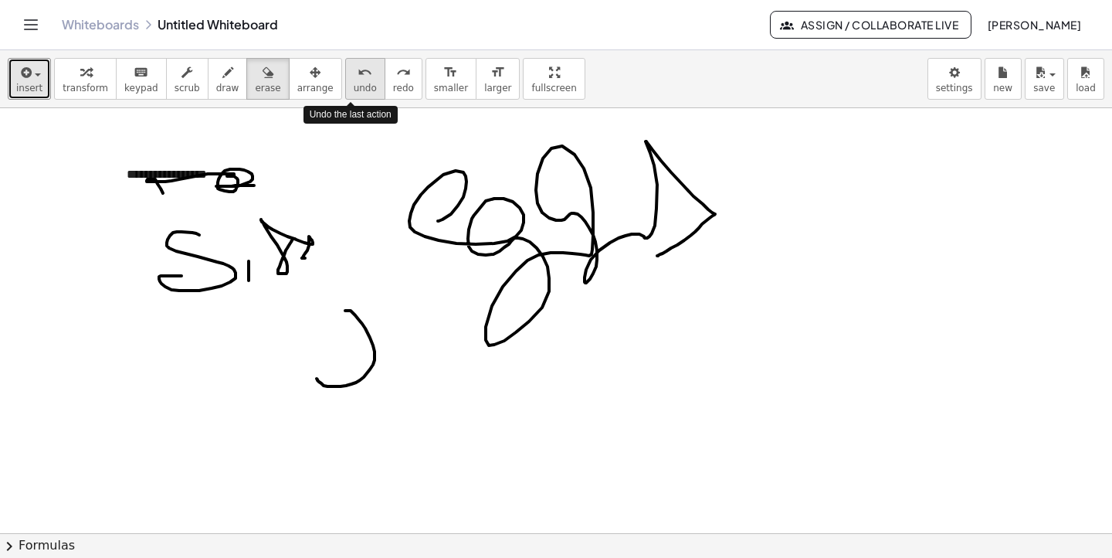
click at [354, 85] on span "undo" at bounding box center [365, 88] width 23 height 11
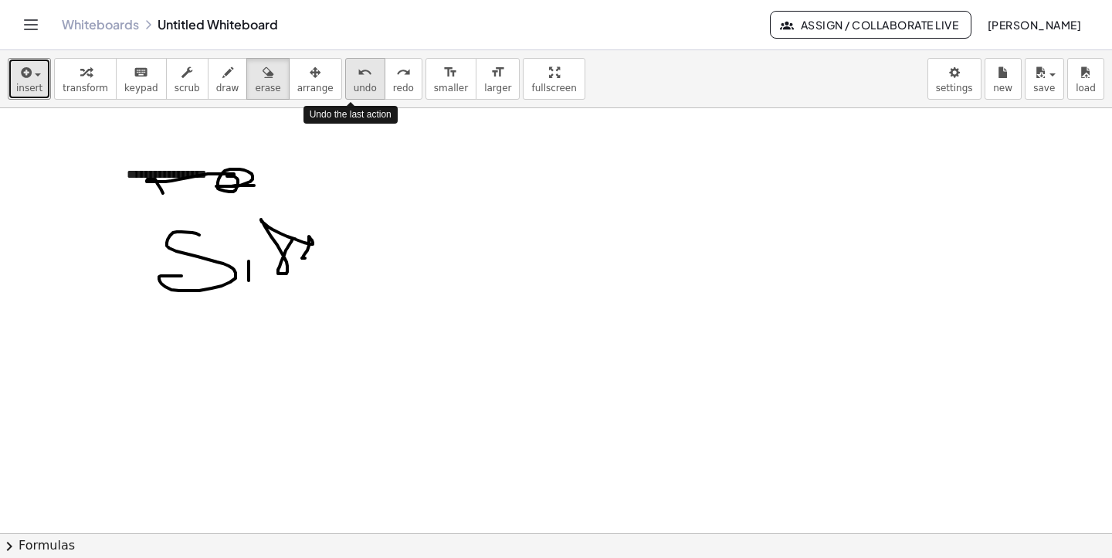
click at [354, 85] on span "undo" at bounding box center [365, 88] width 23 height 11
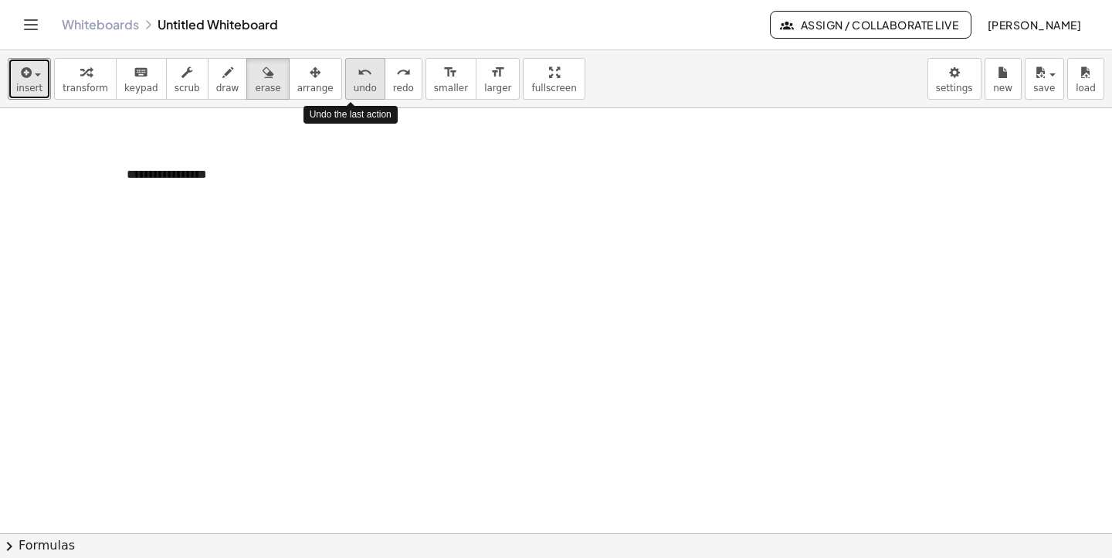
click at [354, 85] on span "undo" at bounding box center [365, 88] width 23 height 11
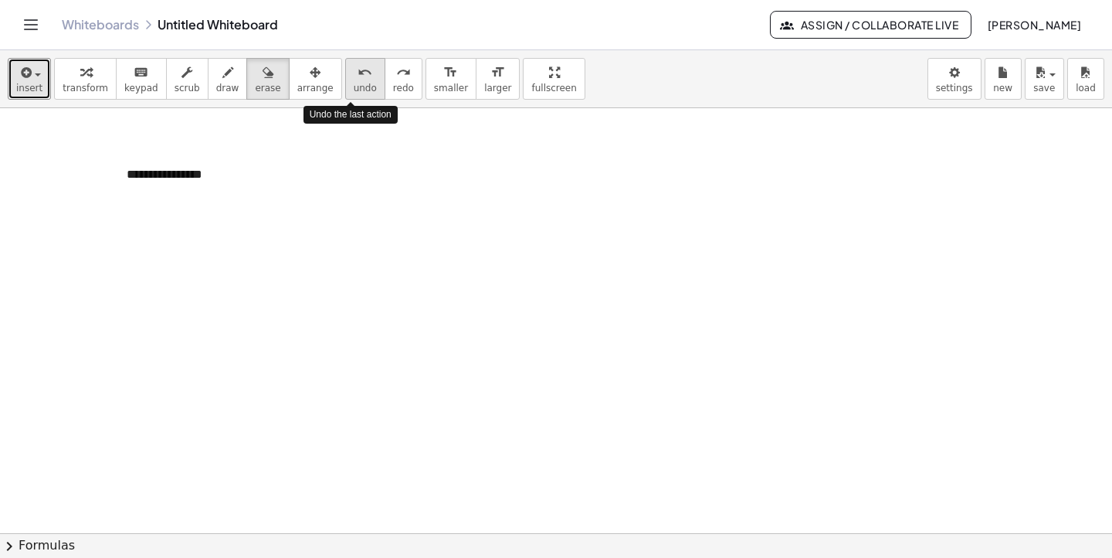
click at [354, 85] on span "undo" at bounding box center [365, 88] width 23 height 11
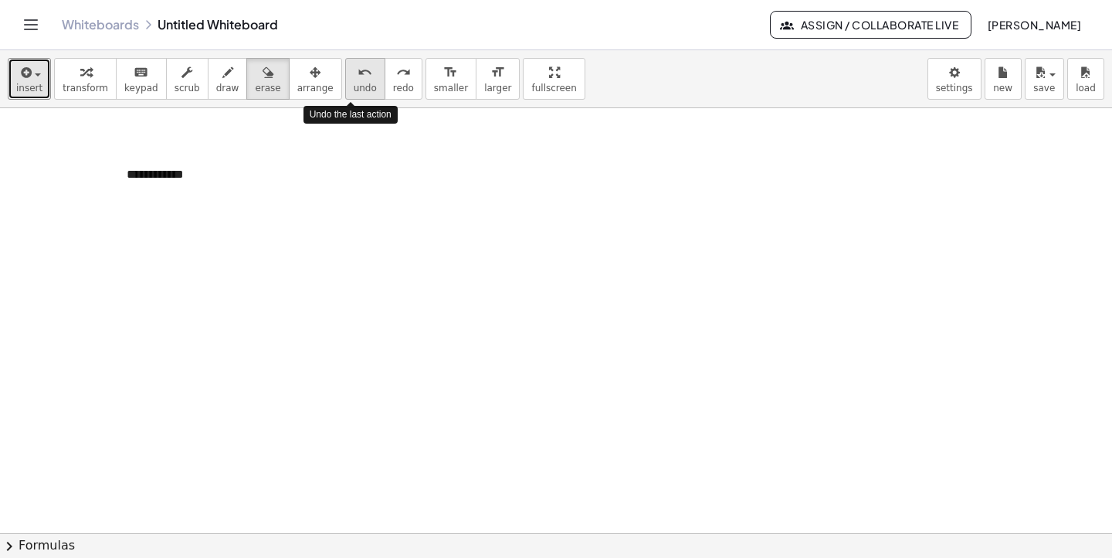
click at [354, 85] on span "undo" at bounding box center [365, 88] width 23 height 11
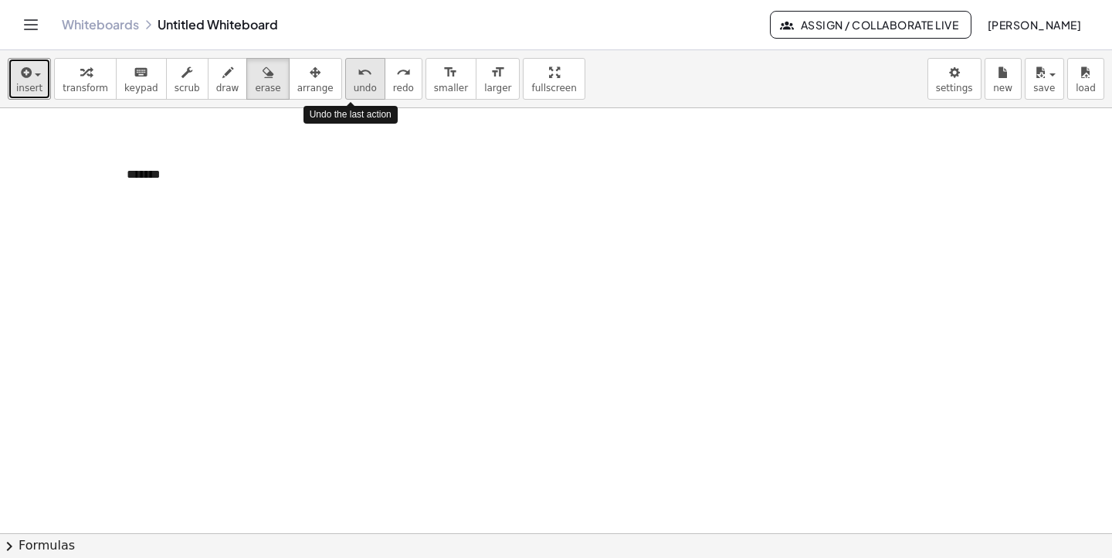
click at [354, 85] on span "undo" at bounding box center [365, 88] width 23 height 11
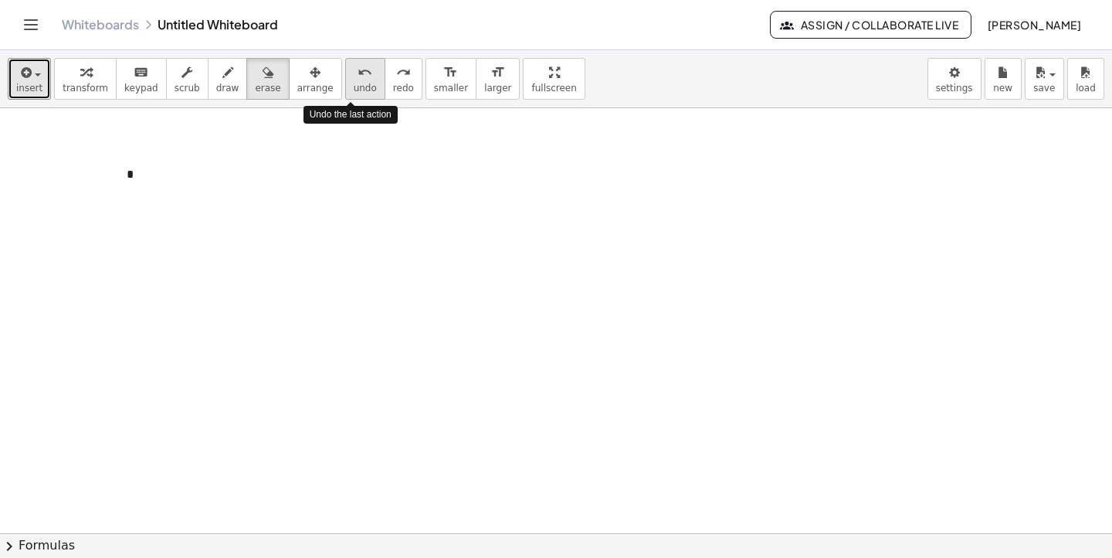
click at [354, 85] on span "undo" at bounding box center [365, 88] width 23 height 11
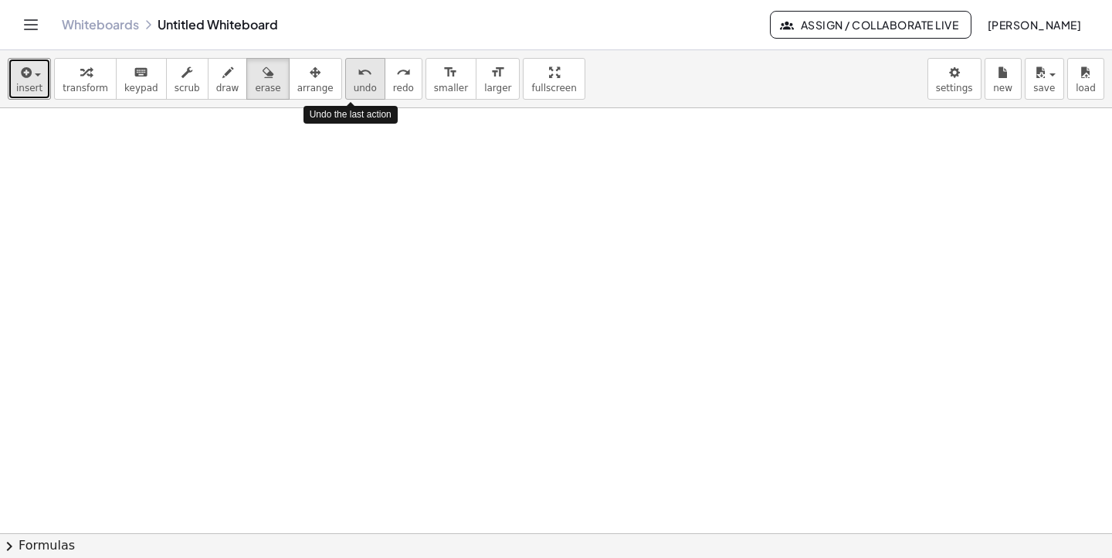
click at [354, 85] on span "undo" at bounding box center [365, 88] width 23 height 11
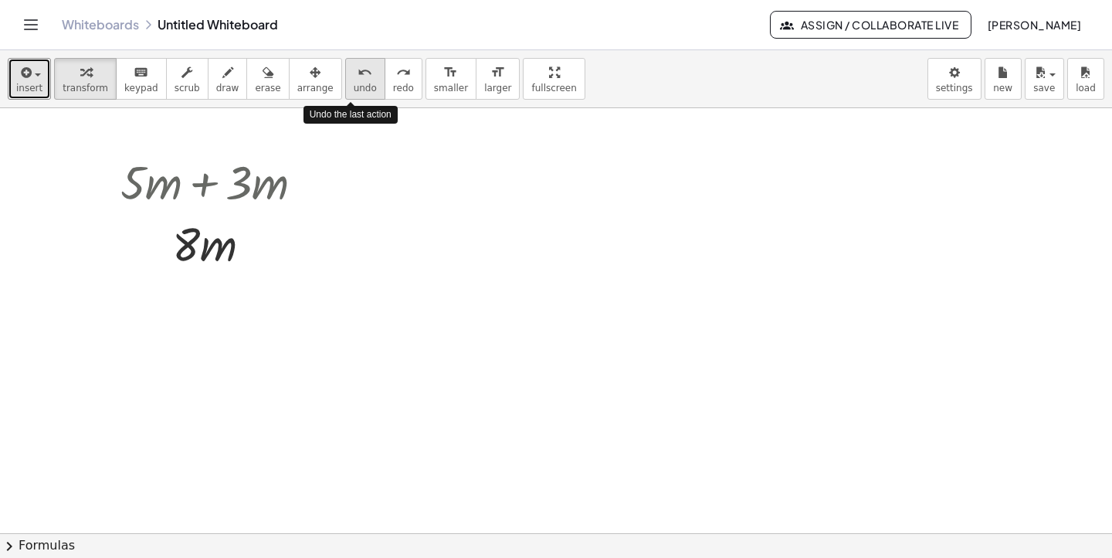
click at [354, 85] on span "undo" at bounding box center [365, 88] width 23 height 11
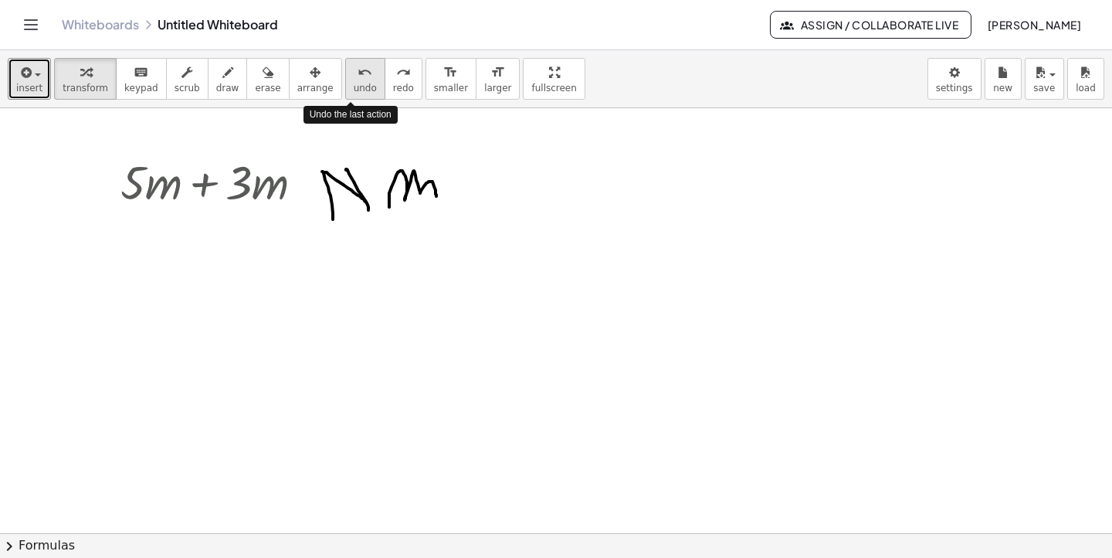
click at [354, 85] on span "undo" at bounding box center [365, 88] width 23 height 11
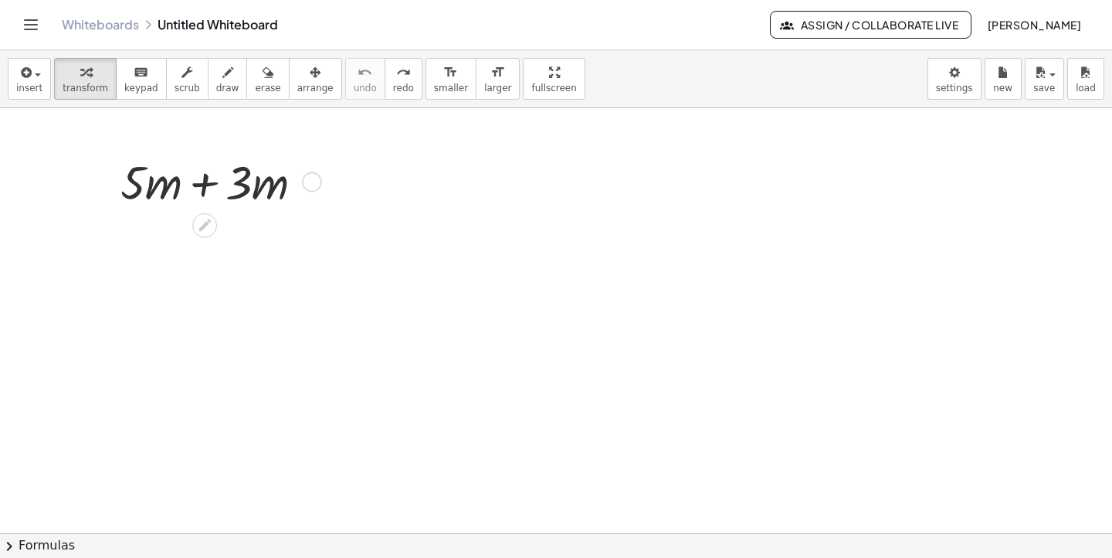
drag, startPoint x: 243, startPoint y: 200, endPoint x: 256, endPoint y: 187, distance: 18.6
click at [252, 191] on div at bounding box center [218, 181] width 211 height 62
click at [311, 178] on div at bounding box center [312, 182] width 20 height 20
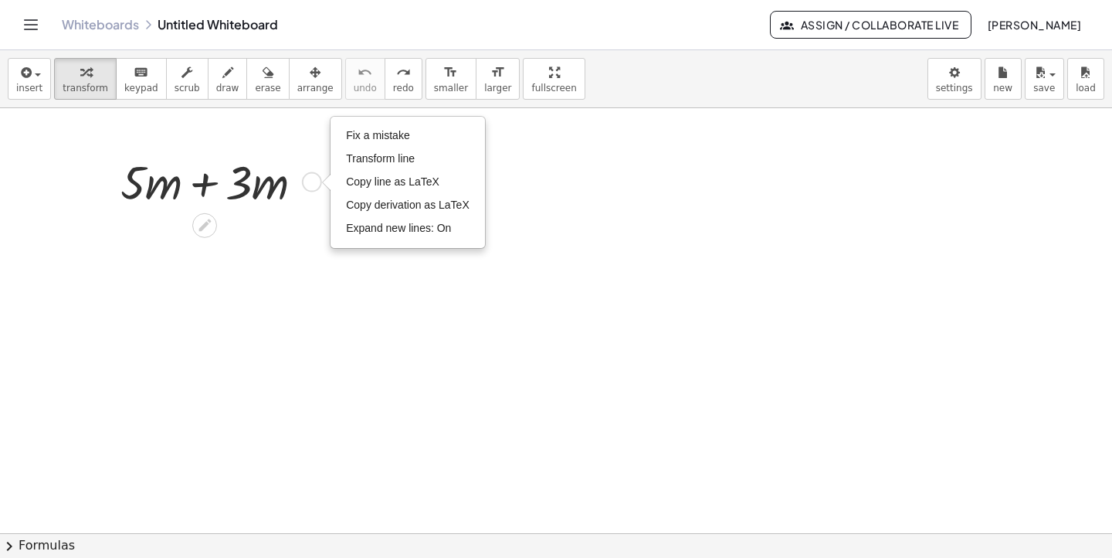
click at [238, 194] on div at bounding box center [218, 181] width 211 height 62
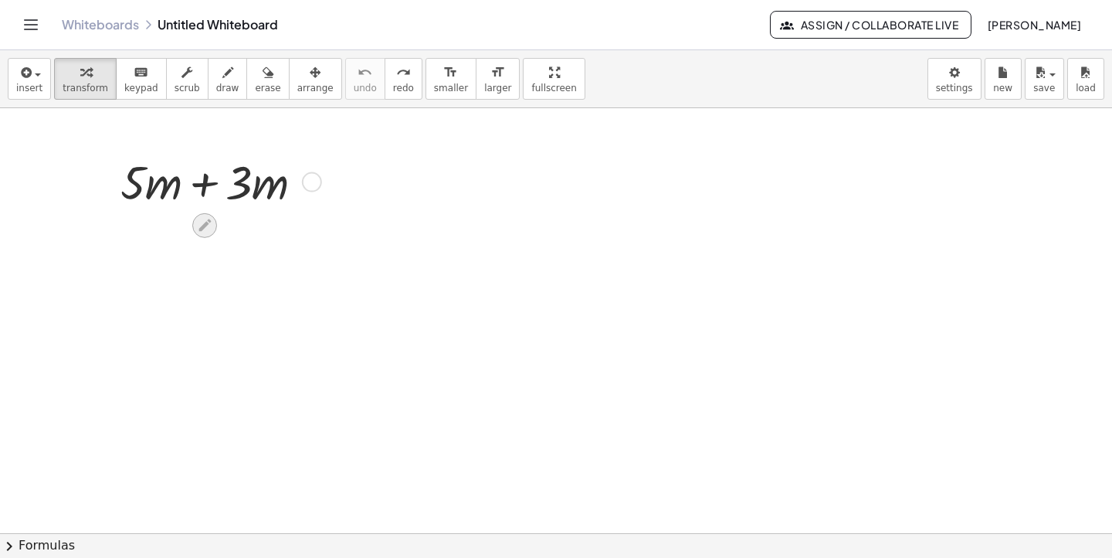
click at [203, 229] on icon at bounding box center [205, 225] width 16 height 16
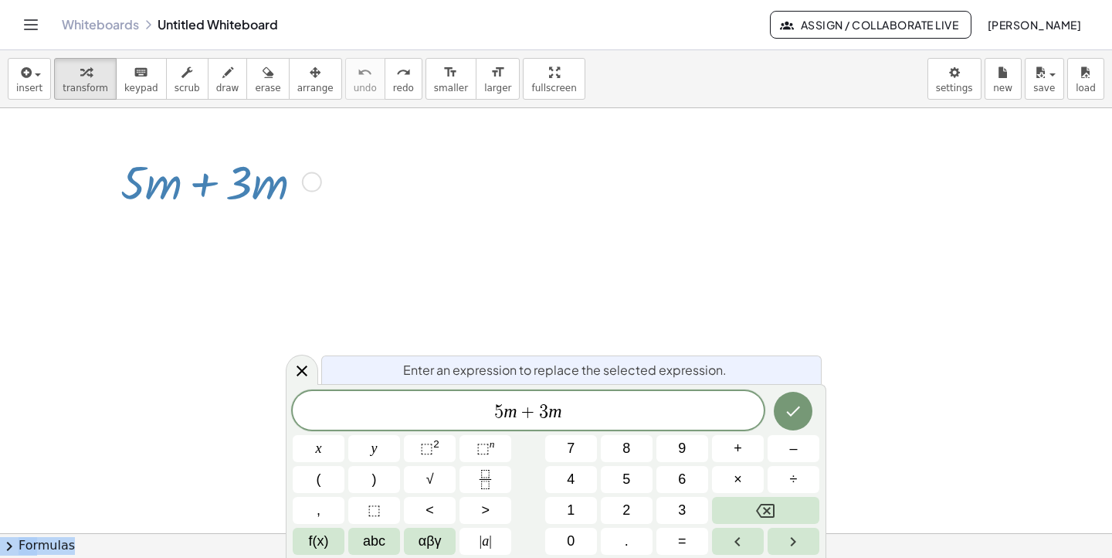
drag, startPoint x: 366, startPoint y: 341, endPoint x: 372, endPoint y: 308, distance: 33.8
click at [379, 301] on body "Graspable Math Activities Get Started Activity Bank Assigned Work Classes White…" at bounding box center [556, 279] width 1112 height 558
drag, startPoint x: 716, startPoint y: 367, endPoint x: 700, endPoint y: 321, distance: 48.1
click at [692, 300] on body "Graspable Math Activities Get Started Activity Bank Assigned Work Classes White…" at bounding box center [556, 279] width 1112 height 558
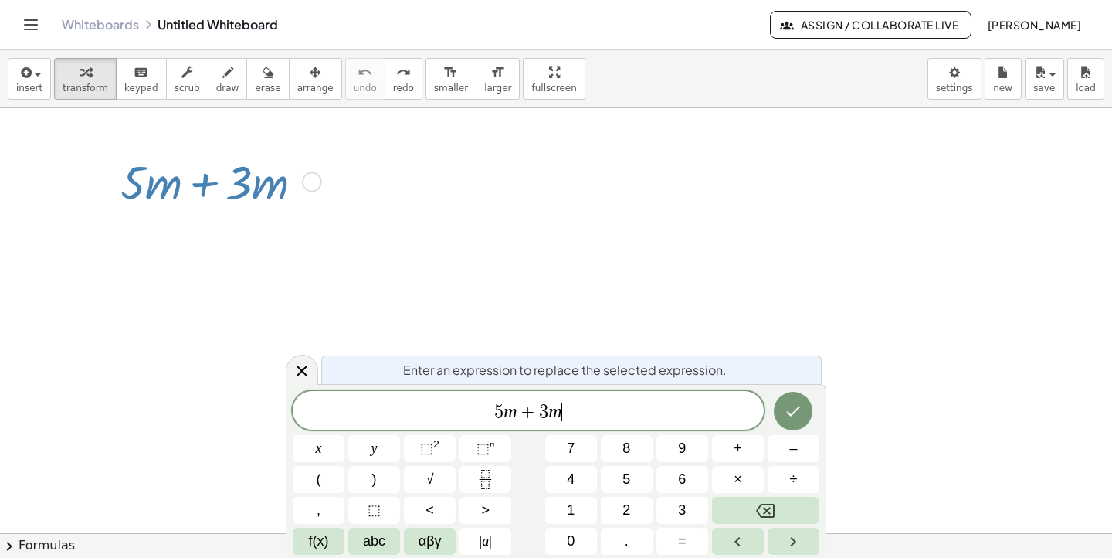
drag, startPoint x: 691, startPoint y: 402, endPoint x: 623, endPoint y: 383, distance: 70.7
click at [700, 352] on body "Graspable Math Activities Get Started Activity Bank Assigned Work Classes White…" at bounding box center [556, 279] width 1112 height 558
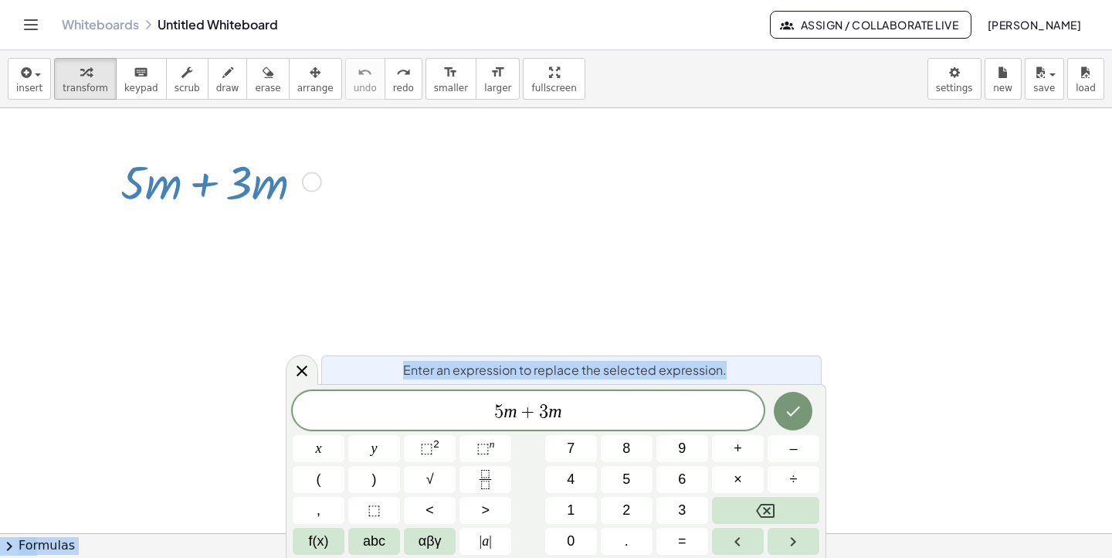
drag, startPoint x: 290, startPoint y: 390, endPoint x: 352, endPoint y: 292, distance: 116.3
click at [311, 284] on body "Graspable Math Activities Get Started Activity Bank Assigned Work Classes White…" at bounding box center [556, 279] width 1112 height 558
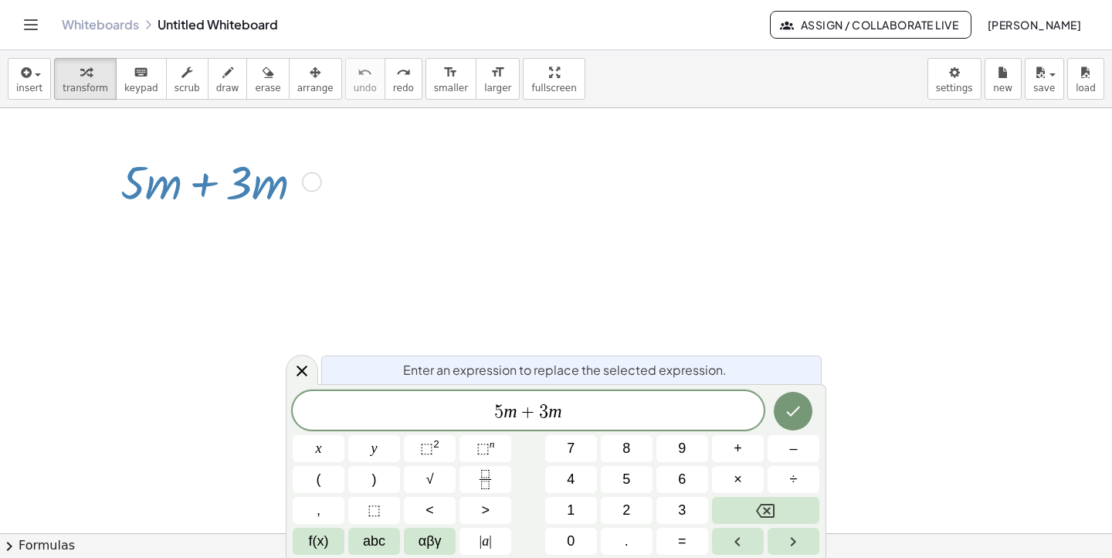
scroll to position [10, 0]
drag, startPoint x: 531, startPoint y: 413, endPoint x: 487, endPoint y: 414, distance: 43.3
click at [487, 414] on span "5 m + 3 m" at bounding box center [528, 412] width 471 height 22
click at [521, 414] on span "+" at bounding box center [528, 411] width 22 height 19
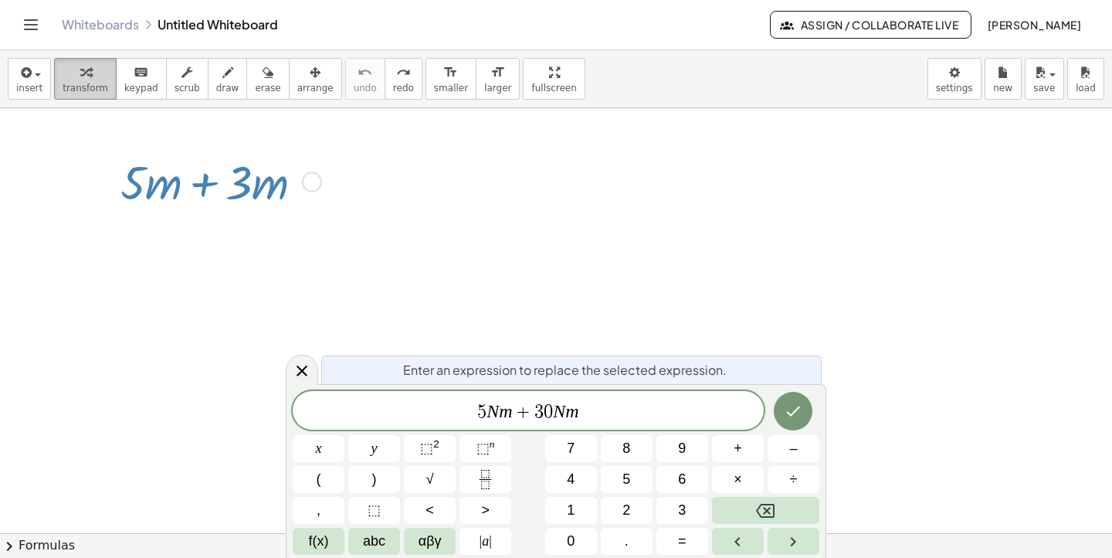
click at [97, 83] on span "transform" at bounding box center [86, 88] width 46 height 11
click at [789, 413] on icon "Done" at bounding box center [794, 411] width 14 height 10
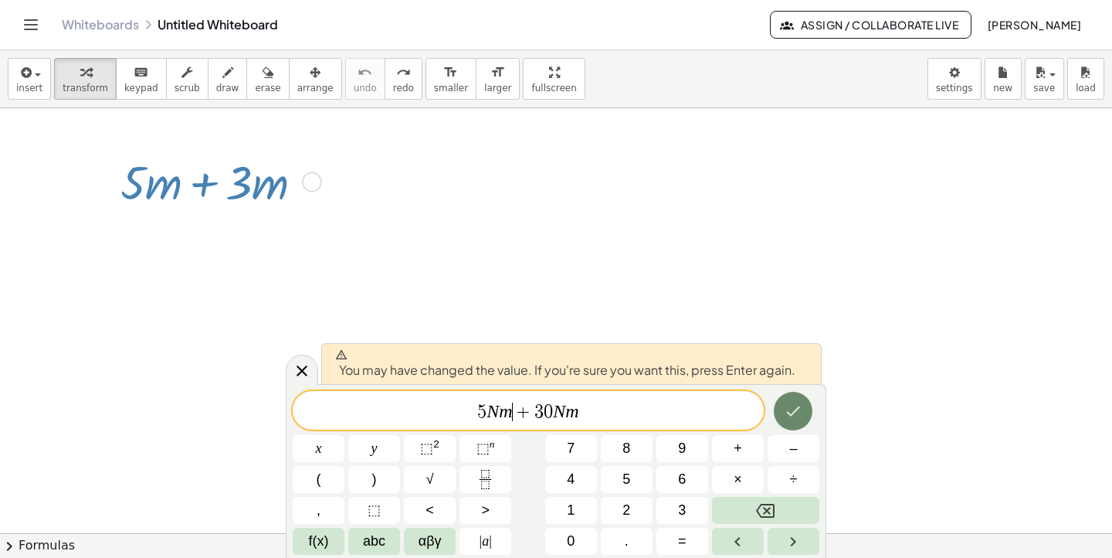
click at [789, 413] on icon "Done" at bounding box center [794, 411] width 14 height 10
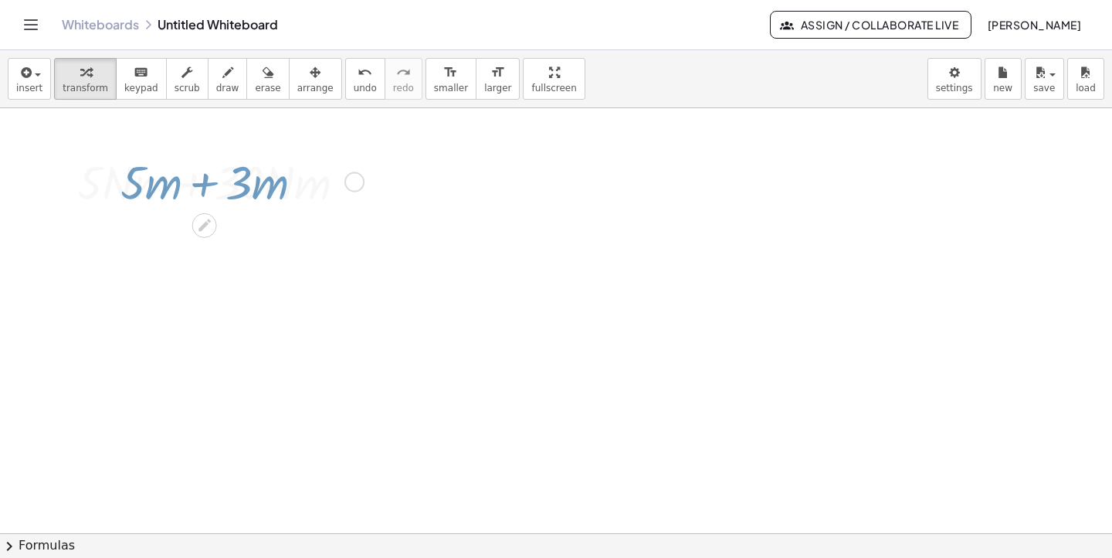
click at [789, 413] on div at bounding box center [556, 533] width 1112 height 850
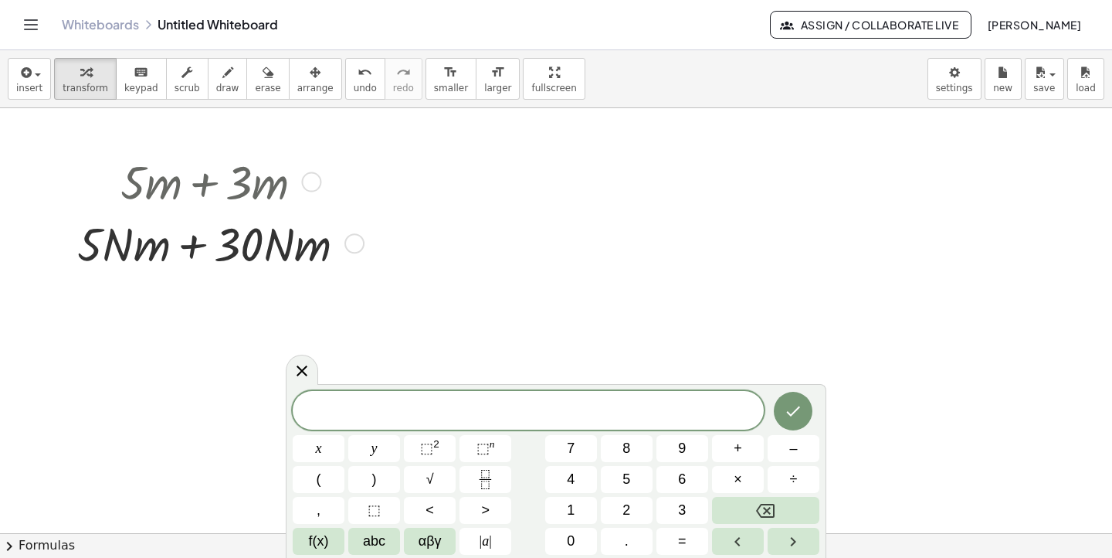
click at [310, 181] on div at bounding box center [311, 182] width 20 height 20
click at [246, 194] on div at bounding box center [218, 181] width 297 height 62
click at [179, 185] on div at bounding box center [218, 181] width 297 height 62
click at [259, 254] on div at bounding box center [218, 243] width 297 height 62
click at [85, 87] on span "transform" at bounding box center [86, 88] width 46 height 11
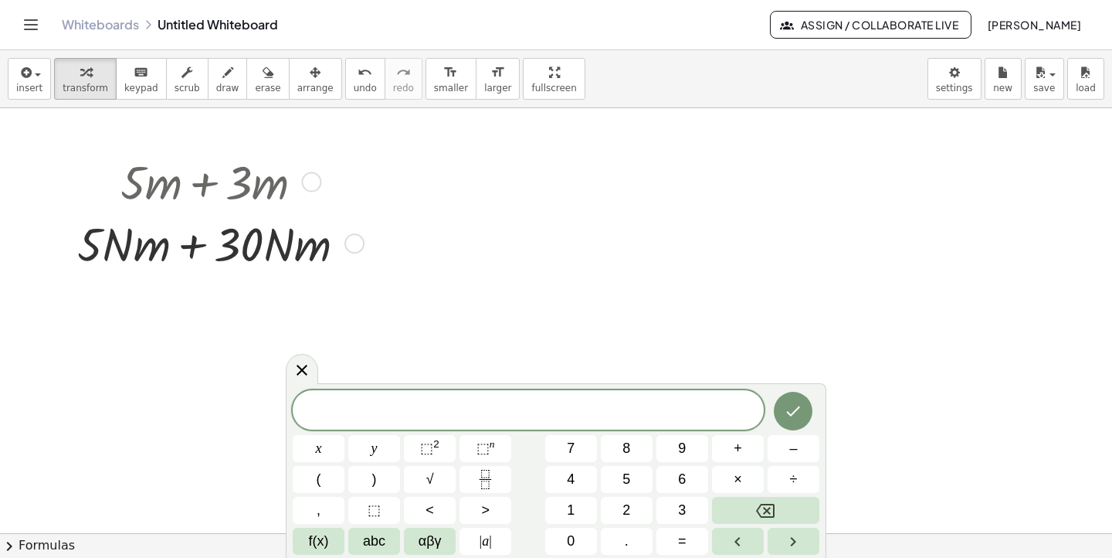
click at [128, 238] on div at bounding box center [218, 243] width 297 height 62
drag, startPoint x: 284, startPoint y: 243, endPoint x: 311, endPoint y: 244, distance: 27.0
click at [286, 243] on div at bounding box center [218, 243] width 297 height 62
click at [361, 243] on div "Fix a mistake Transform line Copy line as LaTeX Copy derivation as LaTeX Expand…" at bounding box center [354, 243] width 20 height 20
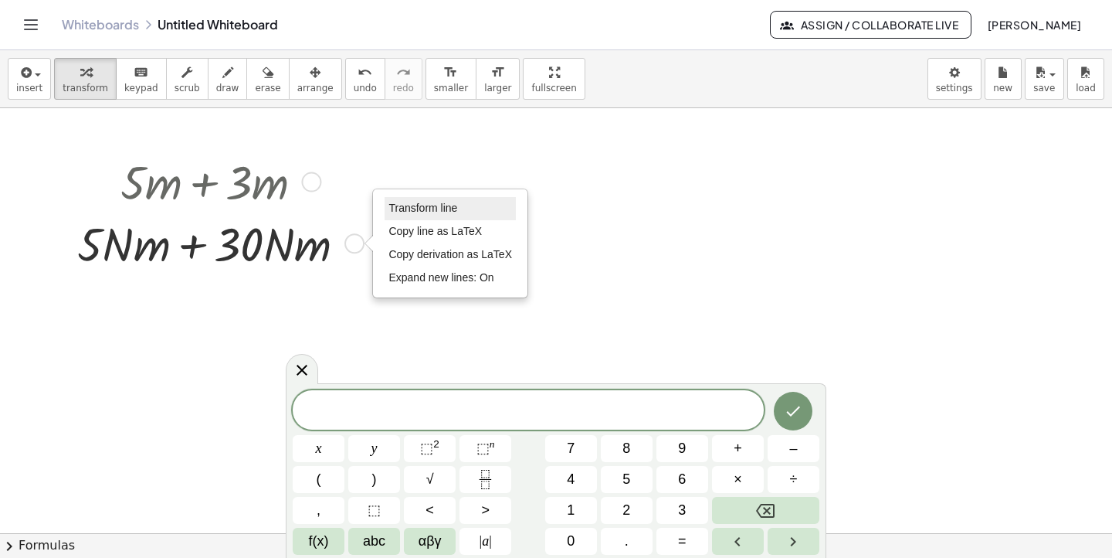
click at [402, 212] on span "Transform line" at bounding box center [422, 208] width 69 height 12
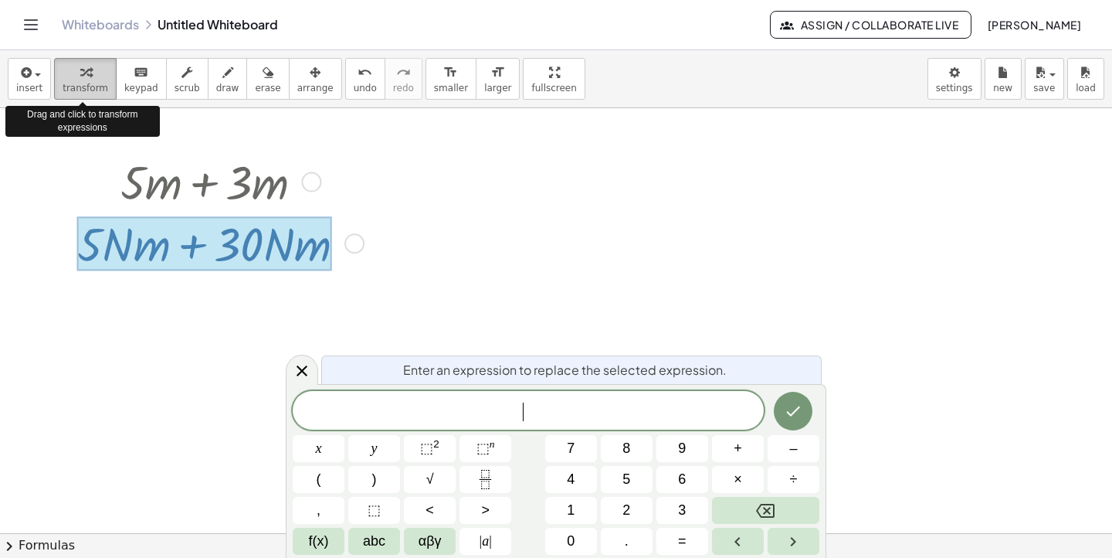
click at [88, 76] on div "button" at bounding box center [86, 72] width 46 height 19
click at [90, 80] on button "transform" at bounding box center [85, 79] width 63 height 42
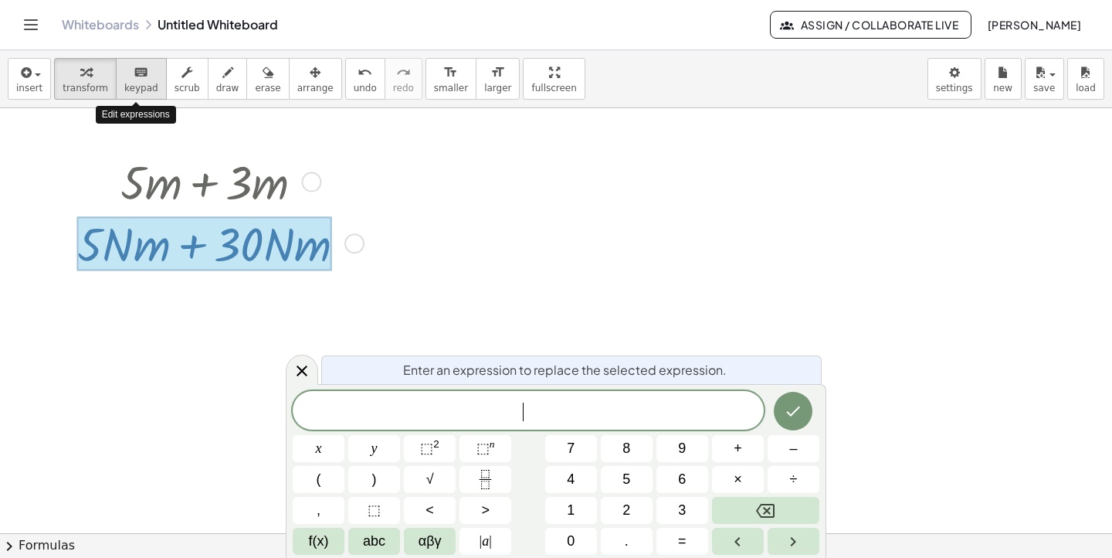
click at [136, 79] on icon "keyboard" at bounding box center [141, 72] width 15 height 19
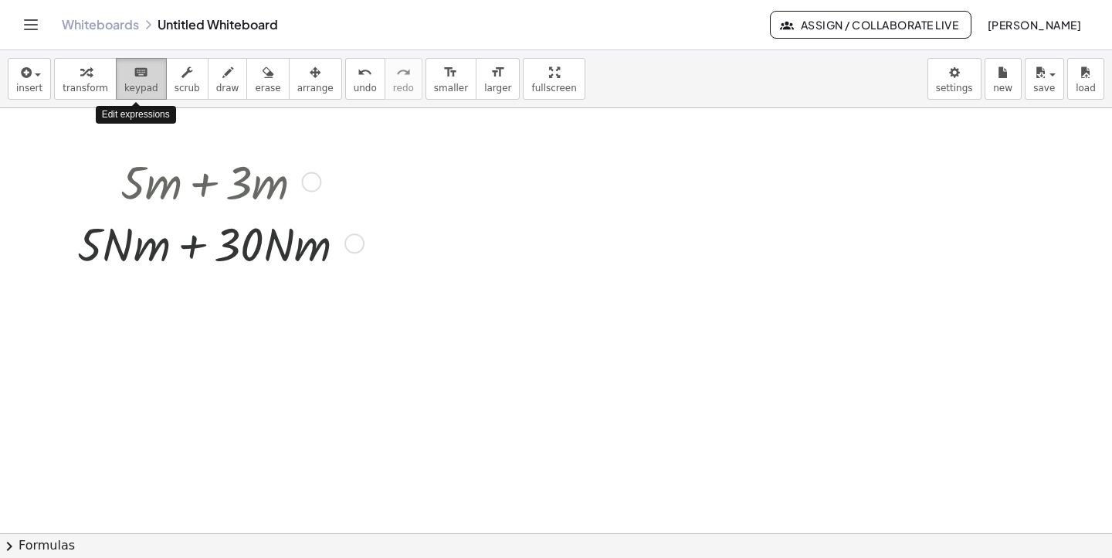
click at [136, 79] on icon "keyboard" at bounding box center [141, 72] width 15 height 19
click at [96, 78] on div "button" at bounding box center [86, 72] width 46 height 19
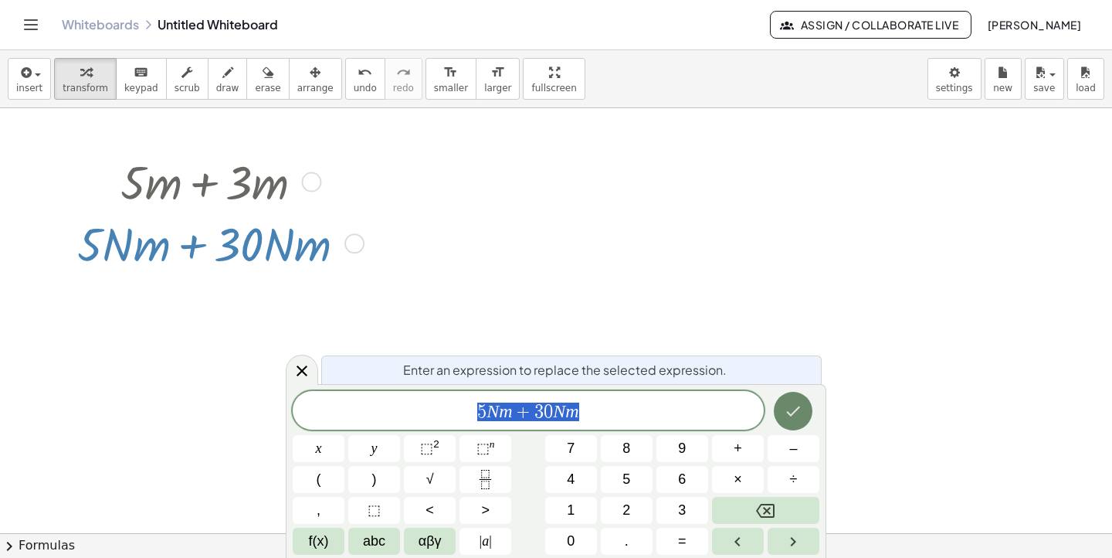
click at [785, 410] on icon "Done" at bounding box center [793, 411] width 19 height 19
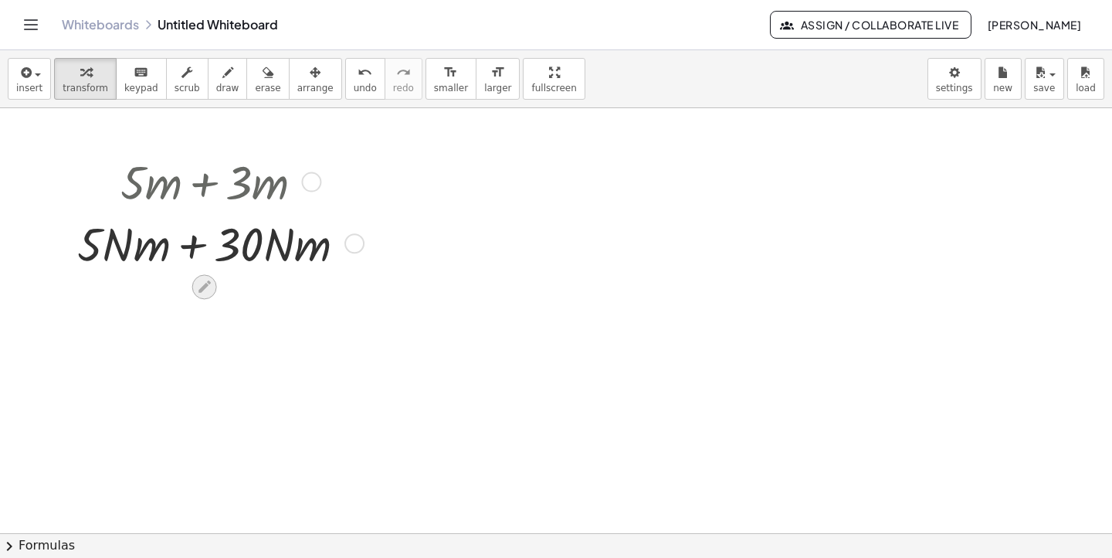
click at [212, 289] on icon at bounding box center [204, 287] width 16 height 16
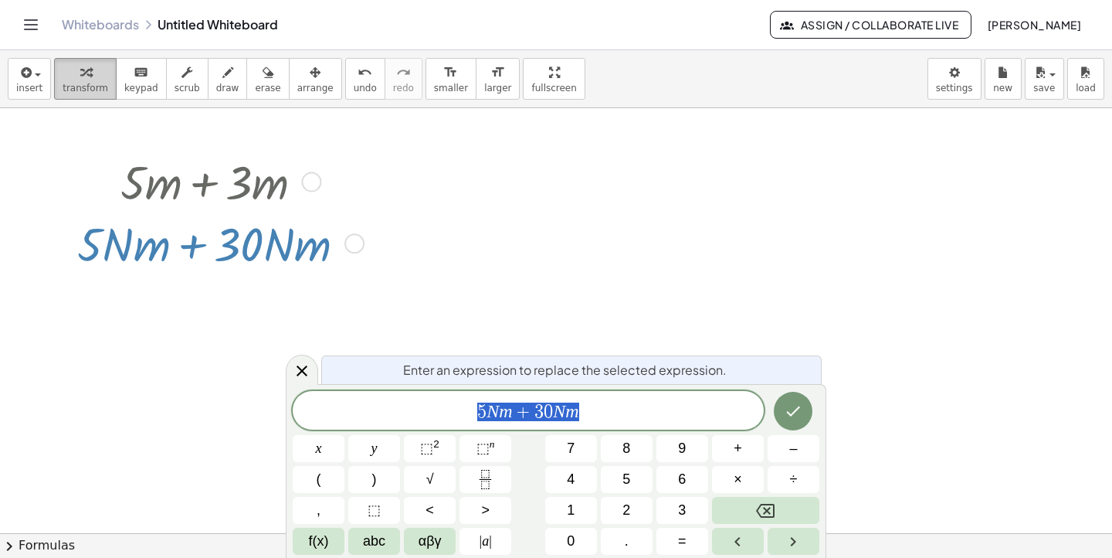
click at [86, 80] on icon "button" at bounding box center [85, 72] width 11 height 19
click at [128, 225] on div at bounding box center [218, 243] width 297 height 62
click at [127, 239] on div at bounding box center [218, 243] width 297 height 62
click at [196, 246] on div at bounding box center [218, 243] width 297 height 62
click at [251, 249] on div at bounding box center [218, 243] width 297 height 62
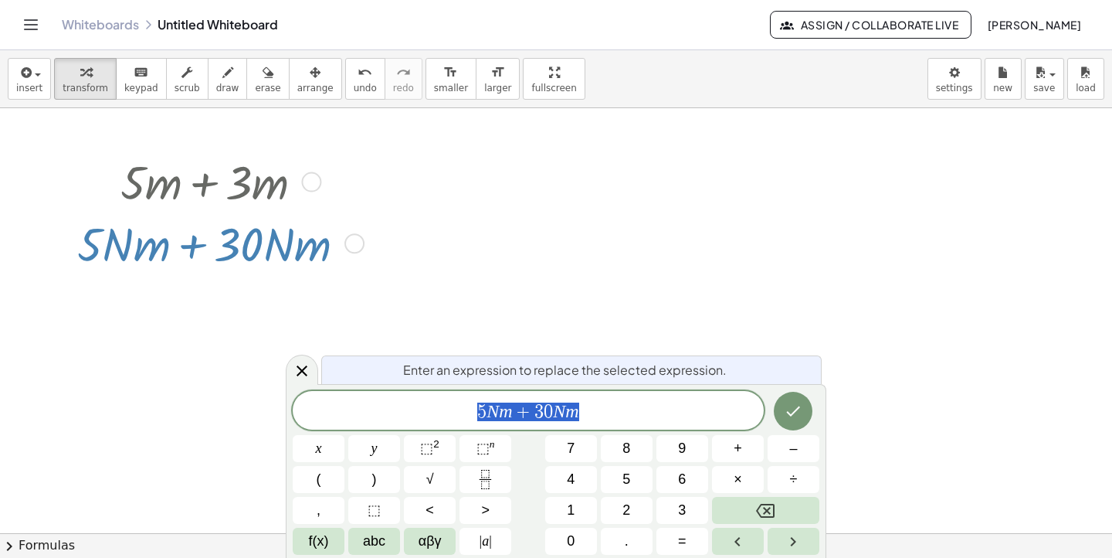
click at [117, 244] on div at bounding box center [218, 243] width 297 height 62
click at [98, 83] on span "transform" at bounding box center [86, 88] width 46 height 11
drag, startPoint x: 93, startPoint y: 244, endPoint x: 237, endPoint y: 248, distance: 143.7
click at [237, 248] on div at bounding box center [218, 243] width 297 height 62
click at [245, 250] on div at bounding box center [218, 243] width 297 height 62
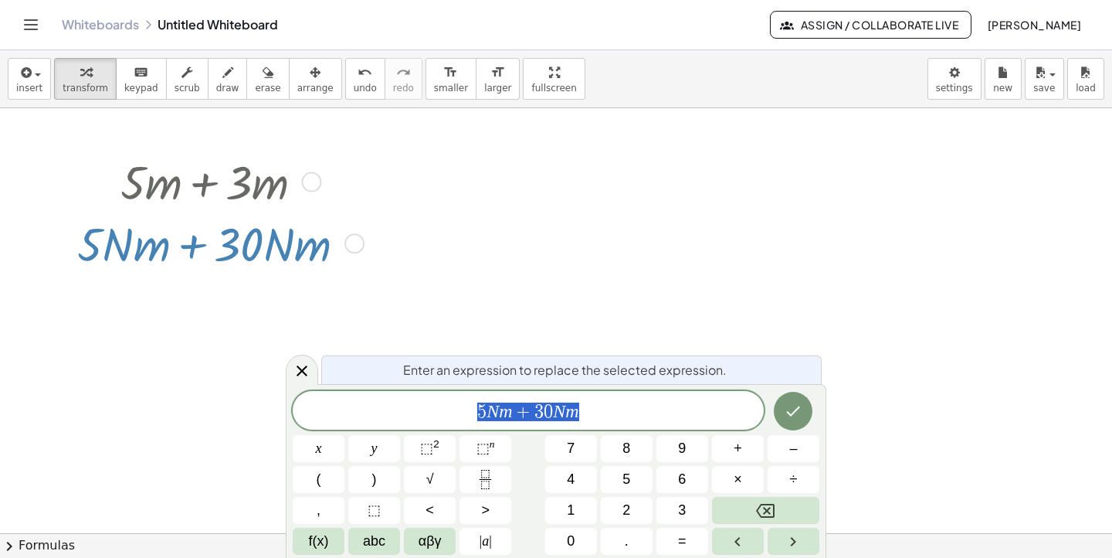
click at [172, 246] on div at bounding box center [218, 243] width 297 height 62
click at [358, 236] on div at bounding box center [354, 243] width 20 height 20
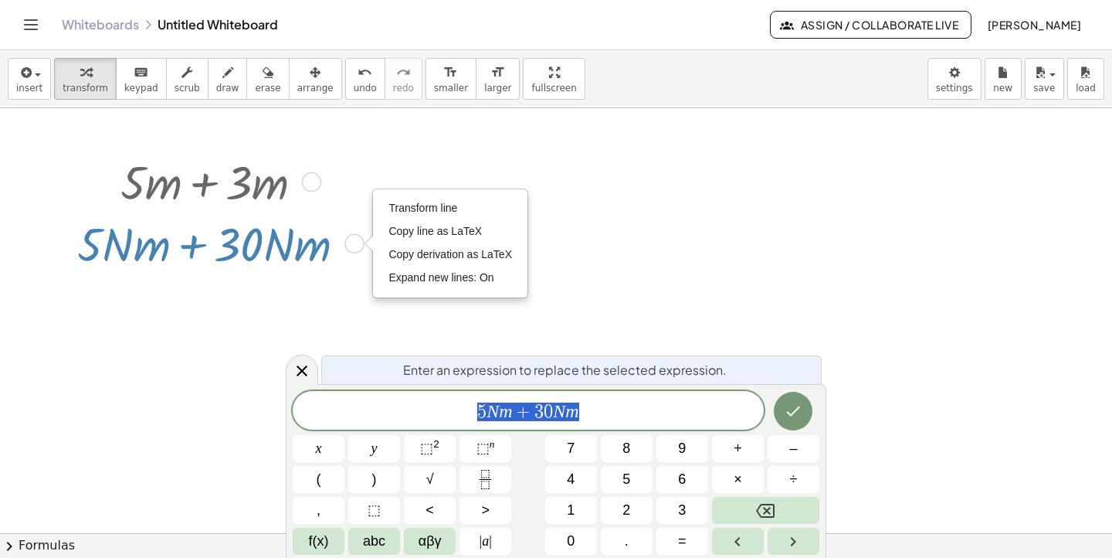
click at [355, 245] on div "Transform line Copy line as LaTeX Copy derivation as LaTeX Expand new lines: On" at bounding box center [354, 243] width 20 height 20
click at [354, 245] on div "Transform line Copy line as LaTeX Copy derivation as LaTeX Expand new lines: On" at bounding box center [354, 243] width 20 height 20
click at [402, 209] on span "Transform line" at bounding box center [422, 208] width 69 height 12
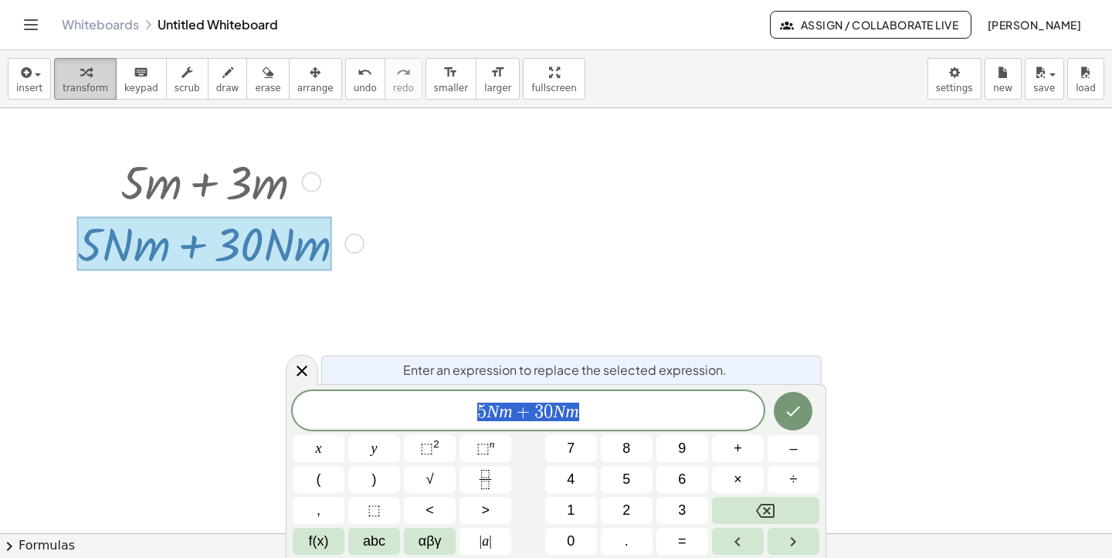
click at [88, 83] on span "transform" at bounding box center [86, 88] width 46 height 11
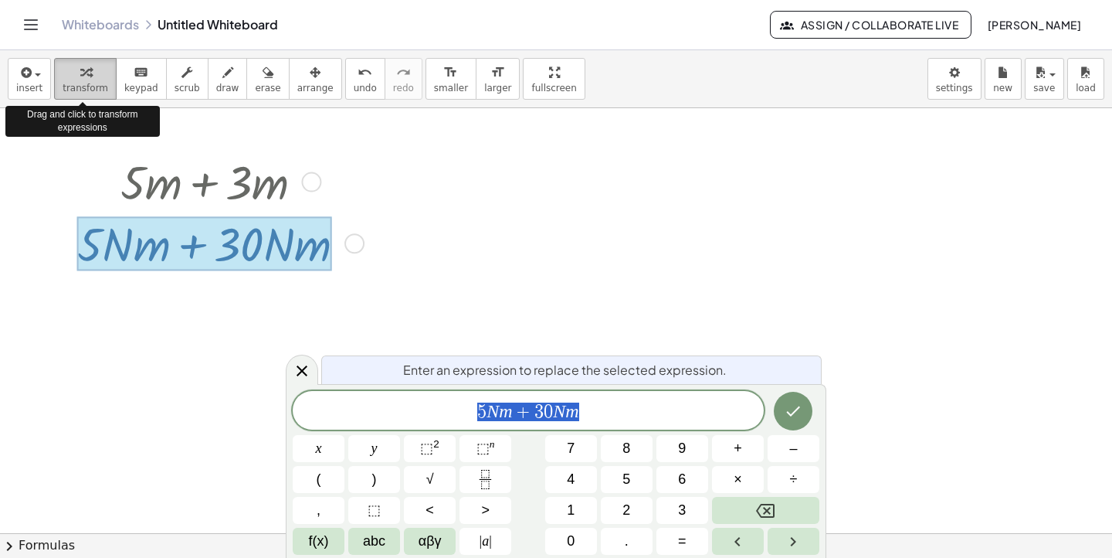
click at [88, 83] on span "transform" at bounding box center [86, 88] width 46 height 11
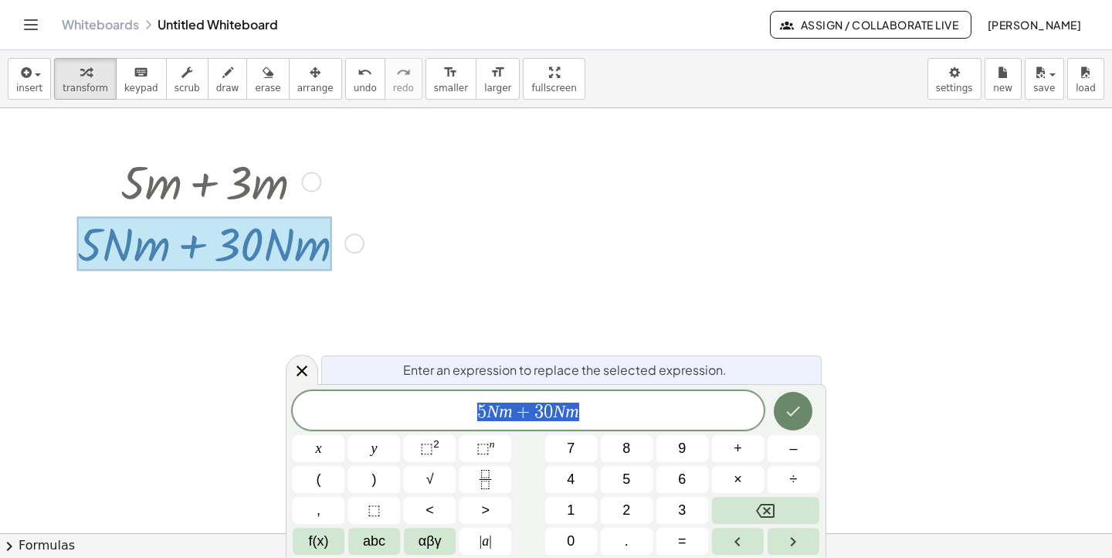
click at [798, 408] on icon "Done" at bounding box center [794, 411] width 14 height 10
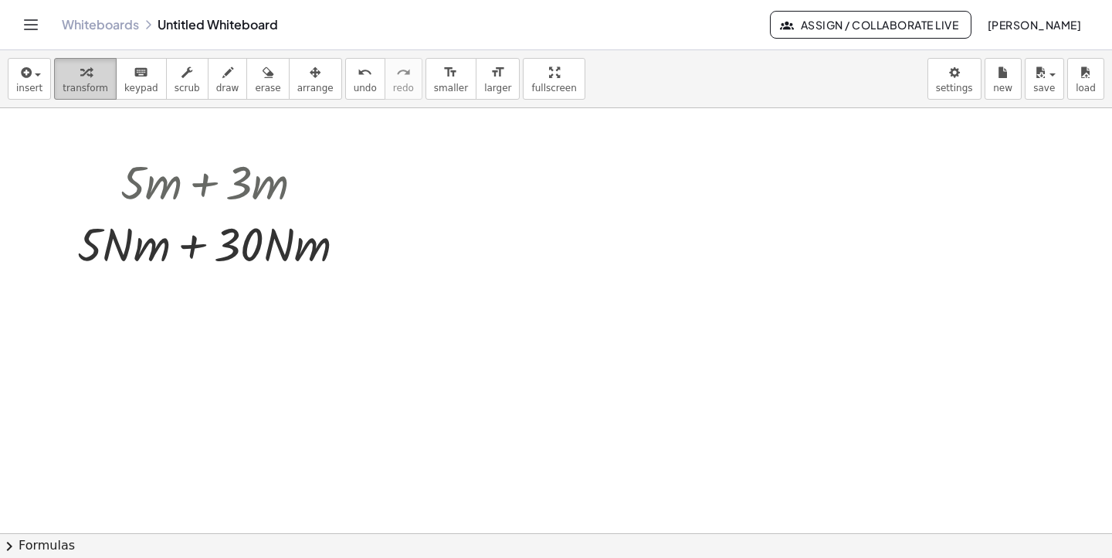
click at [73, 79] on div "button" at bounding box center [86, 72] width 46 height 19
click at [135, 237] on div at bounding box center [218, 243] width 297 height 62
drag, startPoint x: 116, startPoint y: 239, endPoint x: 131, endPoint y: 234, distance: 15.6
click at [131, 234] on div at bounding box center [218, 243] width 297 height 62
drag, startPoint x: 96, startPoint y: 244, endPoint x: 235, endPoint y: 249, distance: 139.1
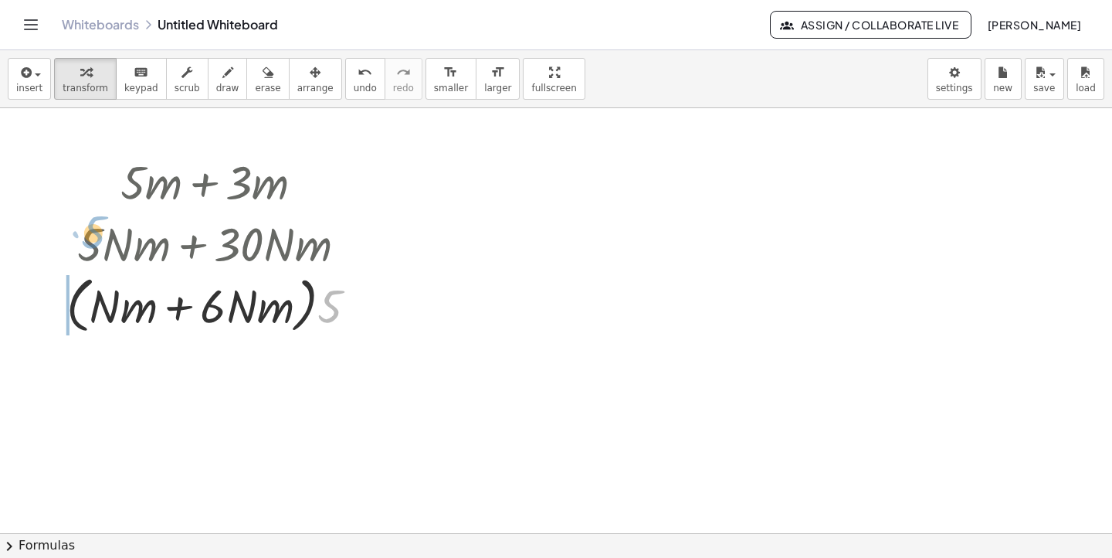
drag, startPoint x: 331, startPoint y: 309, endPoint x: 92, endPoint y: 243, distance: 248.3
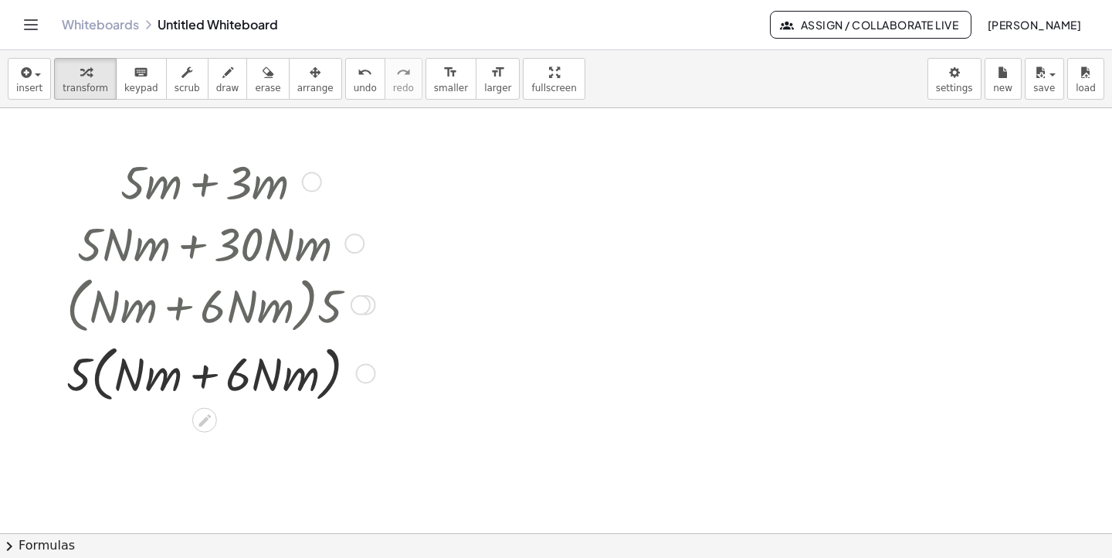
click at [361, 368] on div at bounding box center [366, 373] width 20 height 20
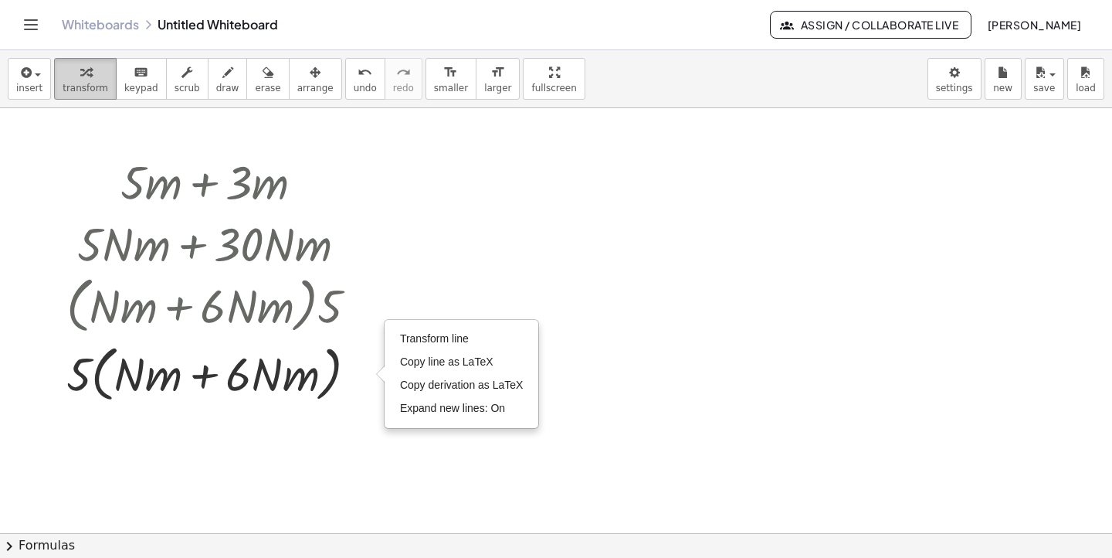
click at [87, 90] on span "transform" at bounding box center [86, 88] width 46 height 11
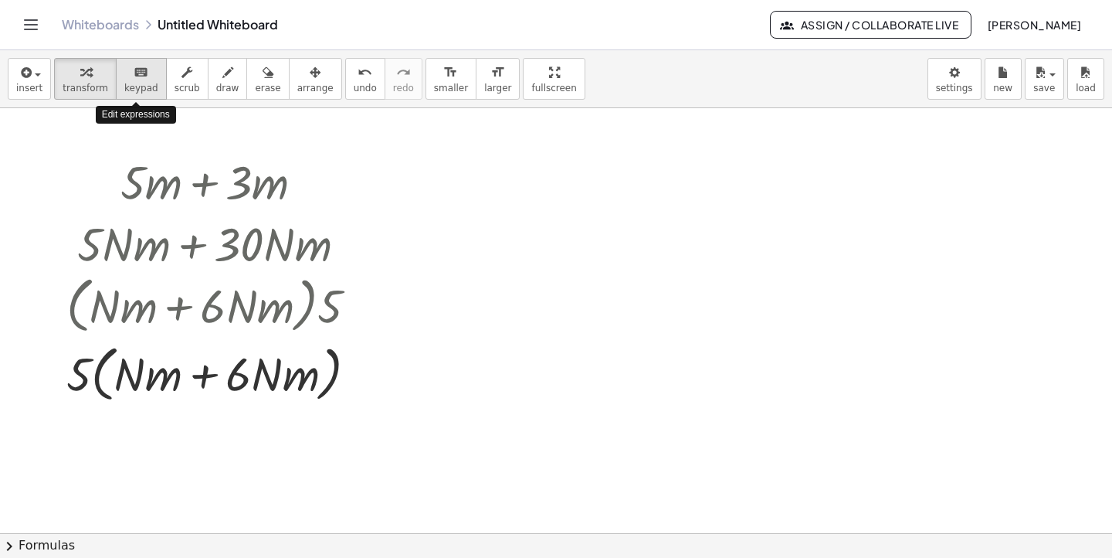
click at [139, 83] on span "keypad" at bounding box center [141, 88] width 34 height 11
click at [27, 26] on icon "Toggle navigation" at bounding box center [31, 24] width 19 height 19
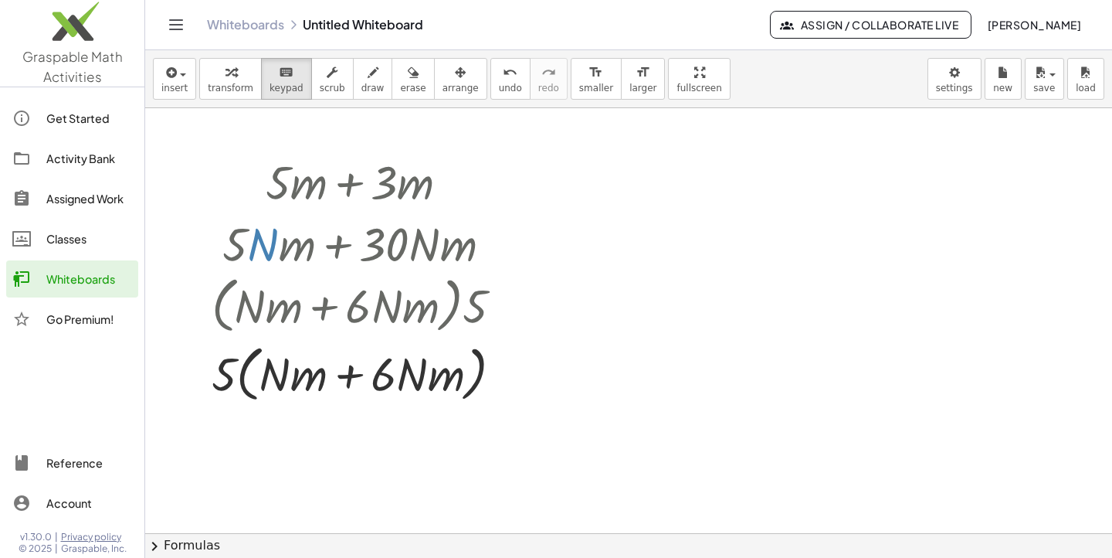
click at [171, 25] on icon "Toggle navigation" at bounding box center [176, 24] width 19 height 19
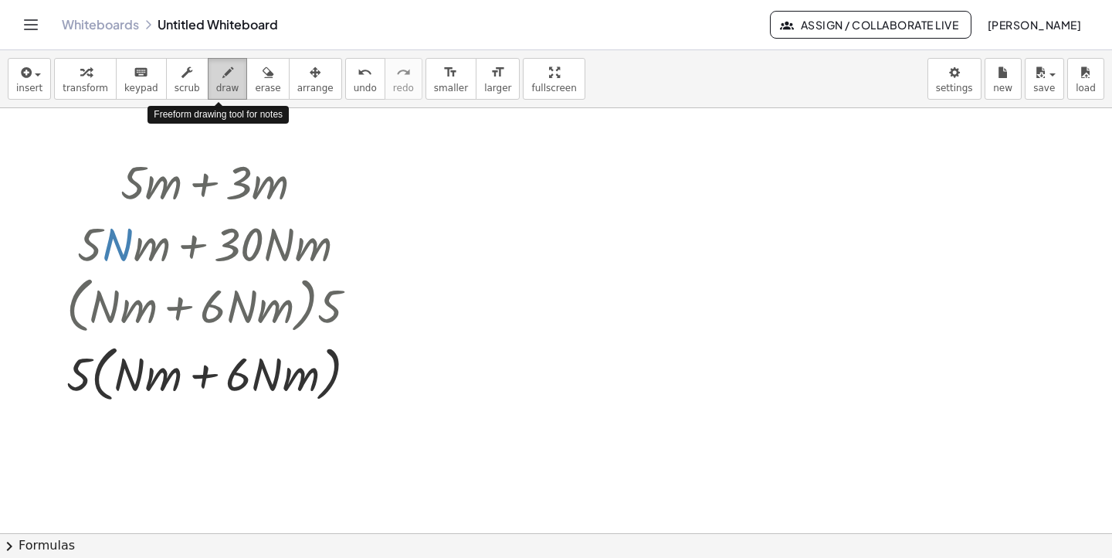
click at [216, 83] on span "draw" at bounding box center [227, 88] width 23 height 11
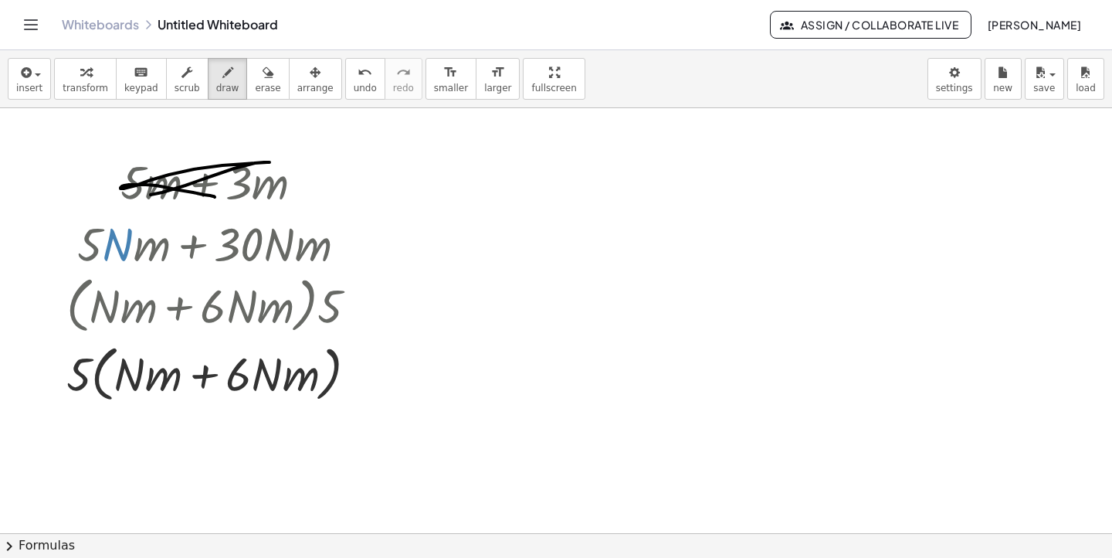
drag, startPoint x: 215, startPoint y: 197, endPoint x: 299, endPoint y: 175, distance: 86.9
click at [299, 175] on div at bounding box center [556, 533] width 1112 height 850
click at [264, 91] on span "erase" at bounding box center [267, 88] width 25 height 11
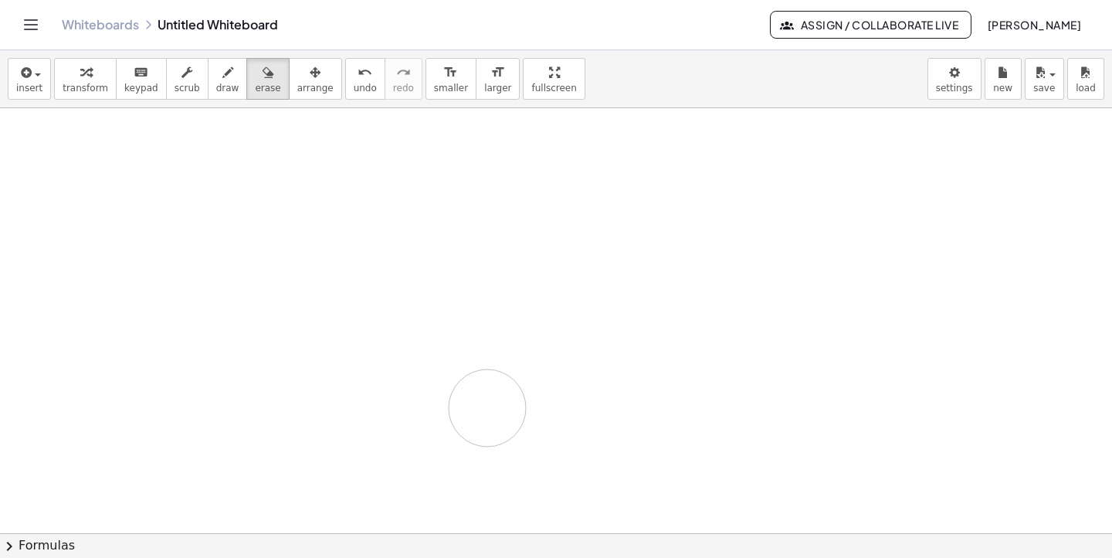
drag, startPoint x: 139, startPoint y: 158, endPoint x: 512, endPoint y: 402, distance: 446.2
click at [494, 406] on div at bounding box center [556, 533] width 1112 height 850
